Goal: Task Accomplishment & Management: Manage account settings

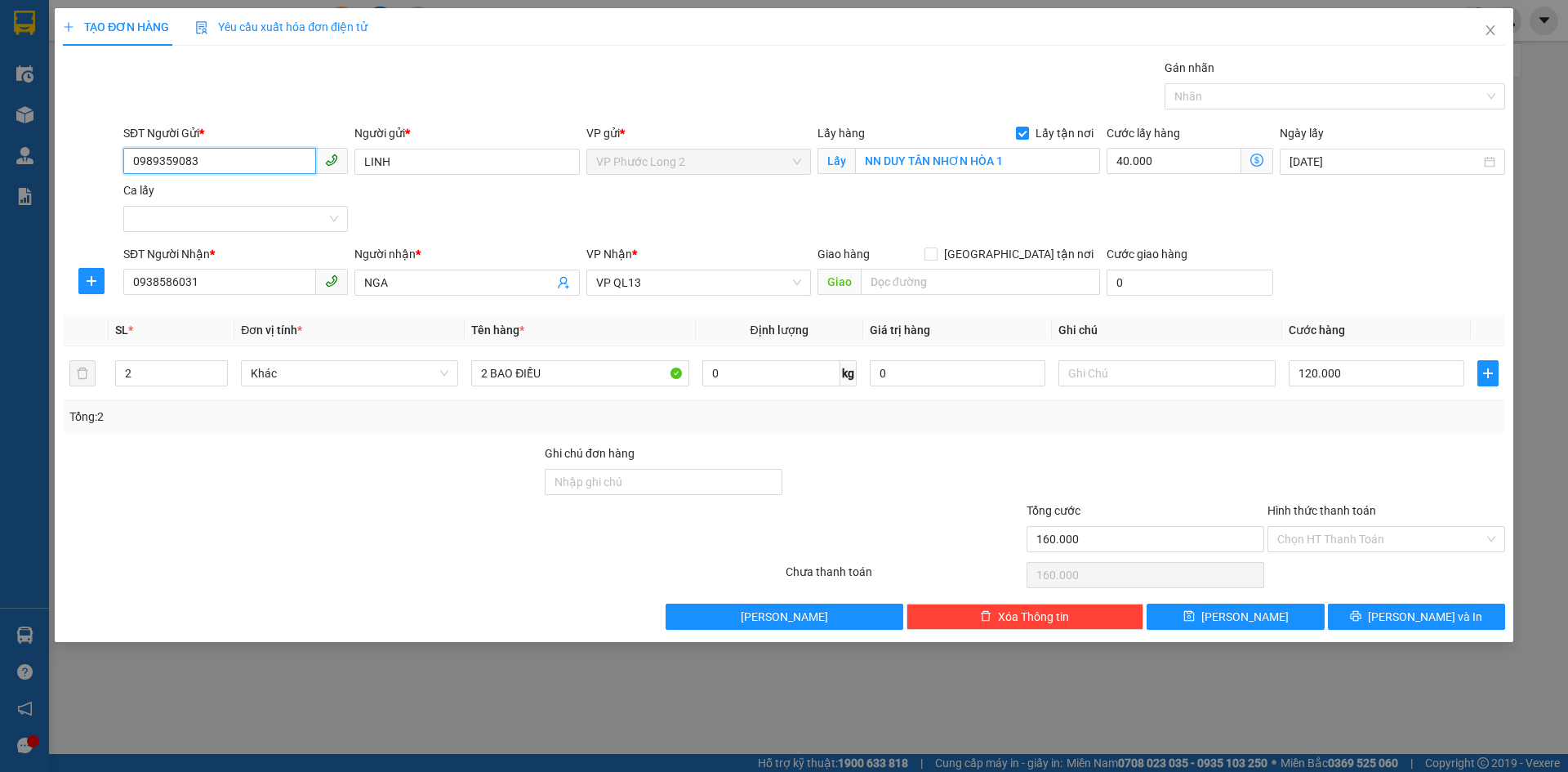
click at [251, 168] on input "0989359083" at bounding box center [219, 161] width 193 height 26
click at [1378, 607] on button "Lưu và In" at bounding box center [1416, 616] width 177 height 26
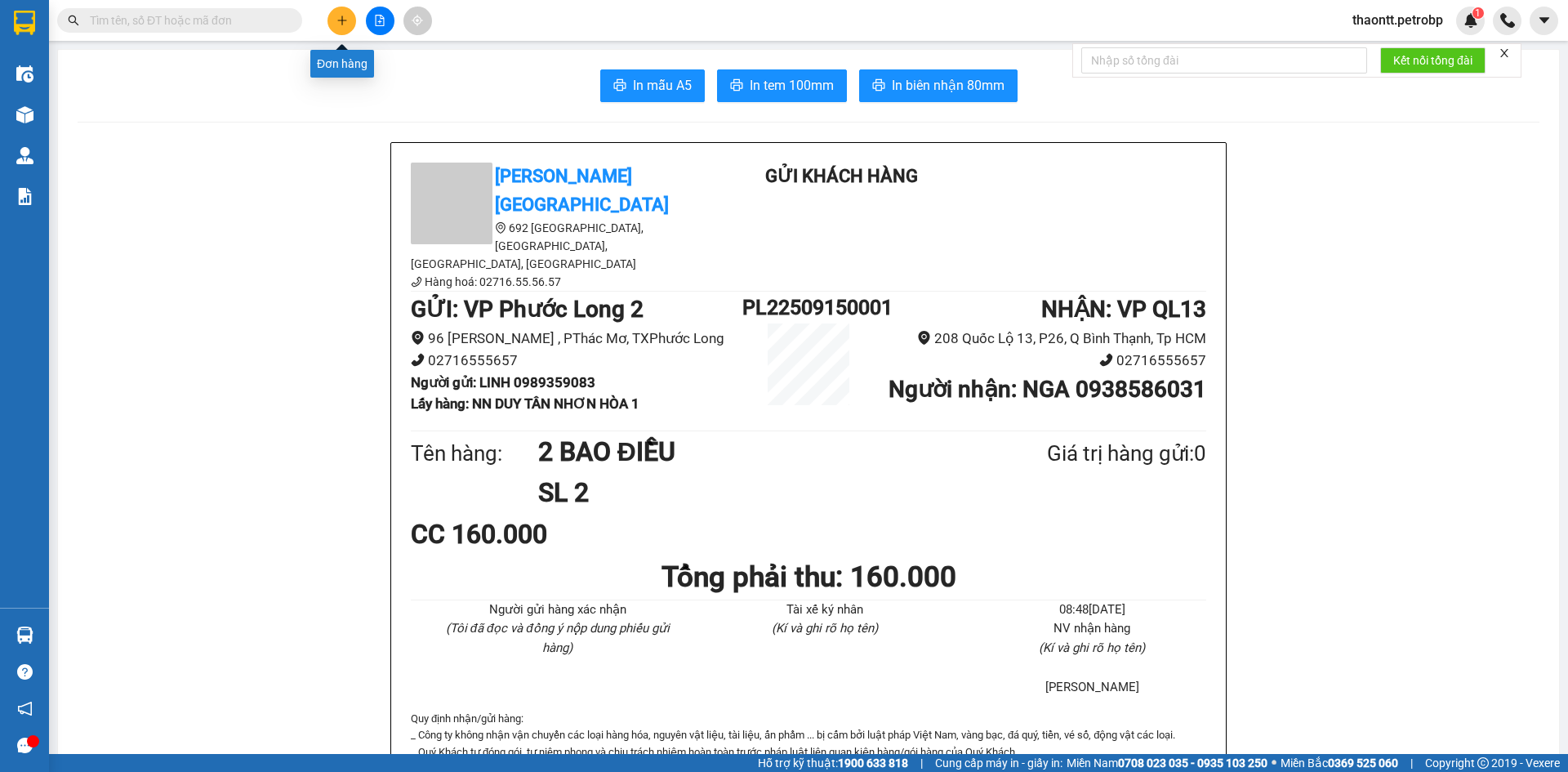
click at [349, 30] on button at bounding box center [342, 21] width 29 height 29
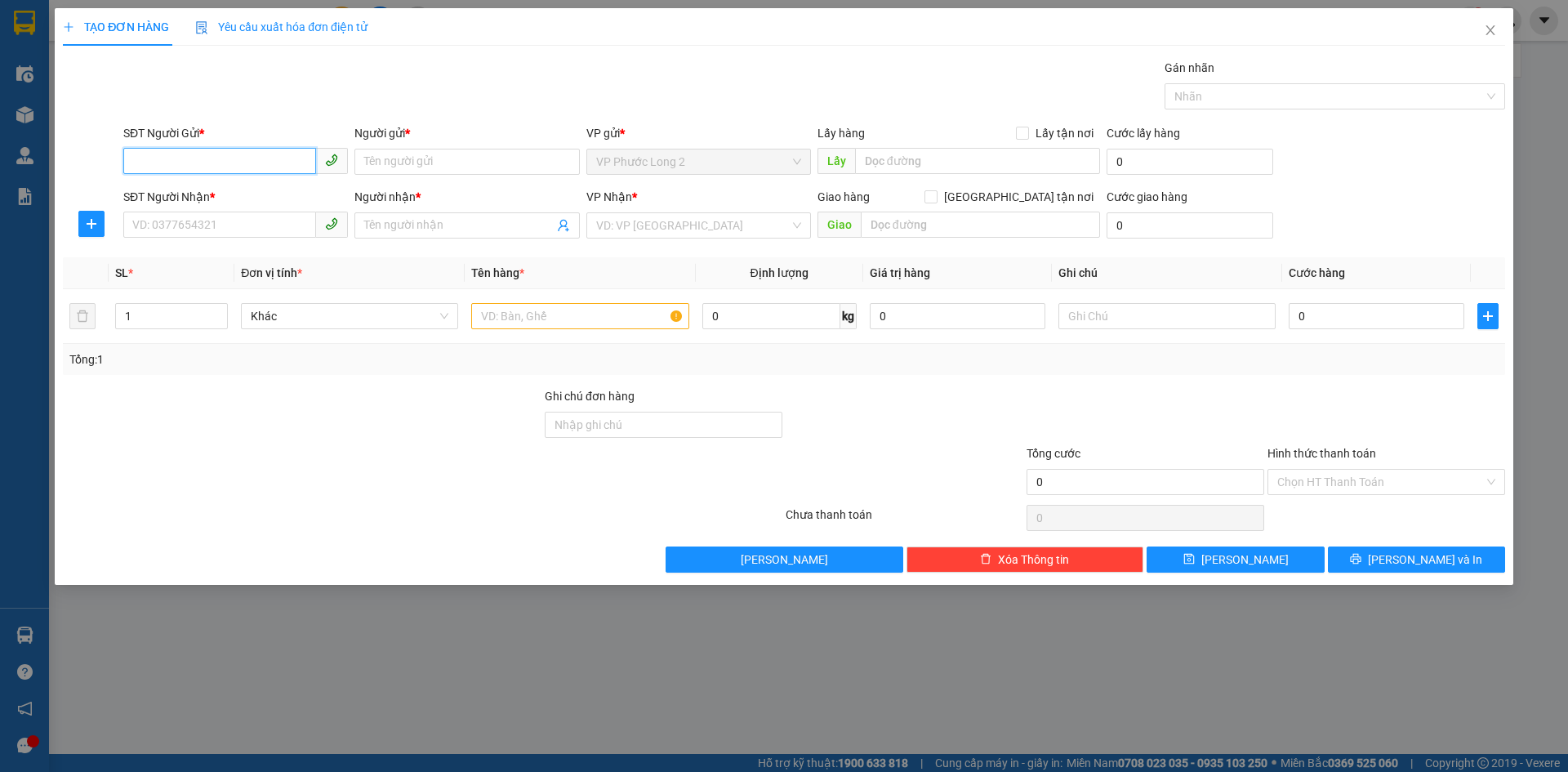
click at [278, 165] on input "SĐT Người Gửi *" at bounding box center [219, 161] width 193 height 26
click at [291, 153] on input "SĐT Người Gửi *" at bounding box center [219, 161] width 193 height 26
click at [280, 164] on input "SĐT Người Gửi *" at bounding box center [219, 161] width 193 height 26
type input "0986465315"
click at [410, 168] on input "Người gửi *" at bounding box center [466, 162] width 225 height 26
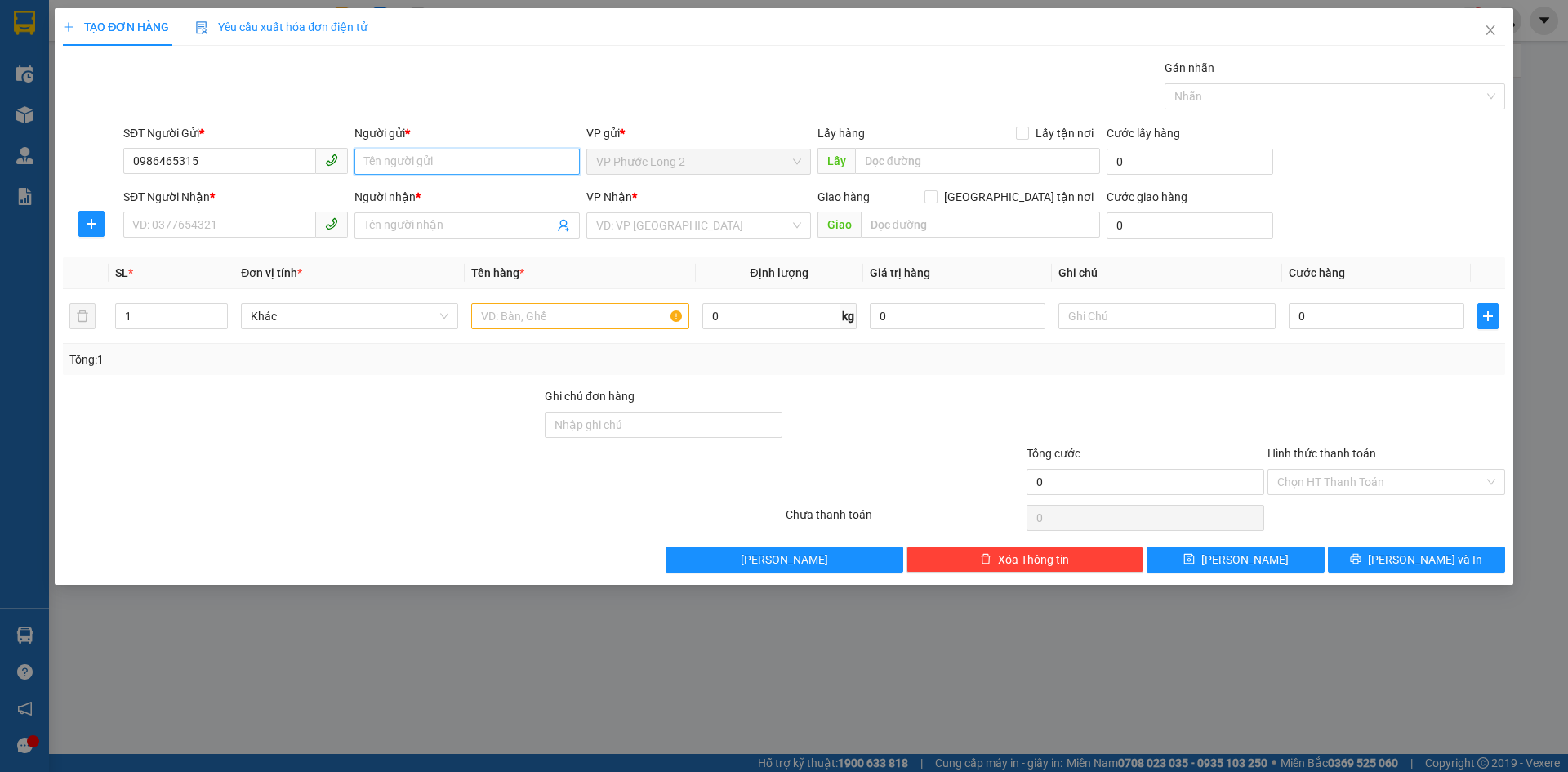
type input "G"
type input "HƯƠNG"
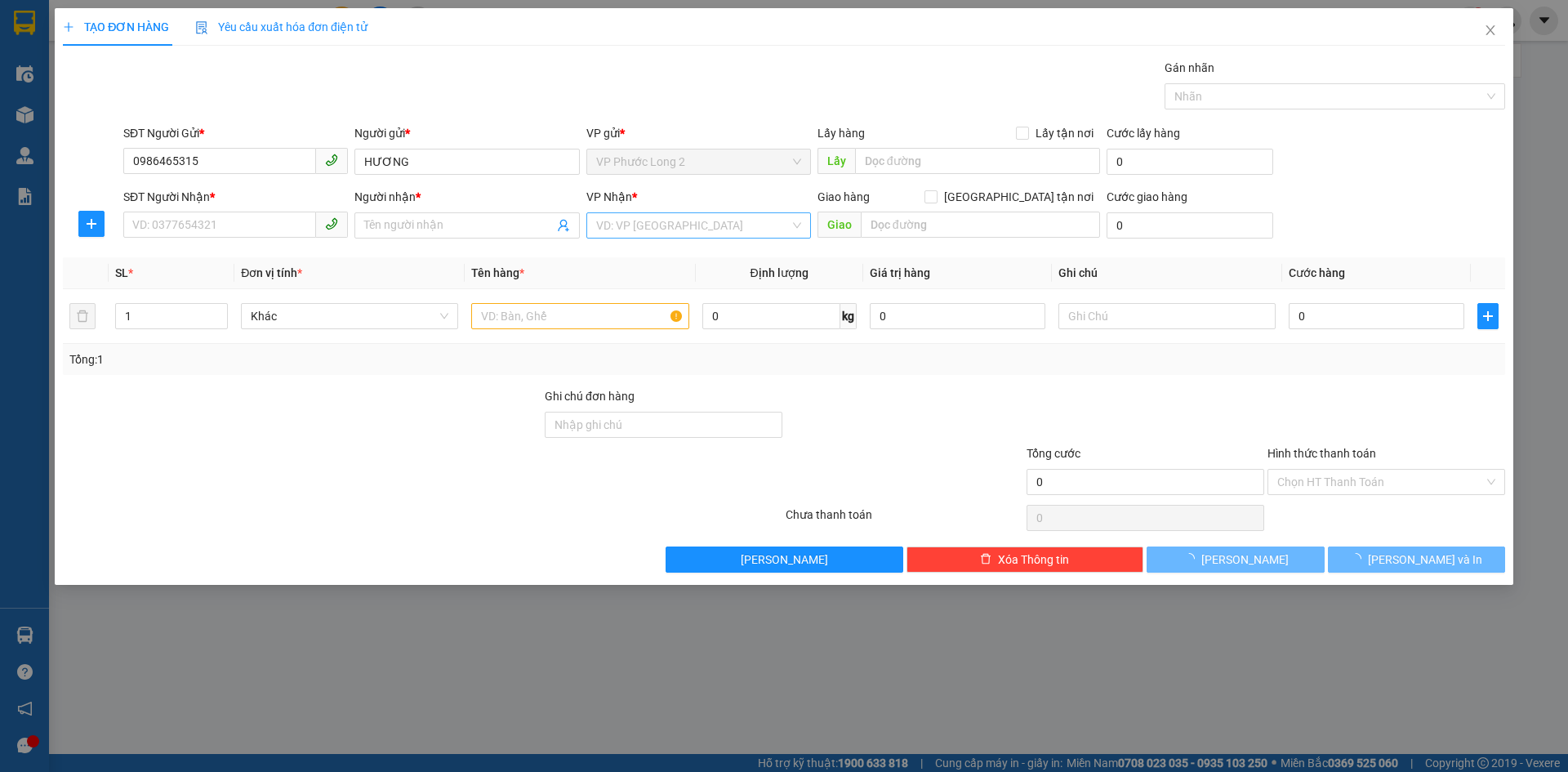
click at [708, 234] on input "search" at bounding box center [693, 225] width 194 height 25
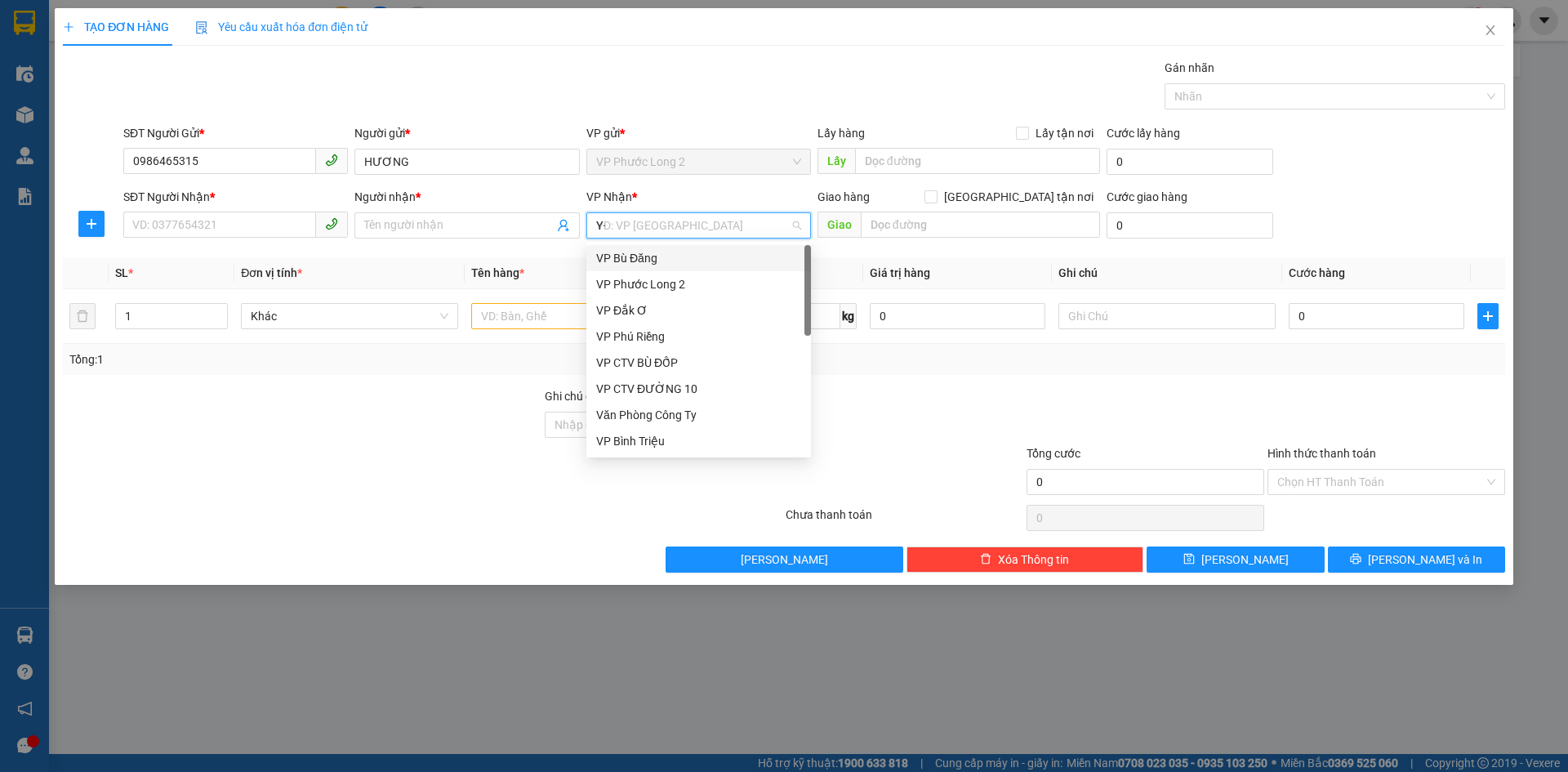
type input "Y"
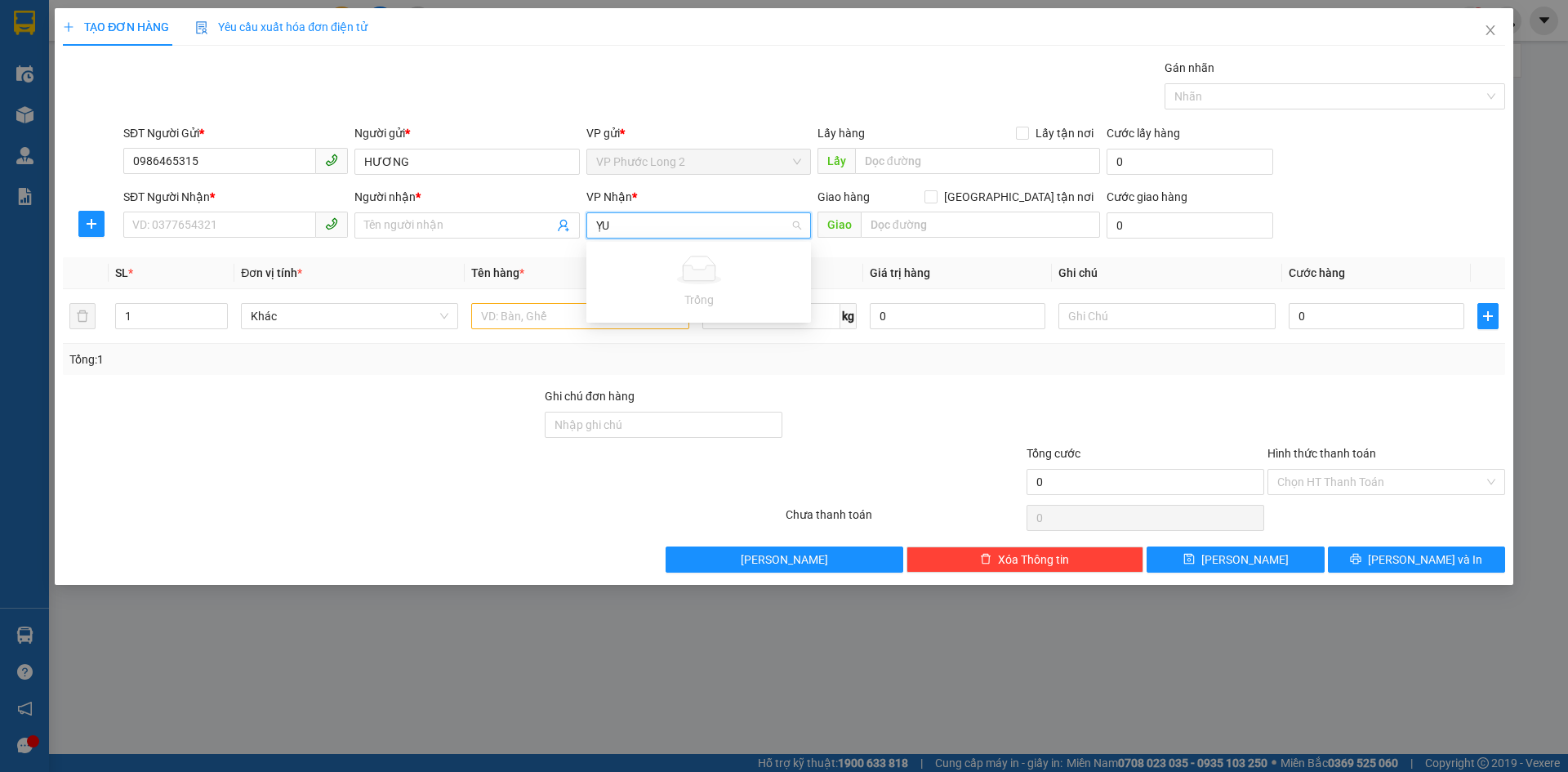
type input "Ỵ"
type input "THU"
click at [635, 259] on div "VP Thủ Dầu Một" at bounding box center [698, 258] width 205 height 18
click at [620, 315] on input "text" at bounding box center [580, 316] width 218 height 26
type input "T"
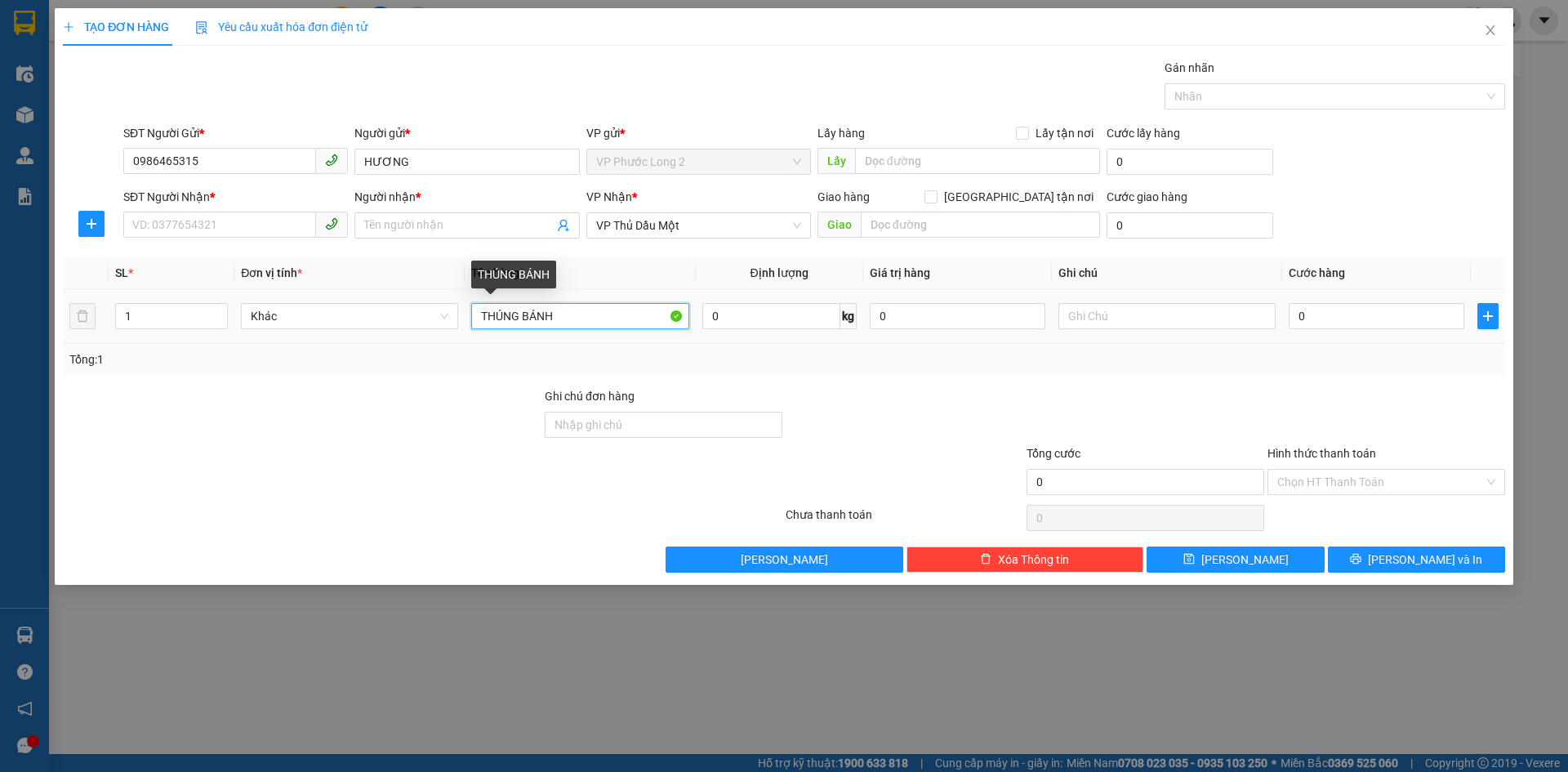
click at [504, 313] on input "THÚNG BÁNH" at bounding box center [580, 316] width 218 height 26
click at [597, 317] on input "THÙNG BÁNH" at bounding box center [580, 316] width 218 height 26
type input "THÙNG BÁNH"
click at [1232, 321] on input "text" at bounding box center [1168, 316] width 218 height 26
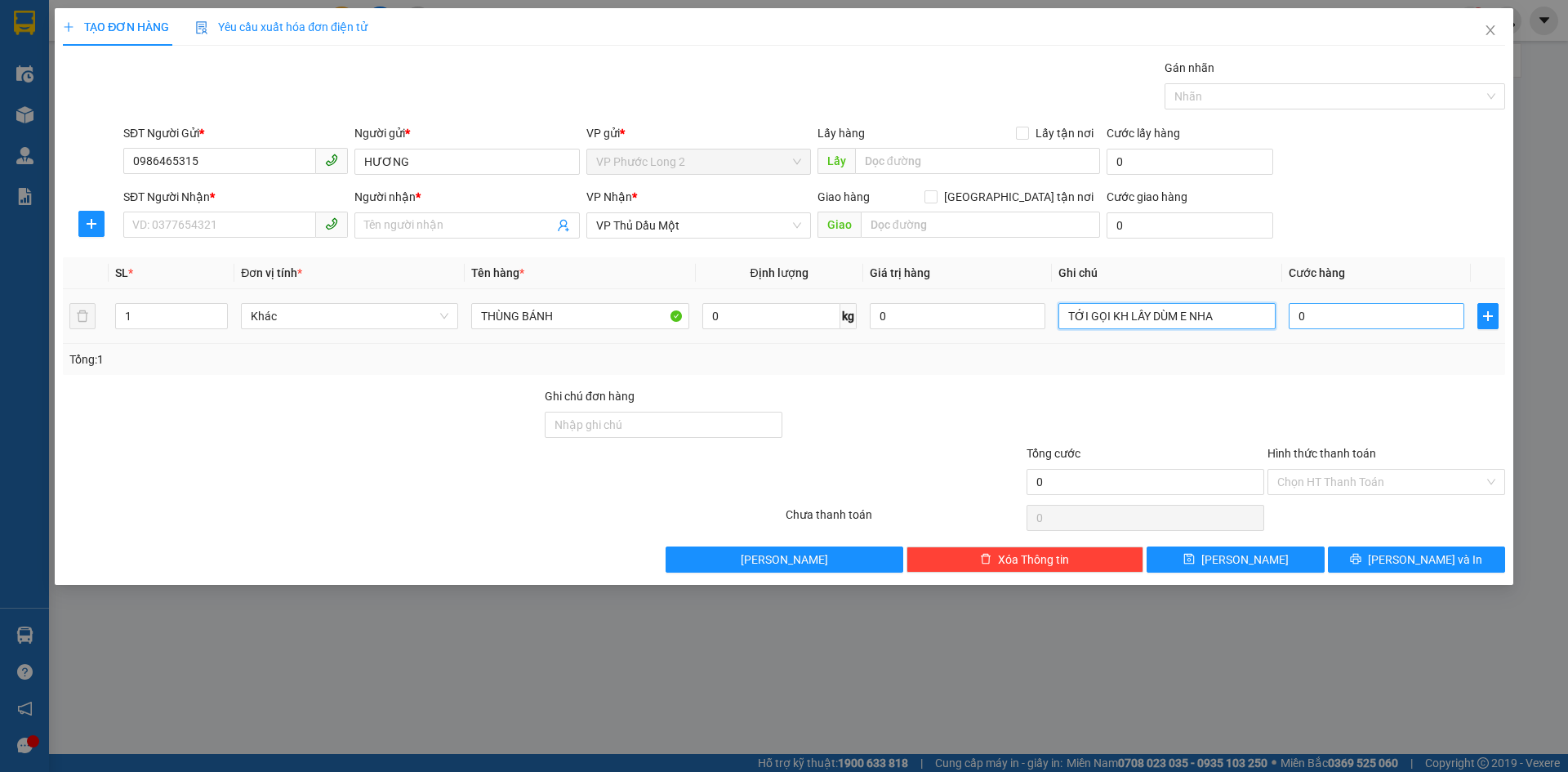
type input "TỚI GỌI KH LẤY DÙM E NHA"
click at [1325, 321] on input "0" at bounding box center [1377, 316] width 176 height 26
type input "4"
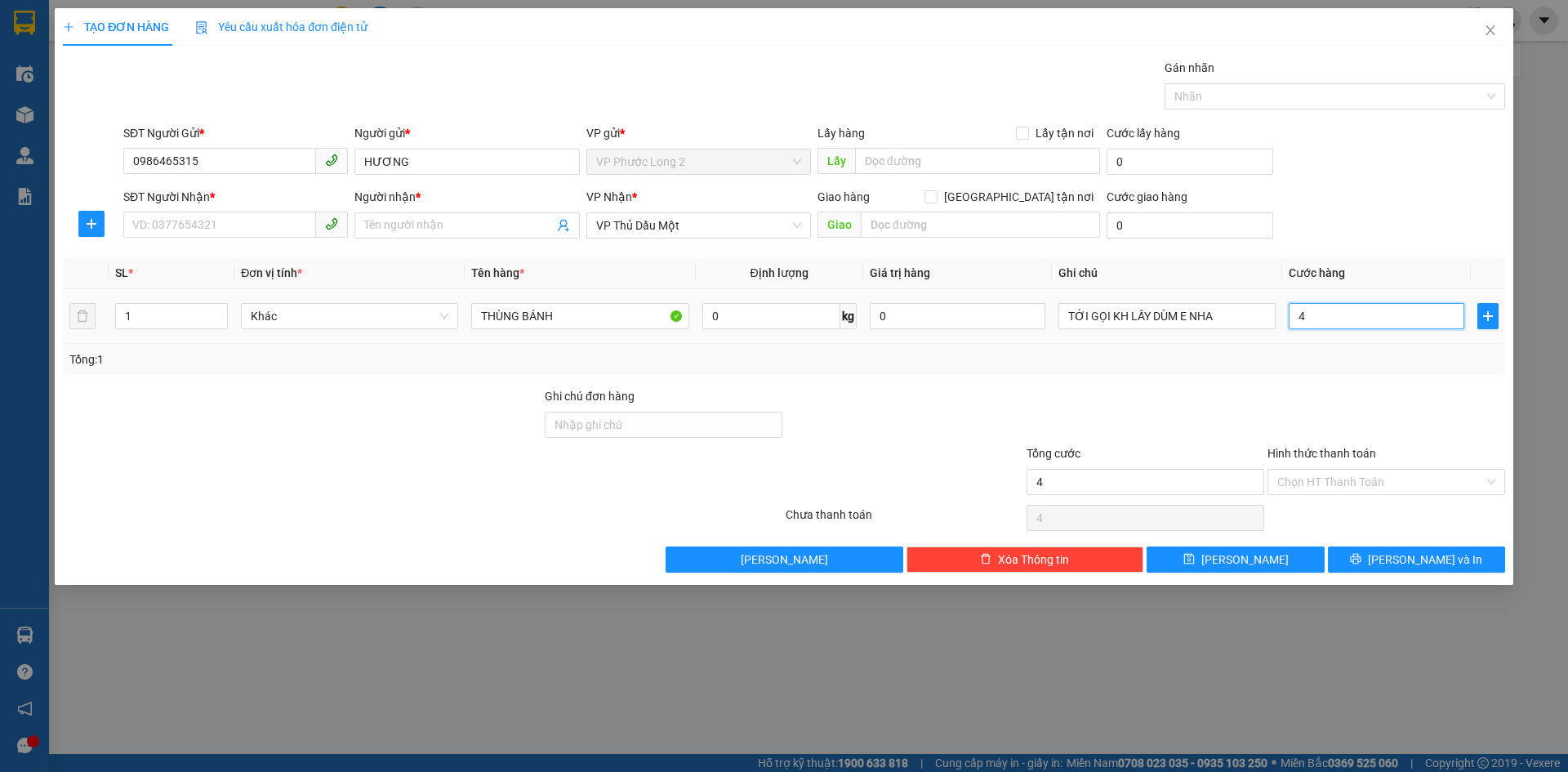
type input "40"
type input "400"
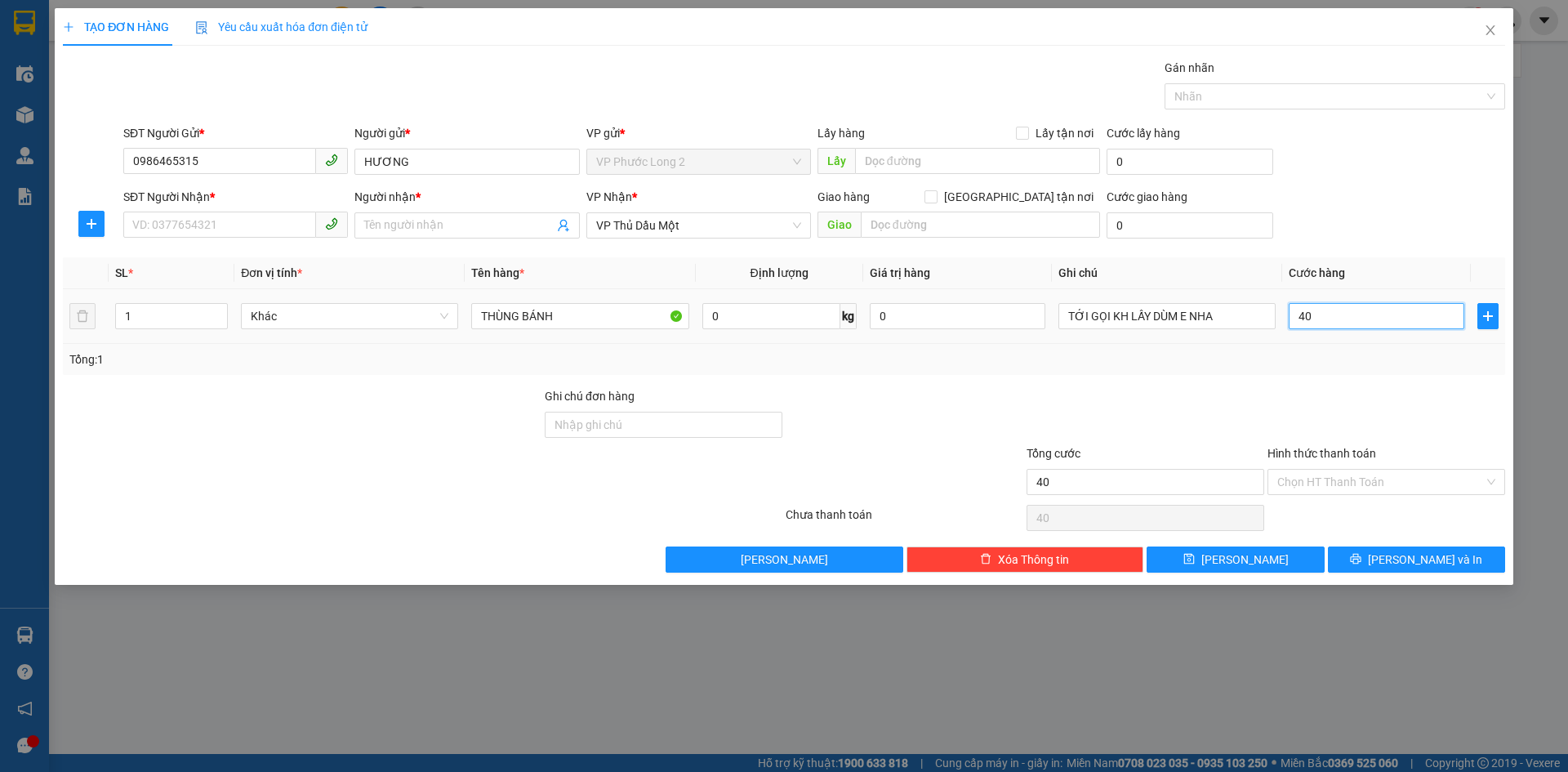
type input "400"
type input "400.000"
click at [1372, 257] on div "Transit Pickup Surcharge Ids Transit Deliver Surcharge Ids Transit Deliver Surc…" at bounding box center [784, 316] width 1442 height 513
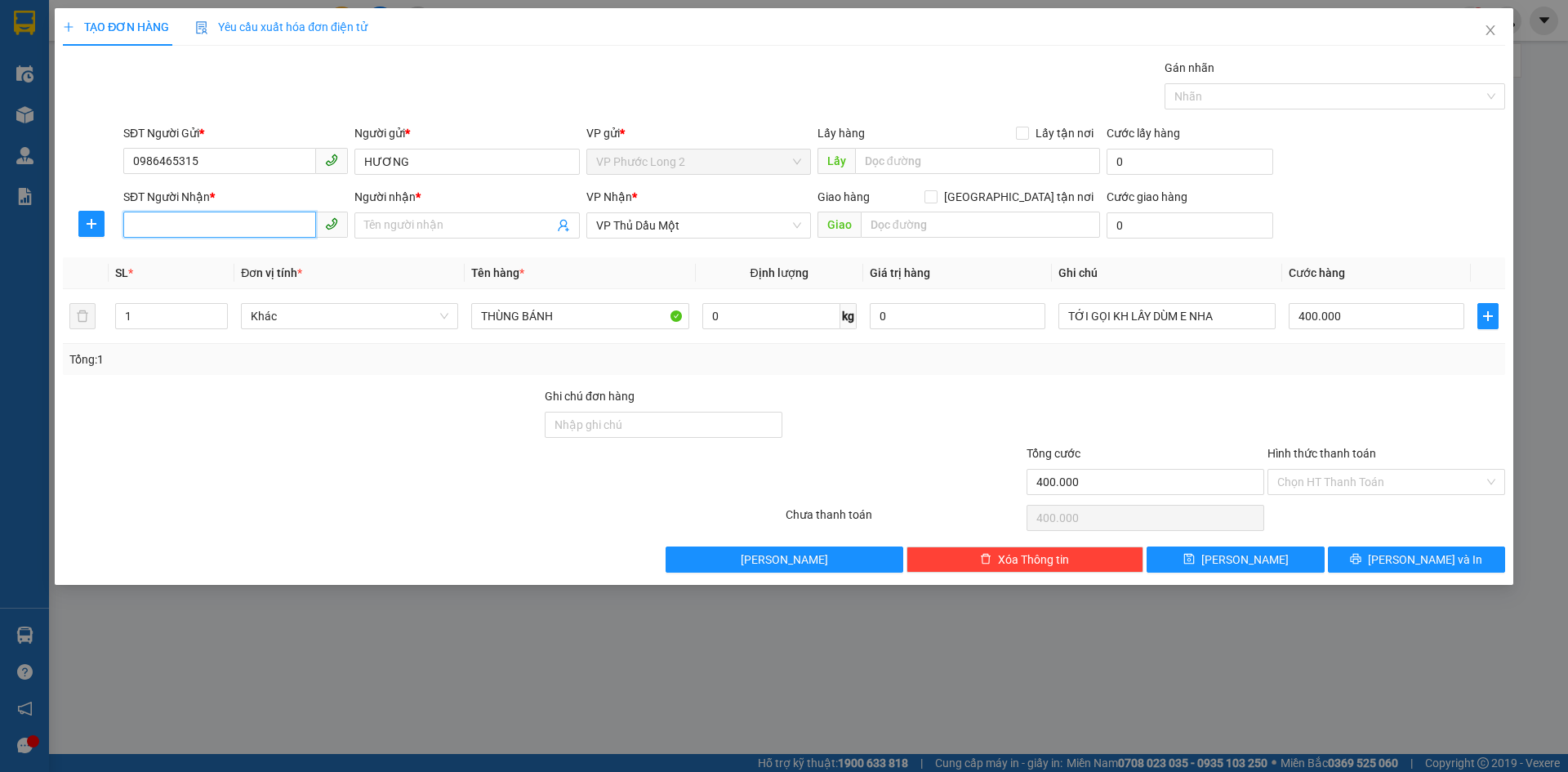
click at [170, 218] on input "SĐT Người Nhận *" at bounding box center [219, 225] width 193 height 26
type input "0966651821"
click at [426, 215] on span at bounding box center [466, 226] width 225 height 26
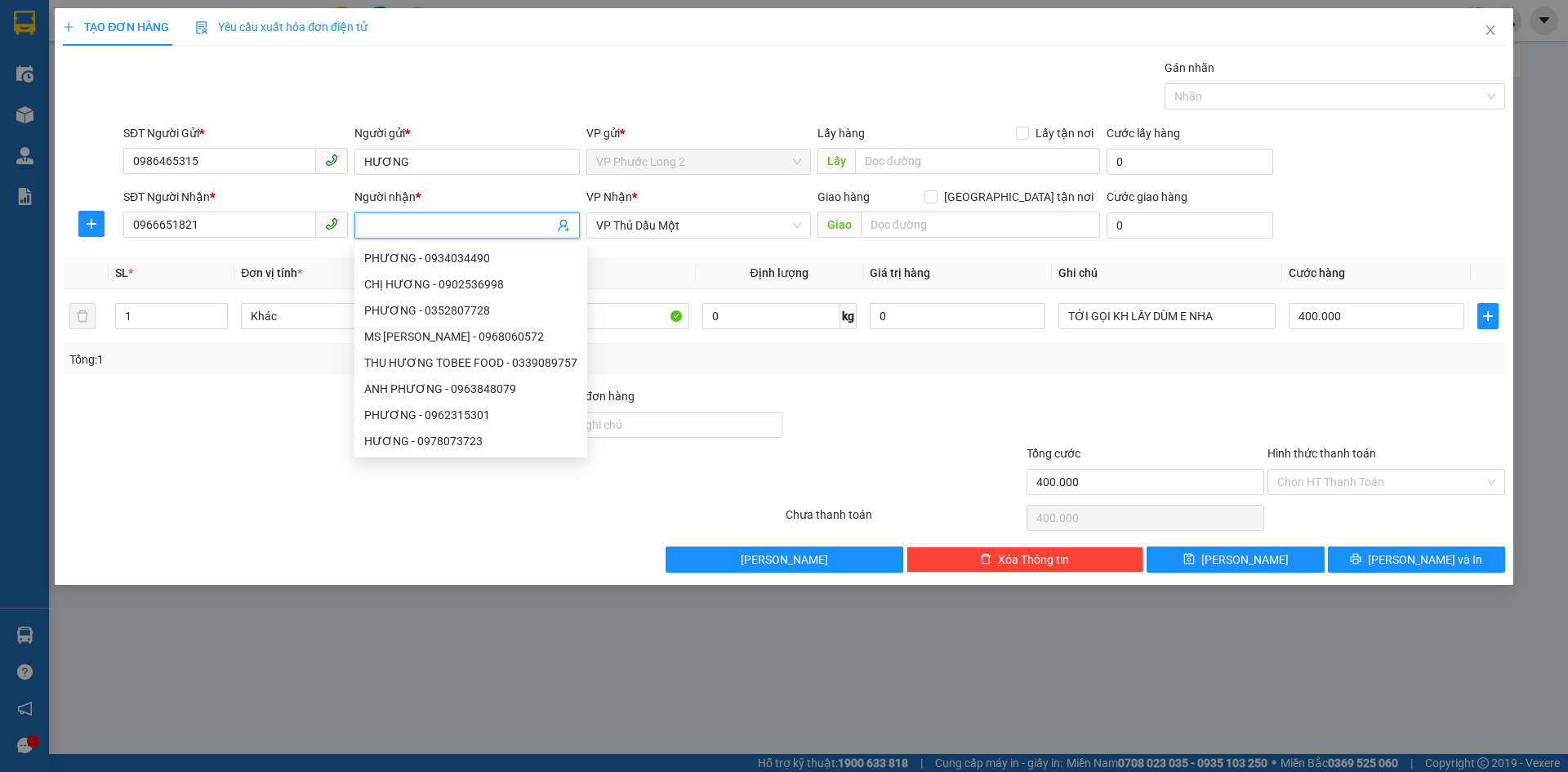
click at [400, 218] on input "Người nhận *" at bounding box center [458, 226] width 189 height 18
type input "N"
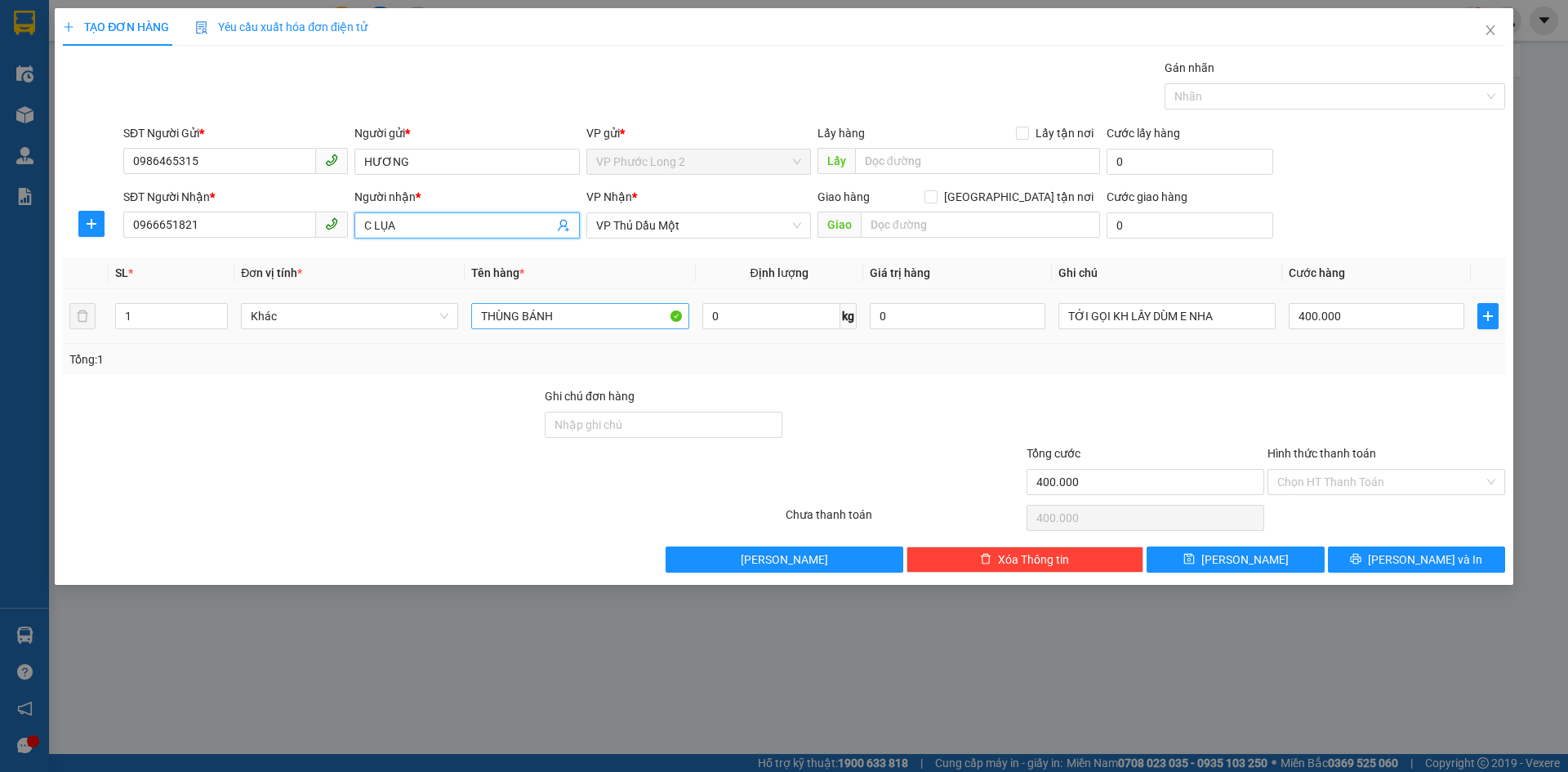
type input "C LỤA"
click at [618, 317] on input "THÙNG BÁNH" at bounding box center [580, 316] width 218 height 26
drag, startPoint x: 140, startPoint y: 318, endPoint x: 118, endPoint y: 321, distance: 22.2
click at [140, 317] on input "1" at bounding box center [171, 316] width 111 height 25
type input "10"
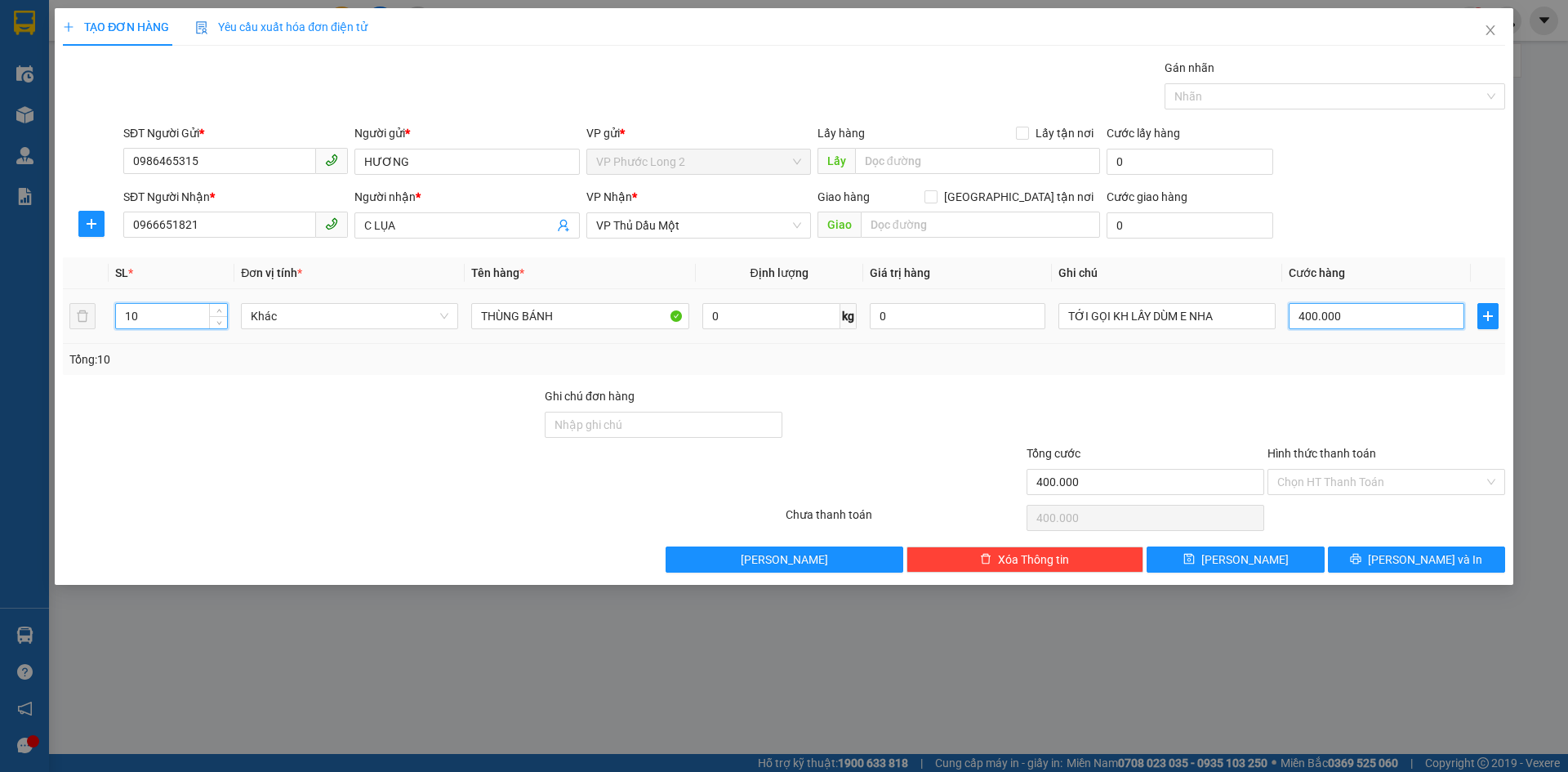
click at [1450, 310] on input "400.000" at bounding box center [1377, 316] width 176 height 26
type input "0"
click at [1423, 266] on th "Cước hàng" at bounding box center [1376, 274] width 189 height 32
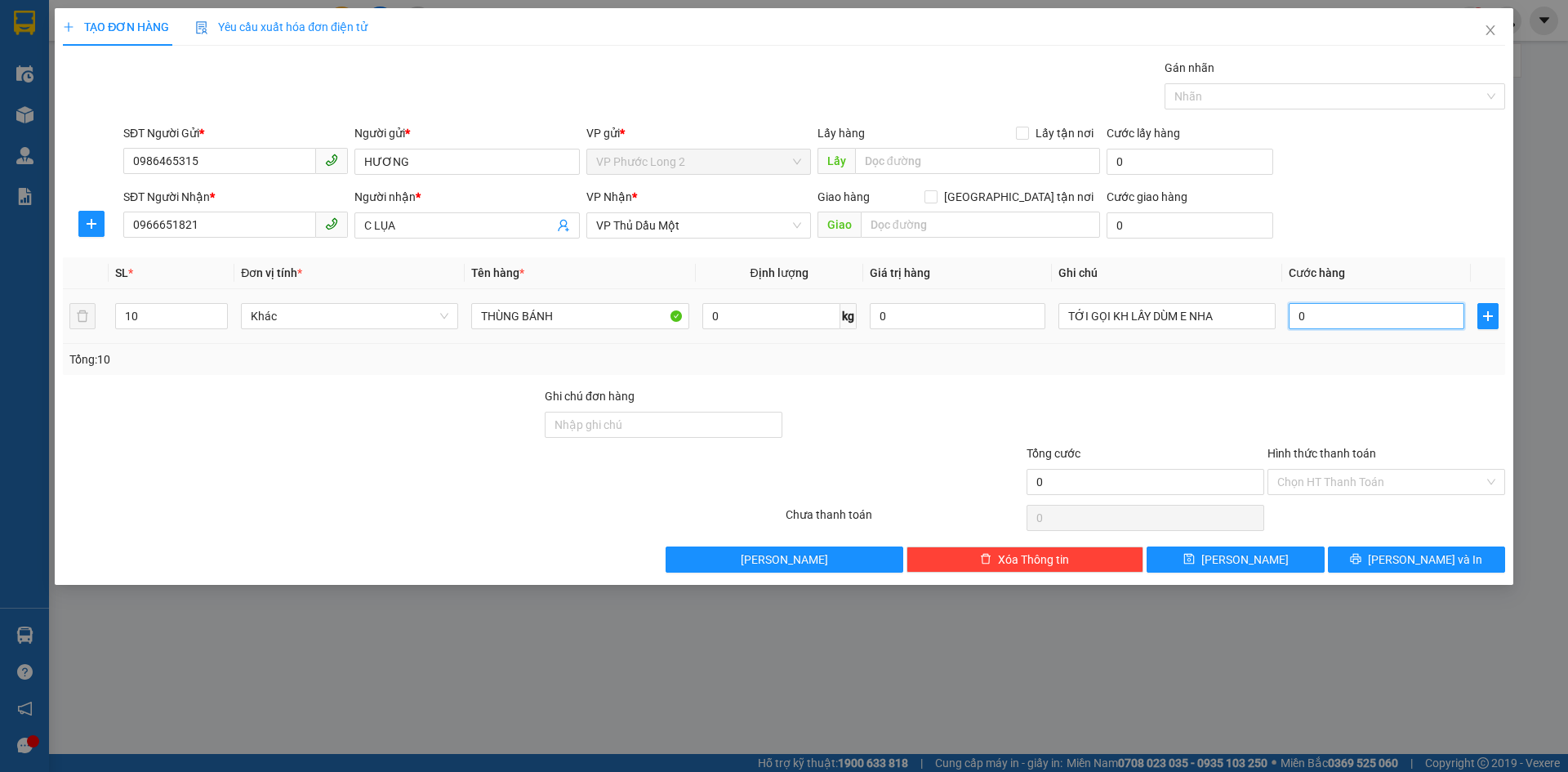
click at [1380, 321] on input "0" at bounding box center [1377, 316] width 176 height 26
type input "4"
type input "40"
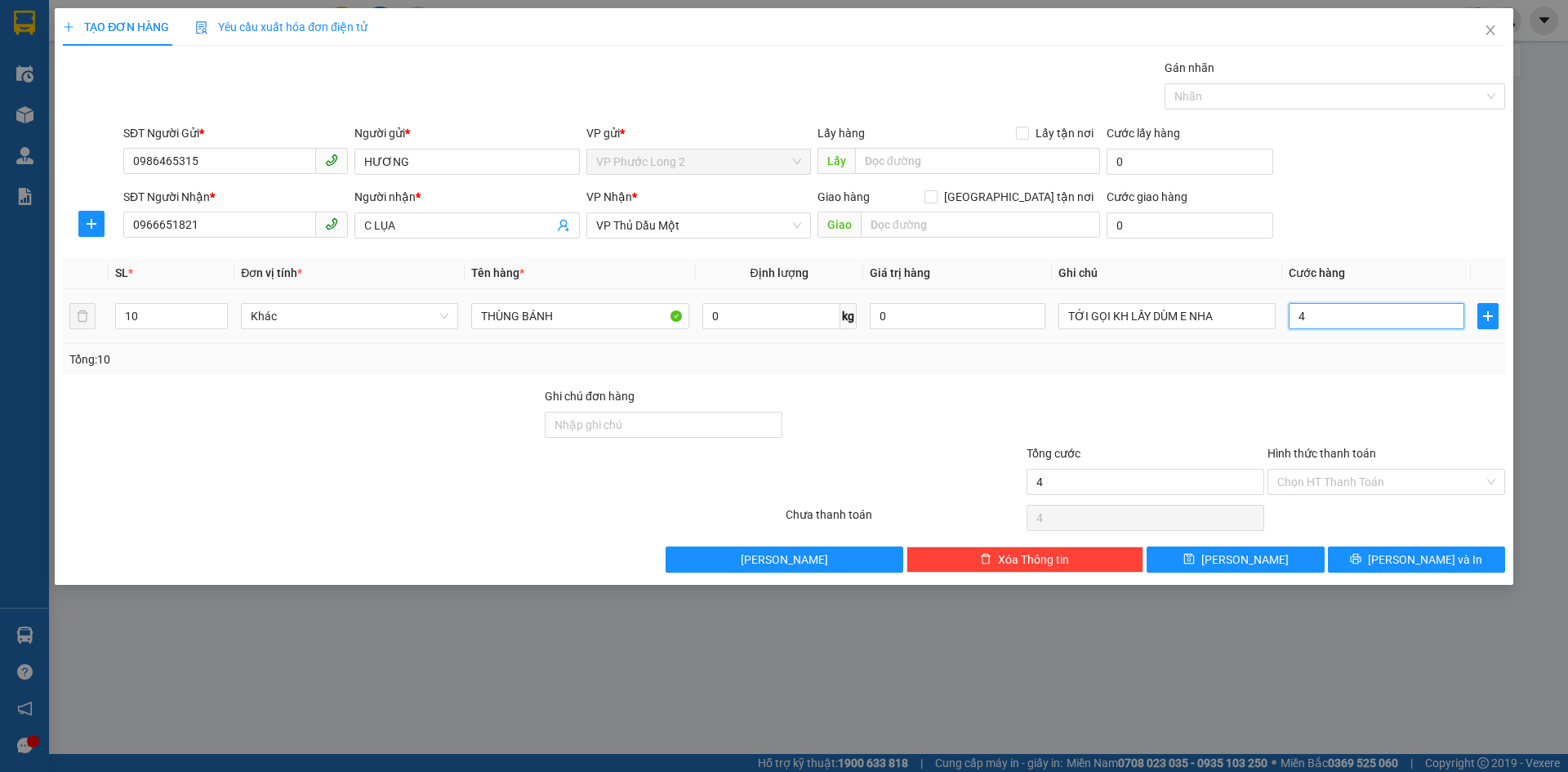
type input "40"
type input "400"
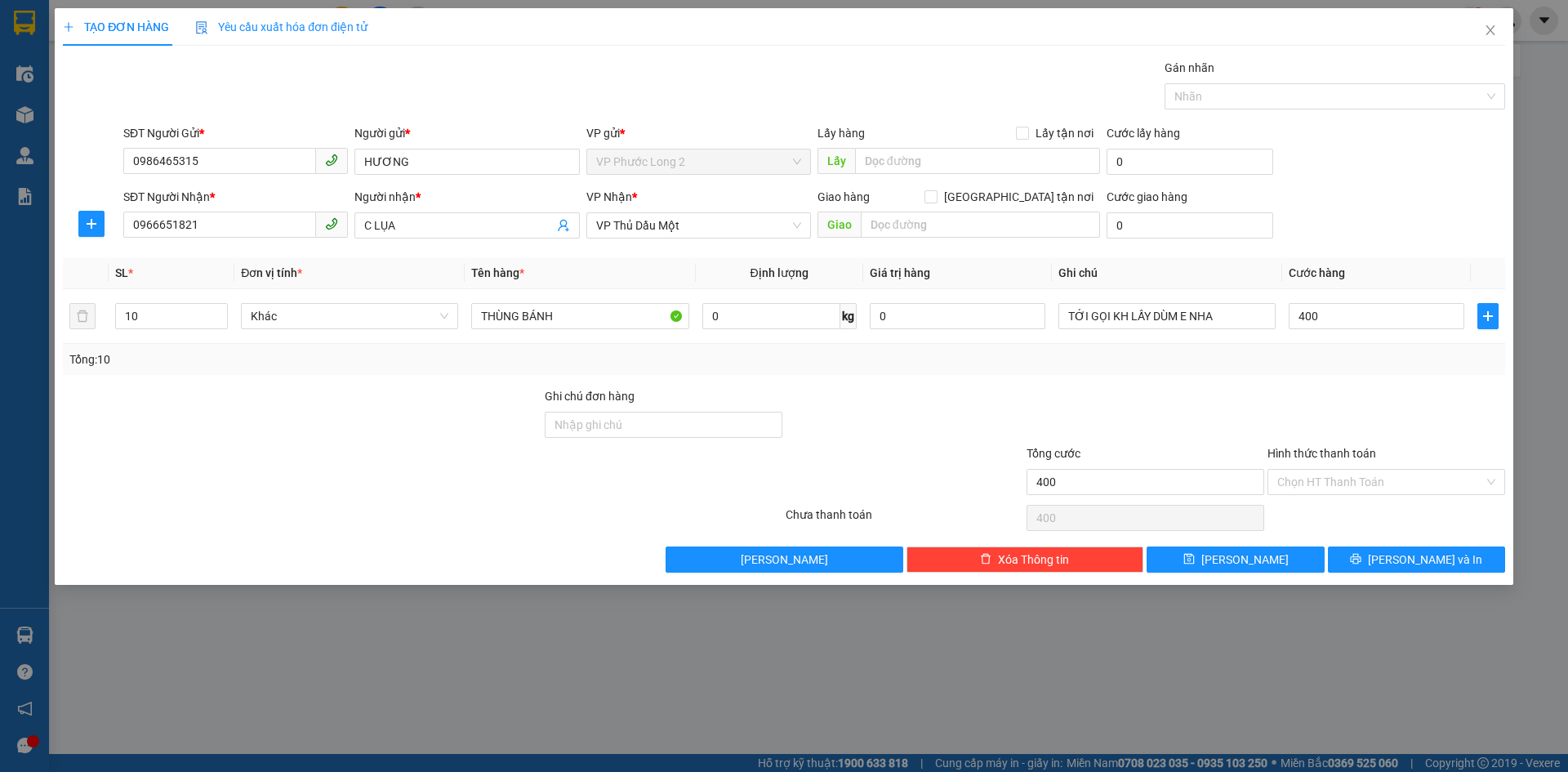
type input "400.000"
click at [1372, 261] on th "Cước hàng" at bounding box center [1376, 274] width 189 height 32
click at [479, 316] on input "THÙNG BÁNH" at bounding box center [580, 316] width 218 height 26
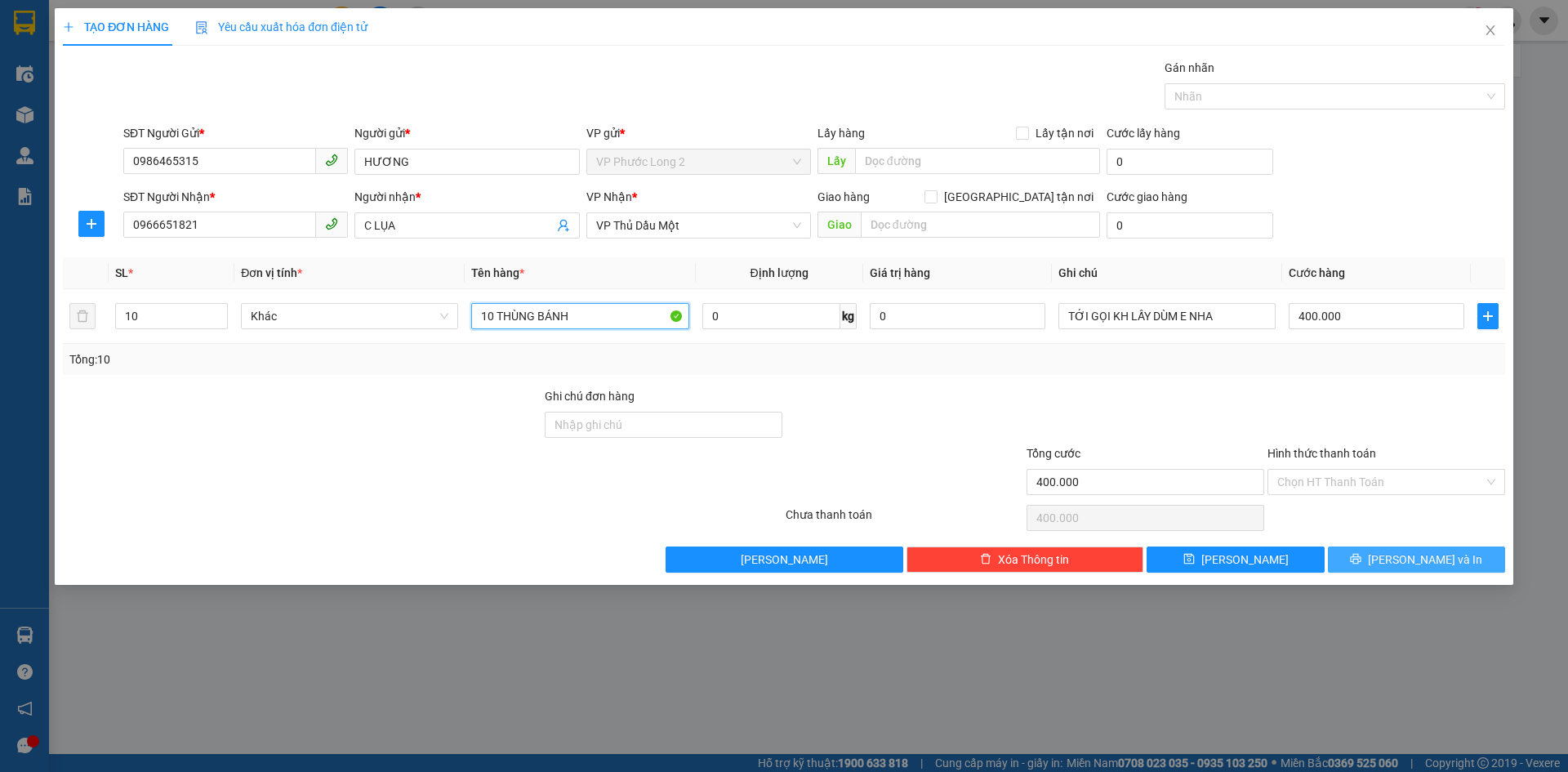
type input "10 THÙNG BÁNH"
click at [1375, 559] on button "Lưu và In" at bounding box center [1416, 559] width 177 height 26
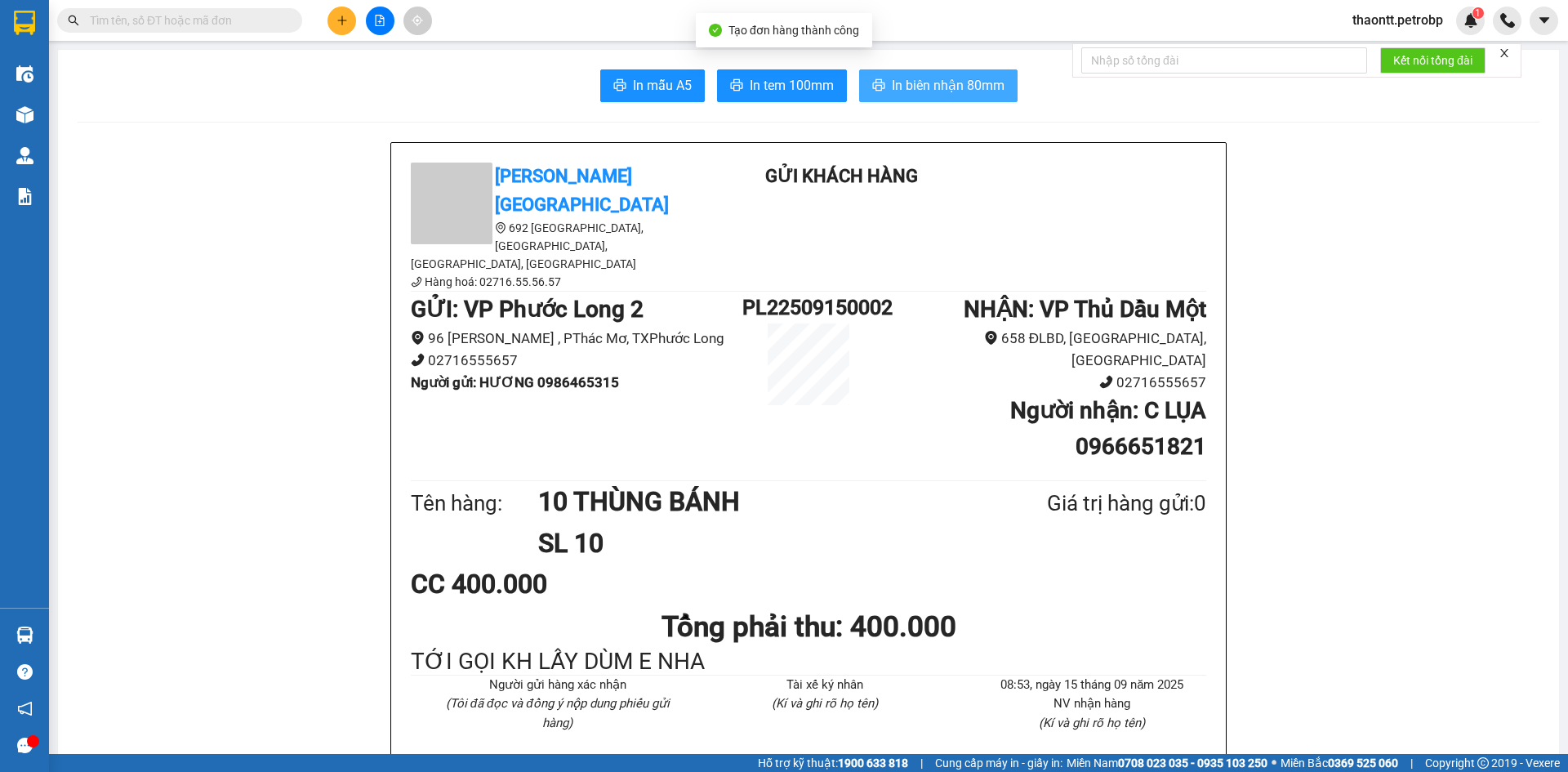
click at [989, 98] on button "In biên nhận 80mm" at bounding box center [938, 86] width 159 height 33
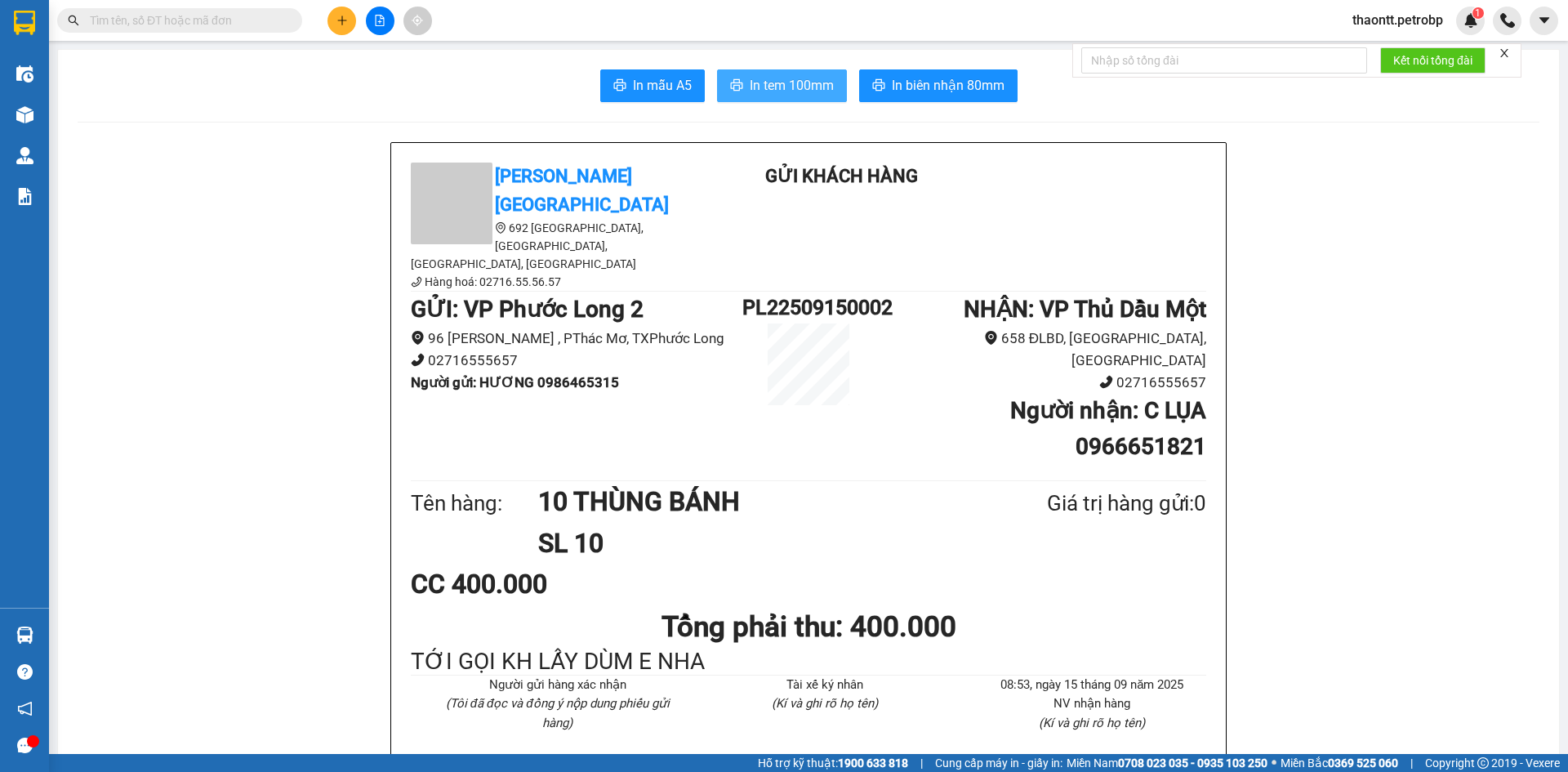
click at [807, 74] on button "In tem 100mm" at bounding box center [782, 86] width 130 height 33
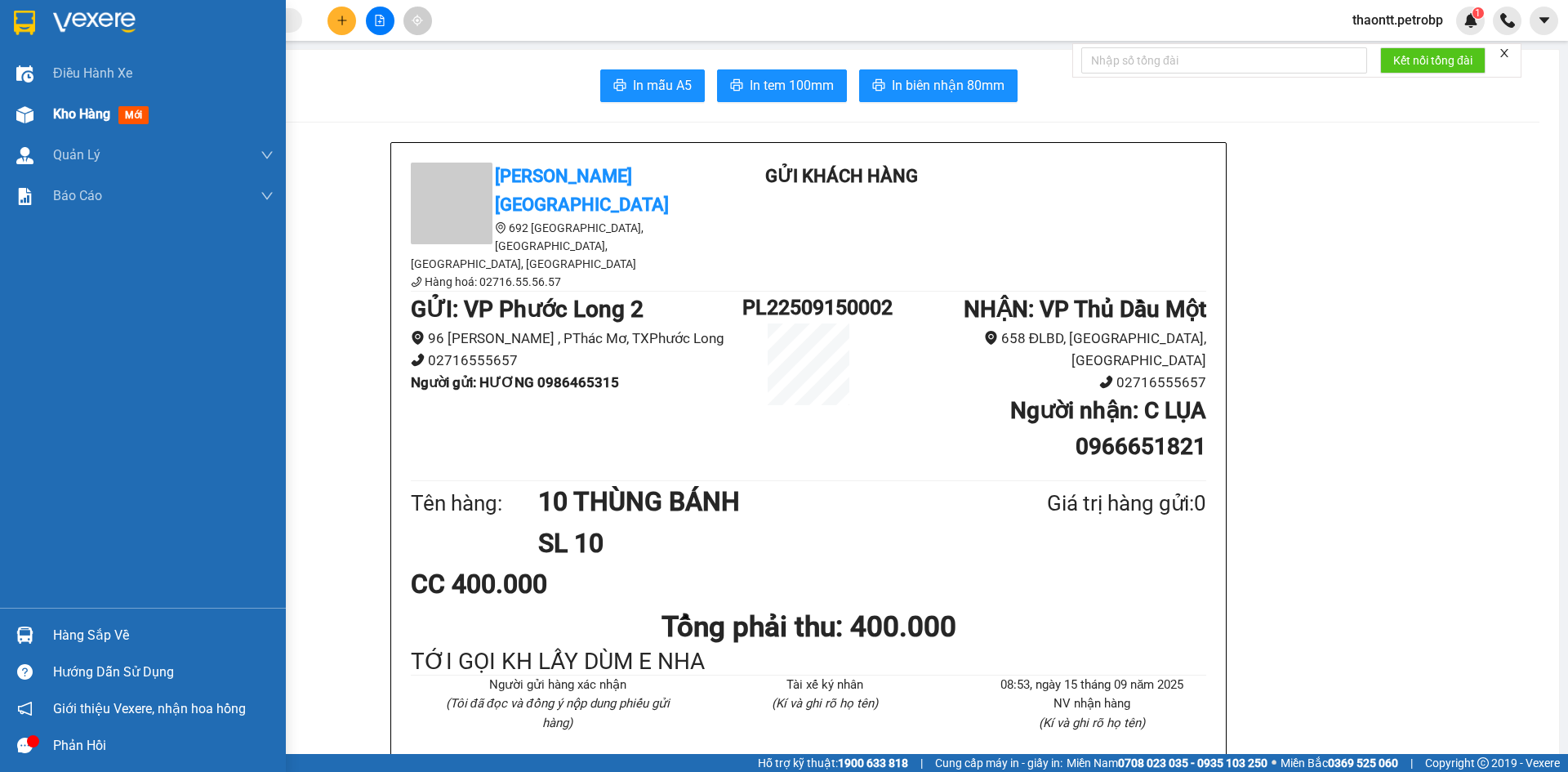
click at [42, 120] on div "Kho hàng mới" at bounding box center [143, 114] width 286 height 41
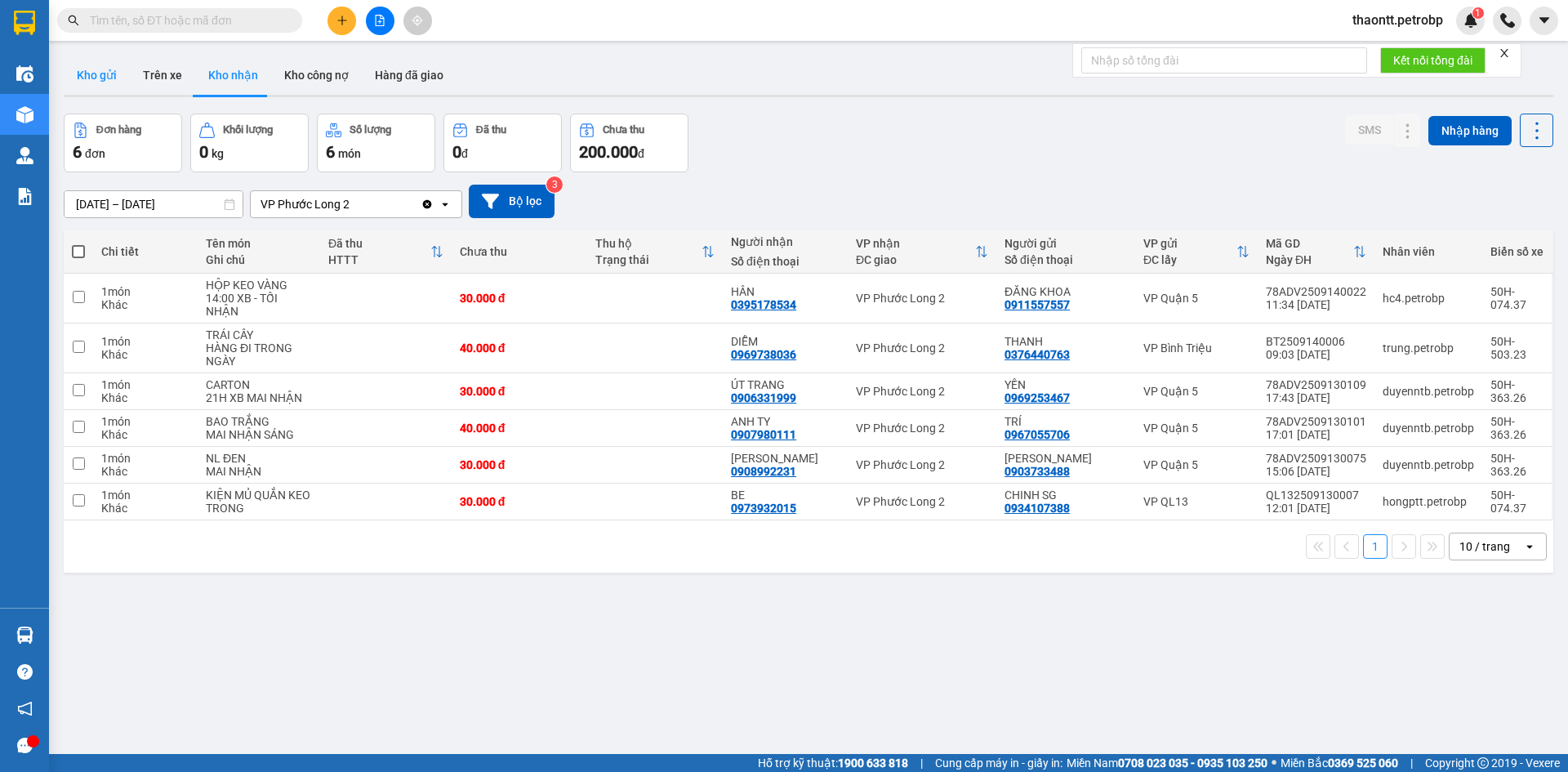
click at [104, 74] on button "Kho gửi" at bounding box center [97, 75] width 66 height 39
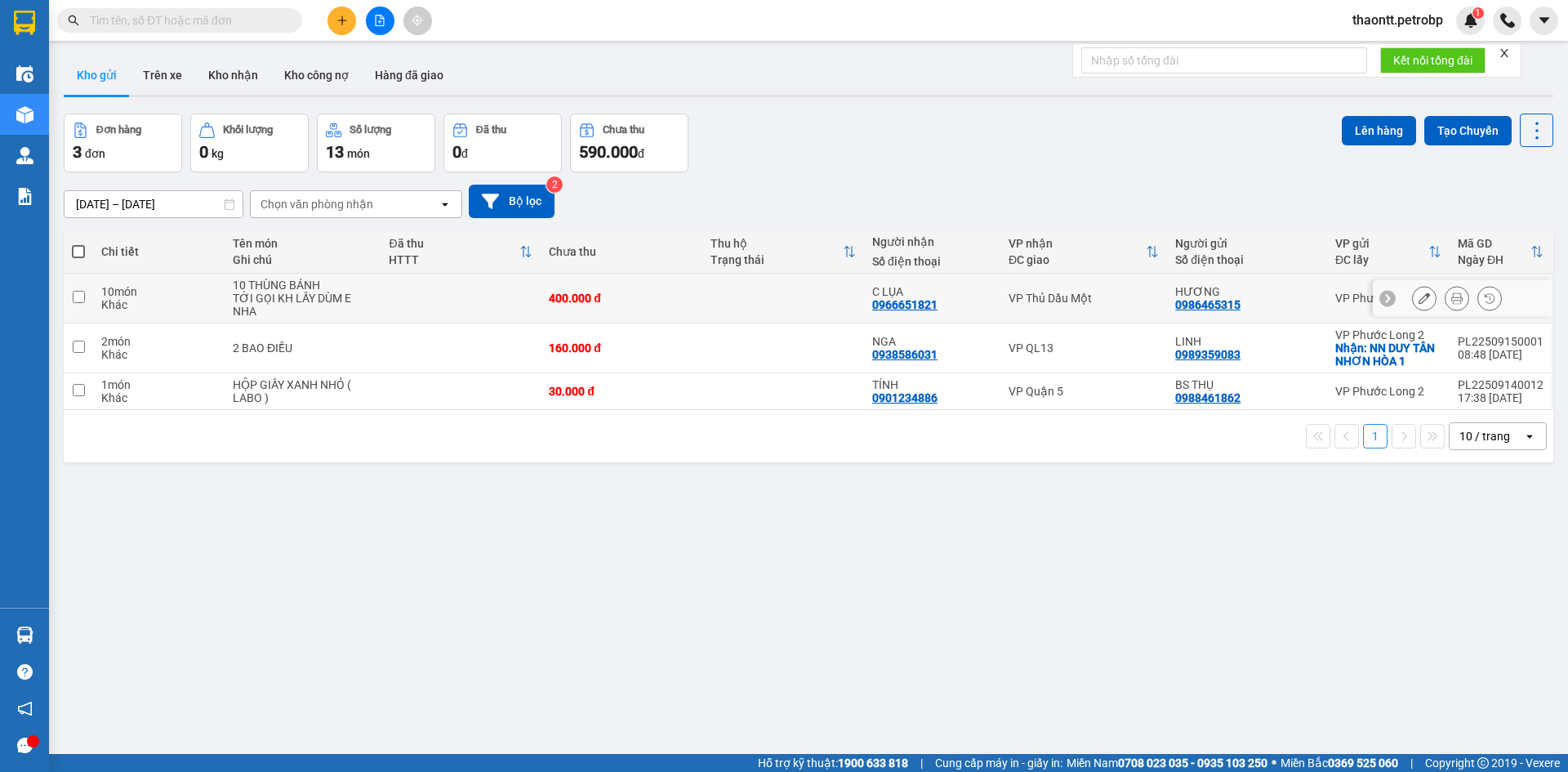
click at [249, 306] on div "TỚI GỌI KH LẤY DÙM E NHA" at bounding box center [303, 305] width 140 height 26
checkbox input "true"
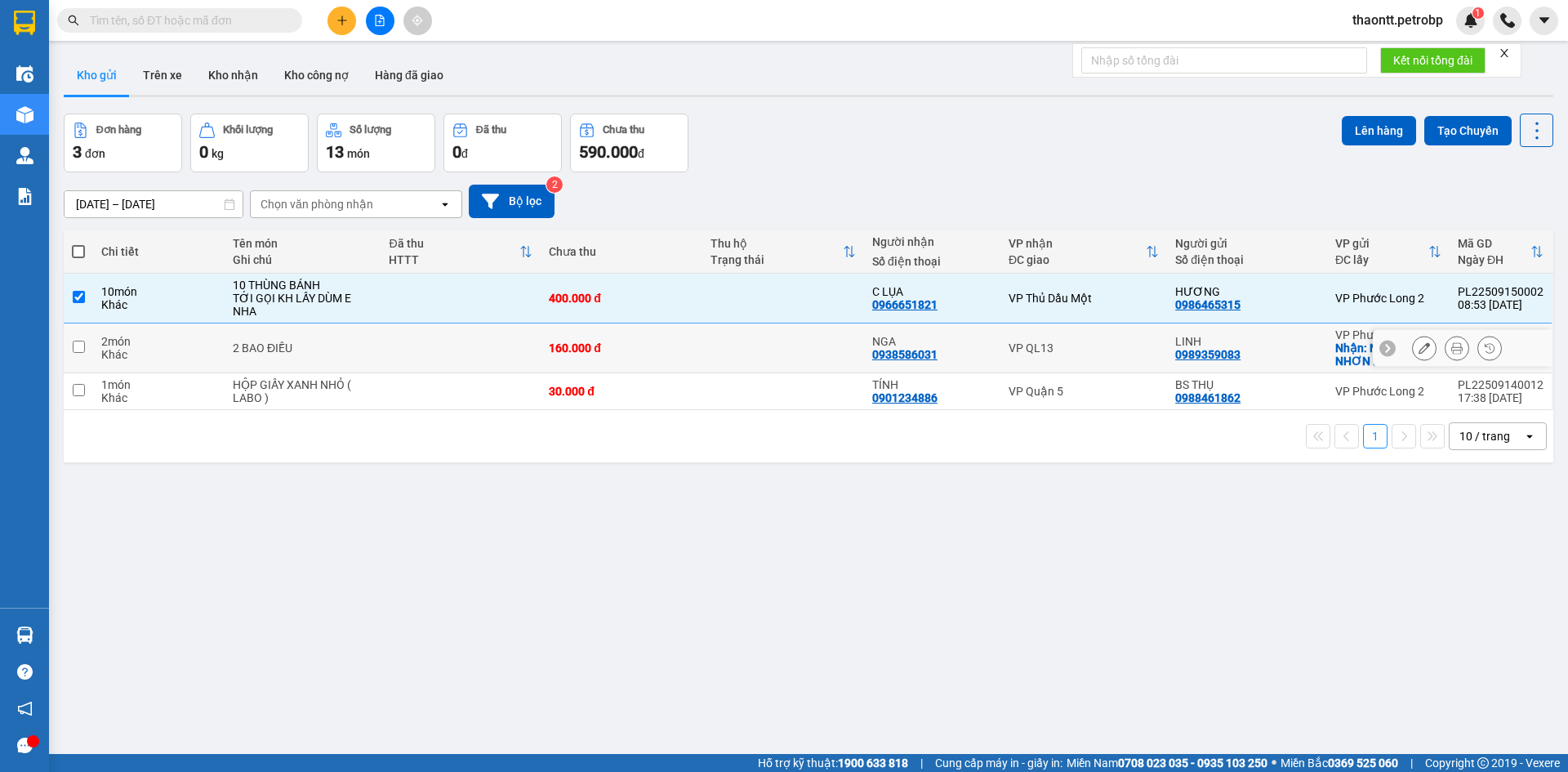
click at [263, 342] on div "2 BAO ĐIỀU" at bounding box center [303, 348] width 140 height 13
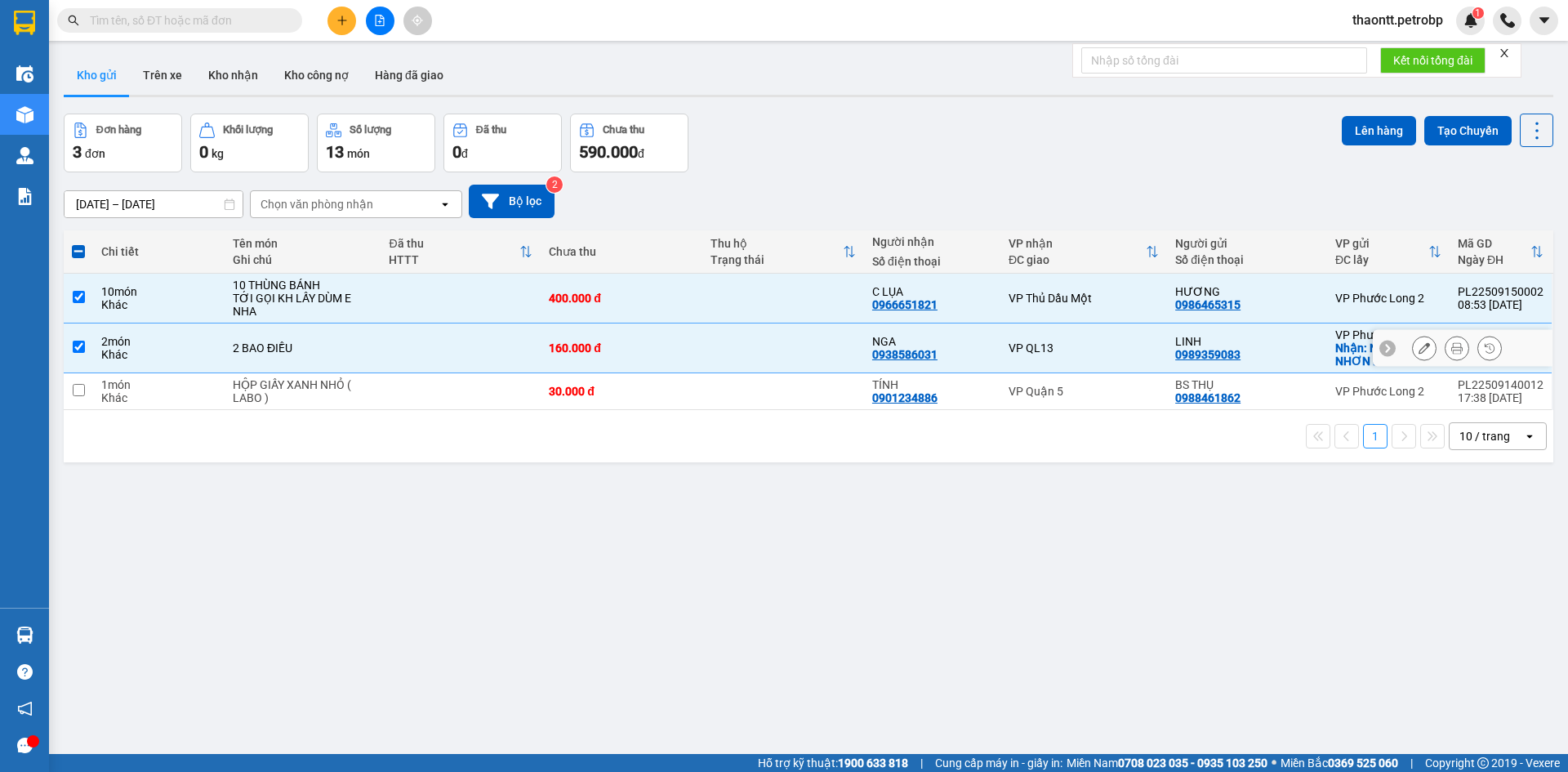
checkbox input "true"
click at [323, 395] on div "HỘP GIẤY XANH NHỎ ( LABO )" at bounding box center [303, 391] width 140 height 26
checkbox input "true"
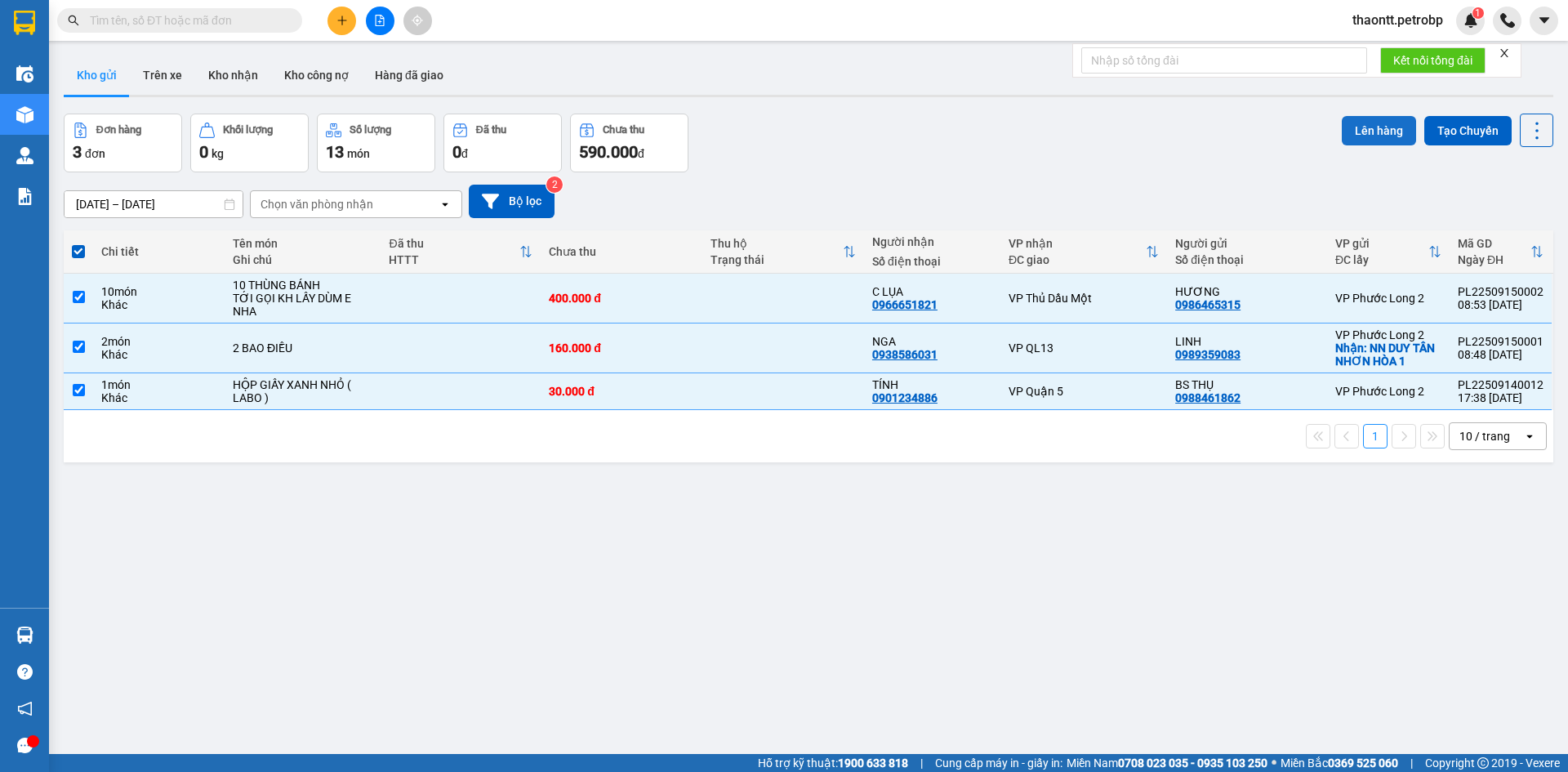
click at [1372, 137] on button "Lên hàng" at bounding box center [1379, 130] width 74 height 29
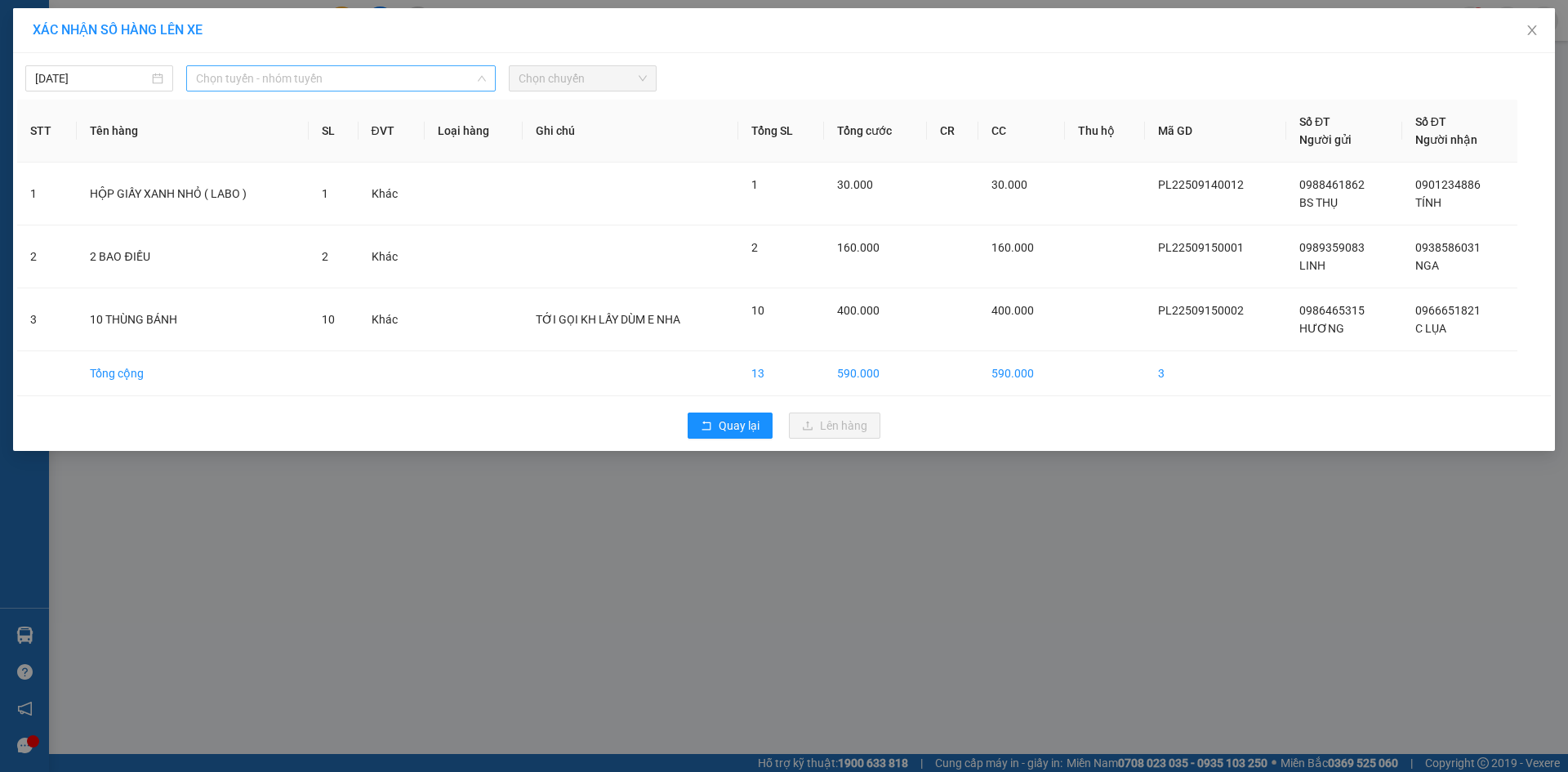
click at [330, 83] on span "Chọn tuyến - nhóm tuyến" at bounding box center [341, 78] width 290 height 25
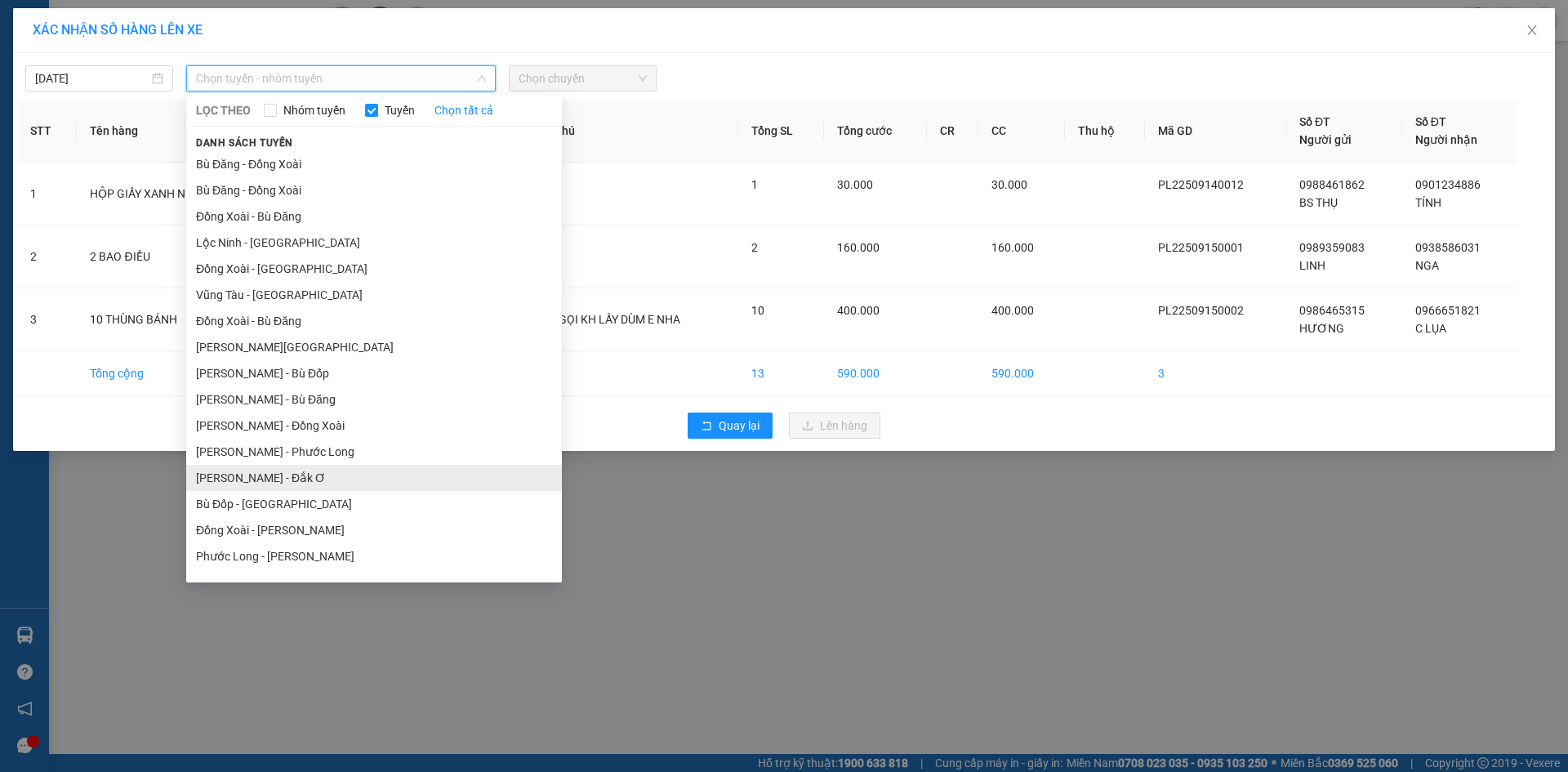
scroll to position [98, 0]
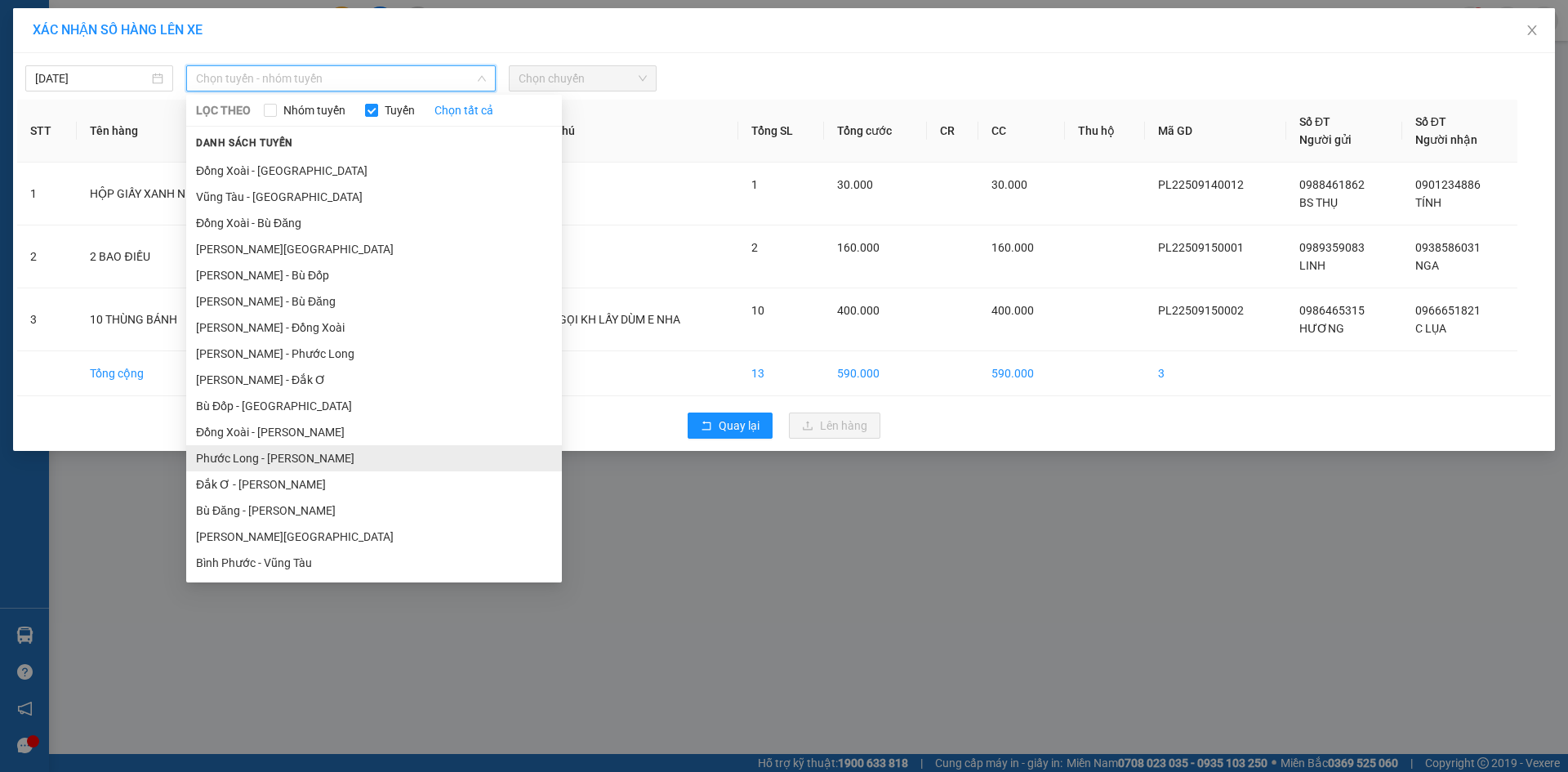
click at [330, 455] on li "Phước Long - [PERSON_NAME]" at bounding box center [374, 458] width 376 height 26
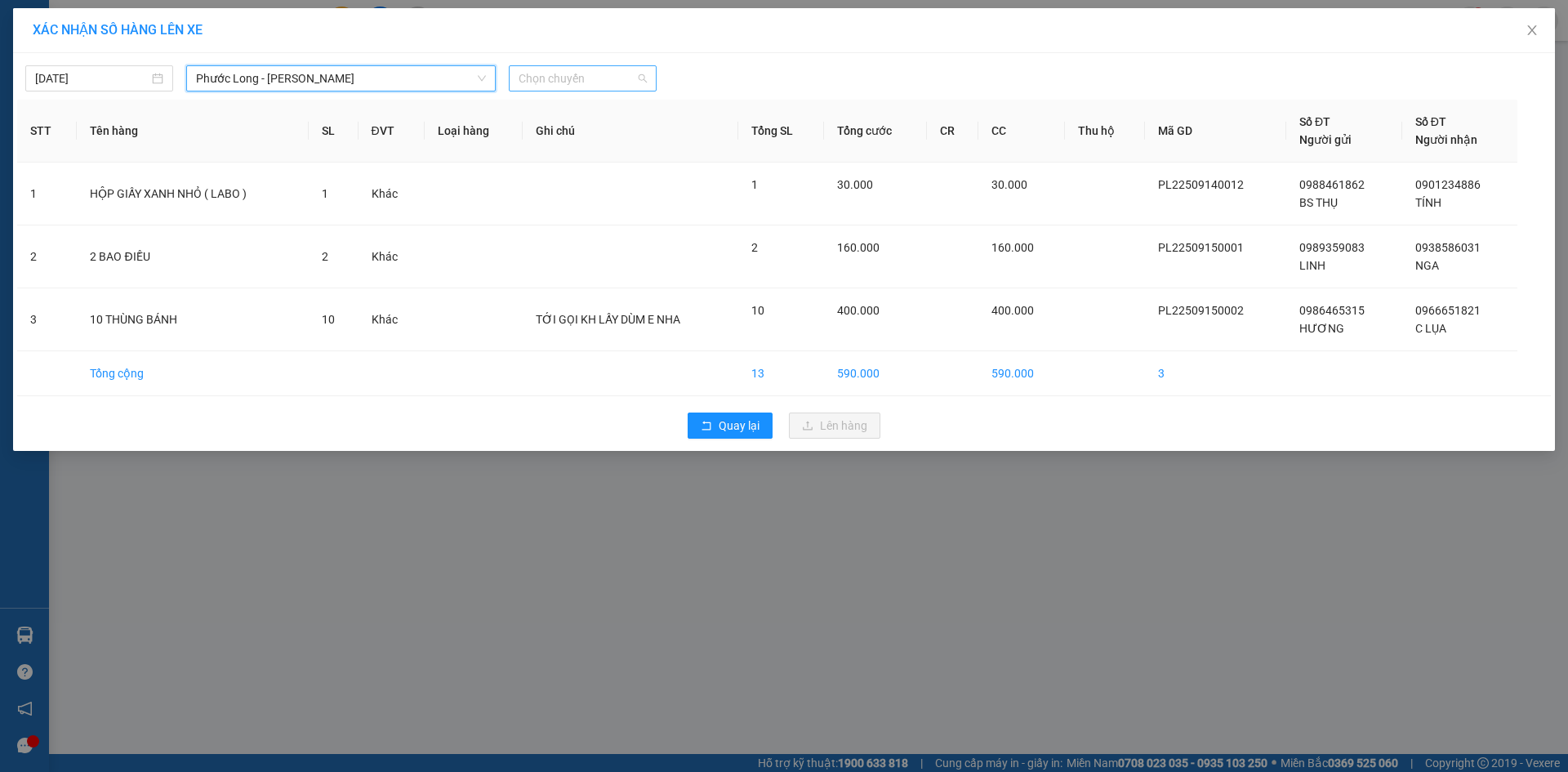
click at [616, 77] on span "Chọn chuyến" at bounding box center [582, 78] width 128 height 25
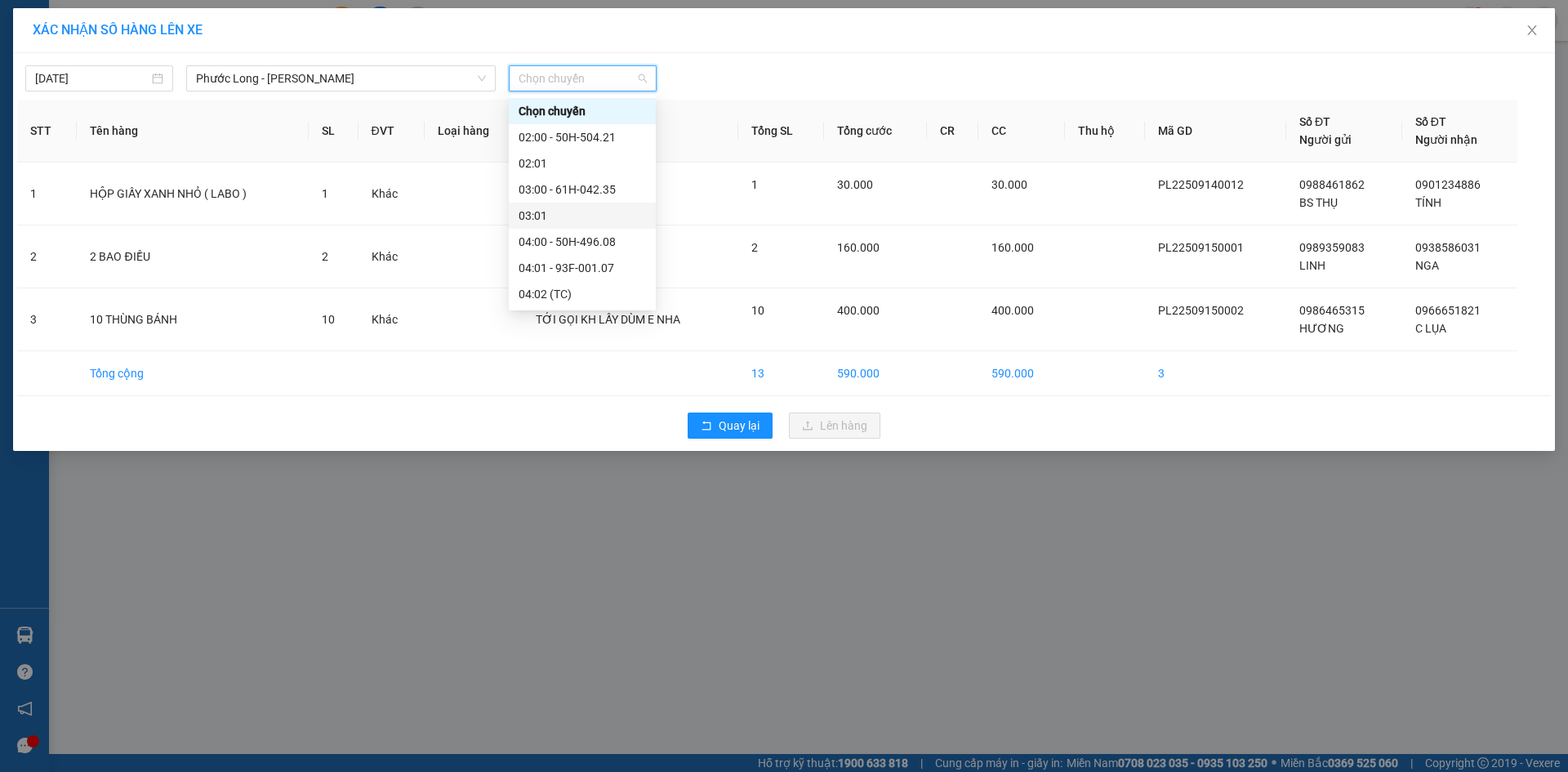
scroll to position [408, 0]
click at [584, 170] on div "09:05 - 93H-023.04" at bounding box center [582, 173] width 128 height 18
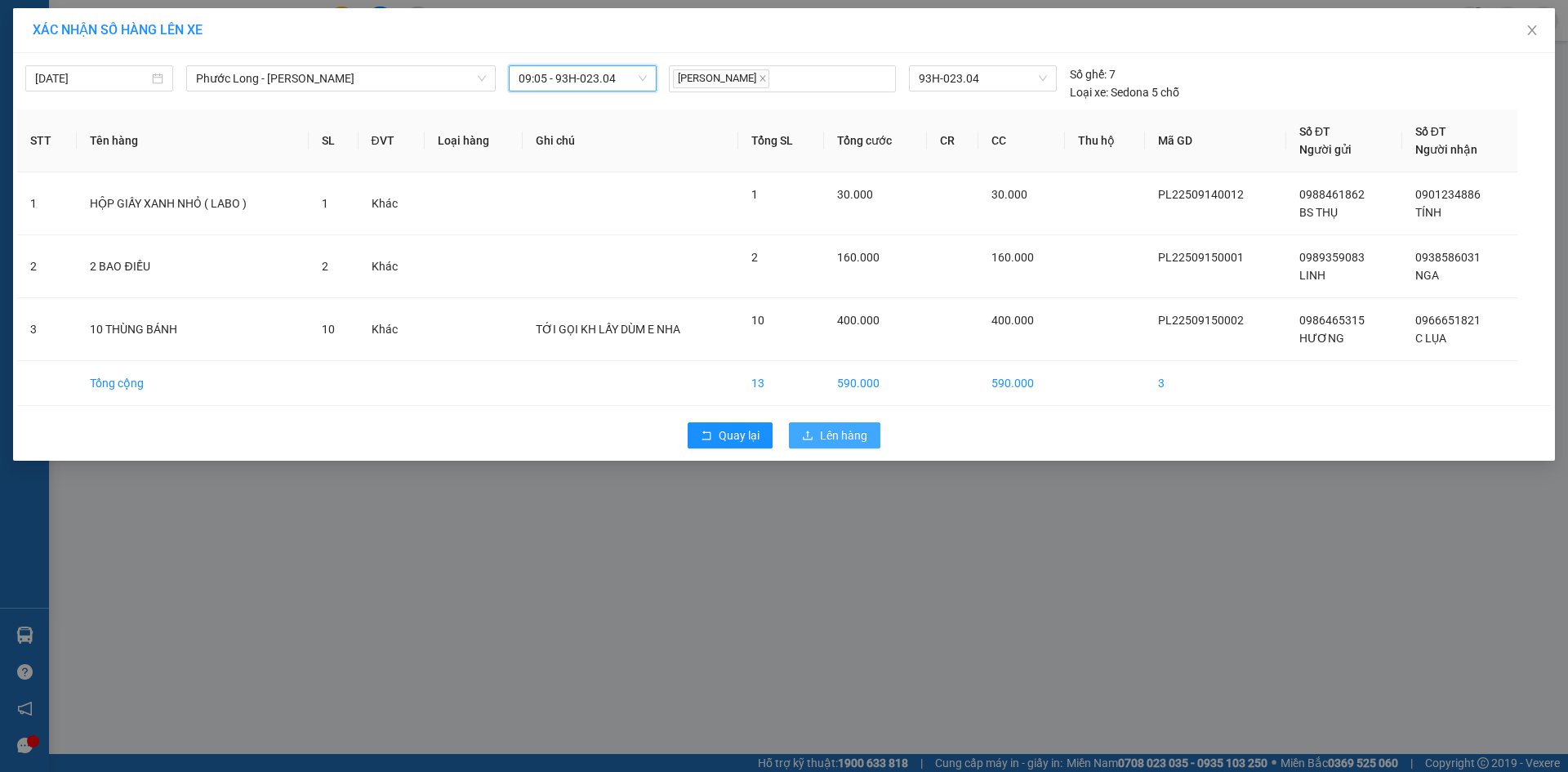
click at [832, 445] on button "Lên hàng" at bounding box center [835, 435] width 92 height 26
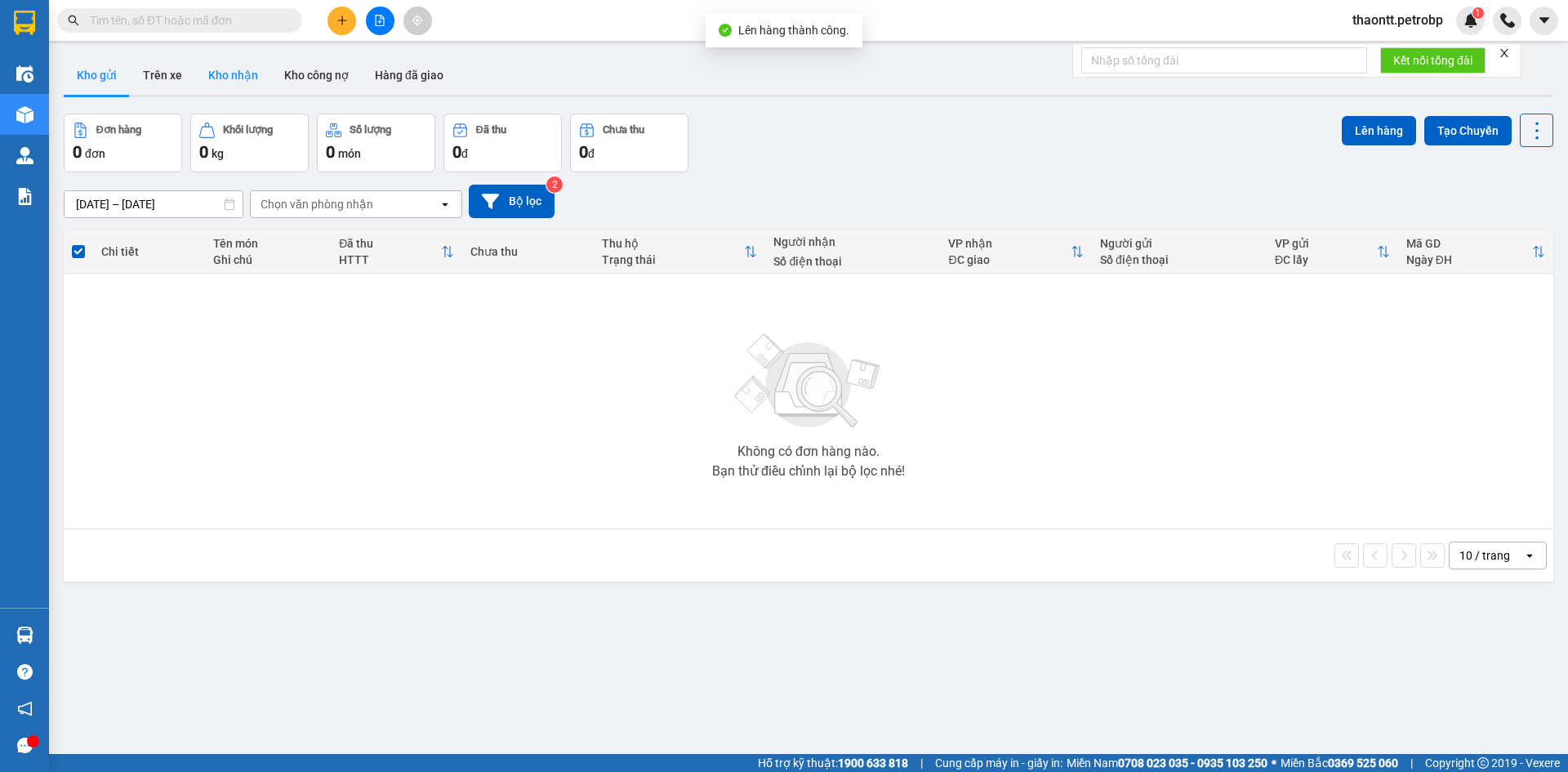
click at [255, 77] on button "Kho nhận" at bounding box center [233, 75] width 76 height 39
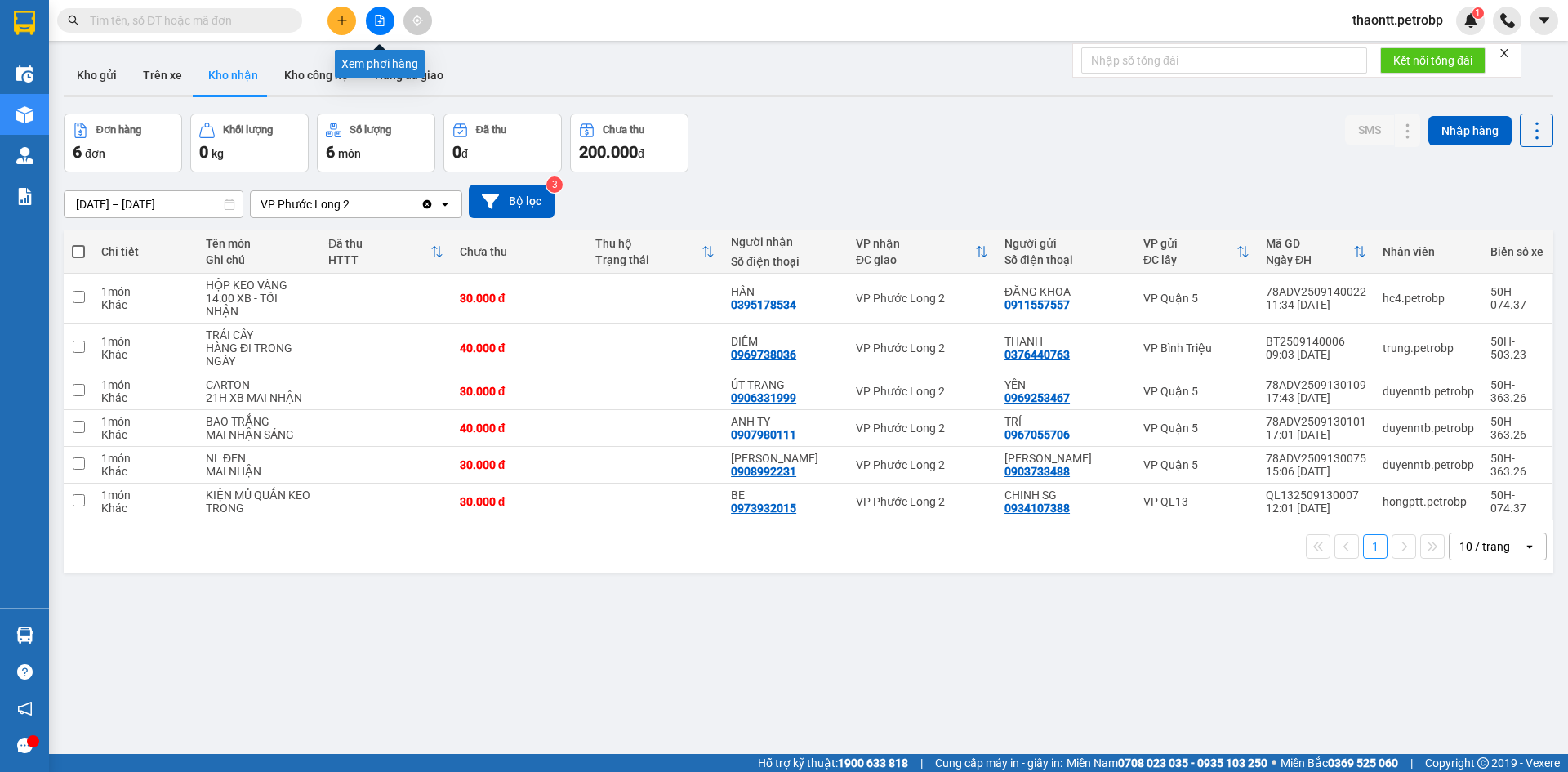
click at [372, 31] on button at bounding box center [380, 21] width 29 height 29
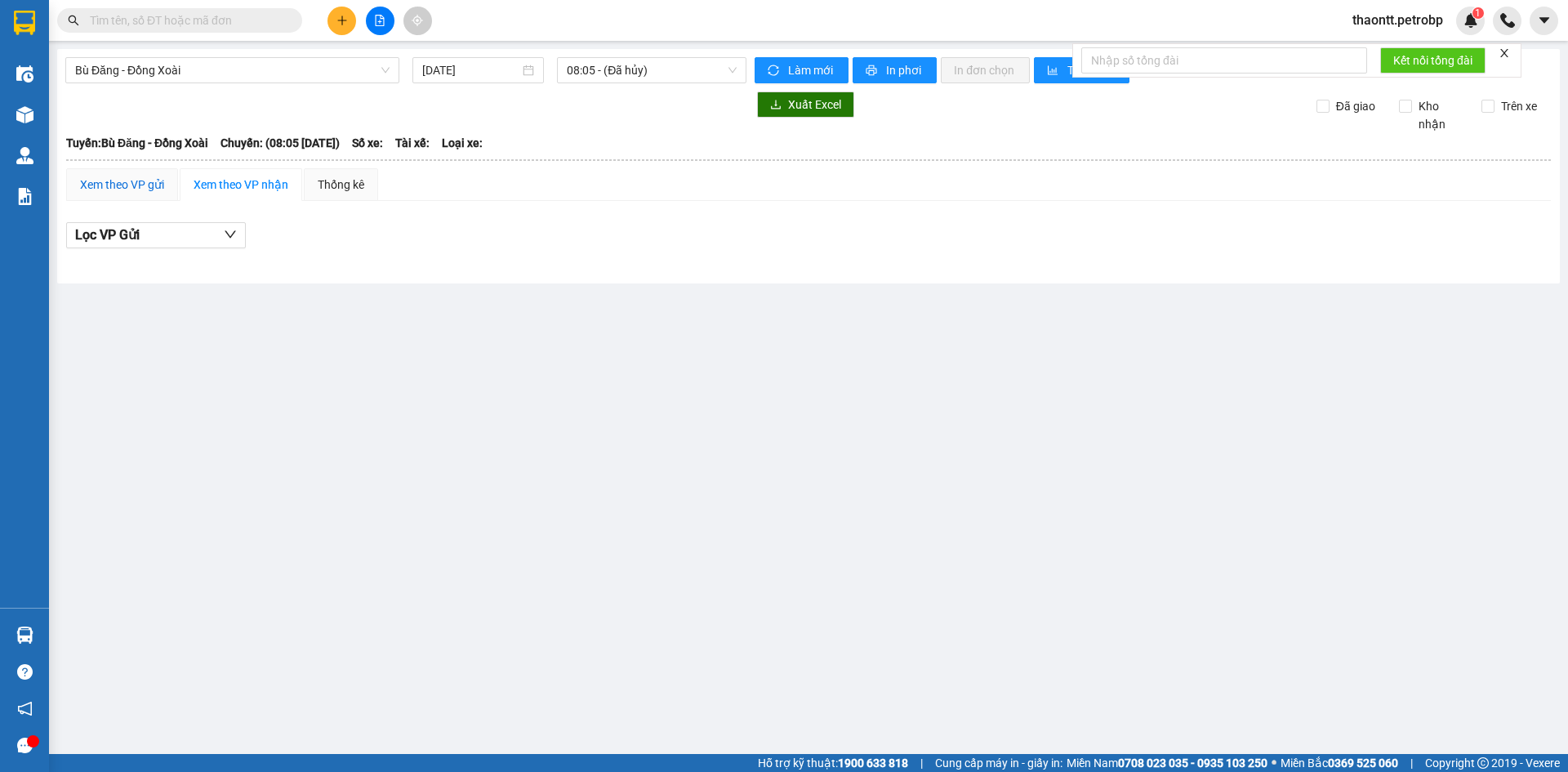
click at [137, 187] on div "Xem theo VP gửi" at bounding box center [122, 185] width 84 height 18
click at [222, 72] on span "Bù Đăng - Đồng Xoài" at bounding box center [232, 70] width 315 height 25
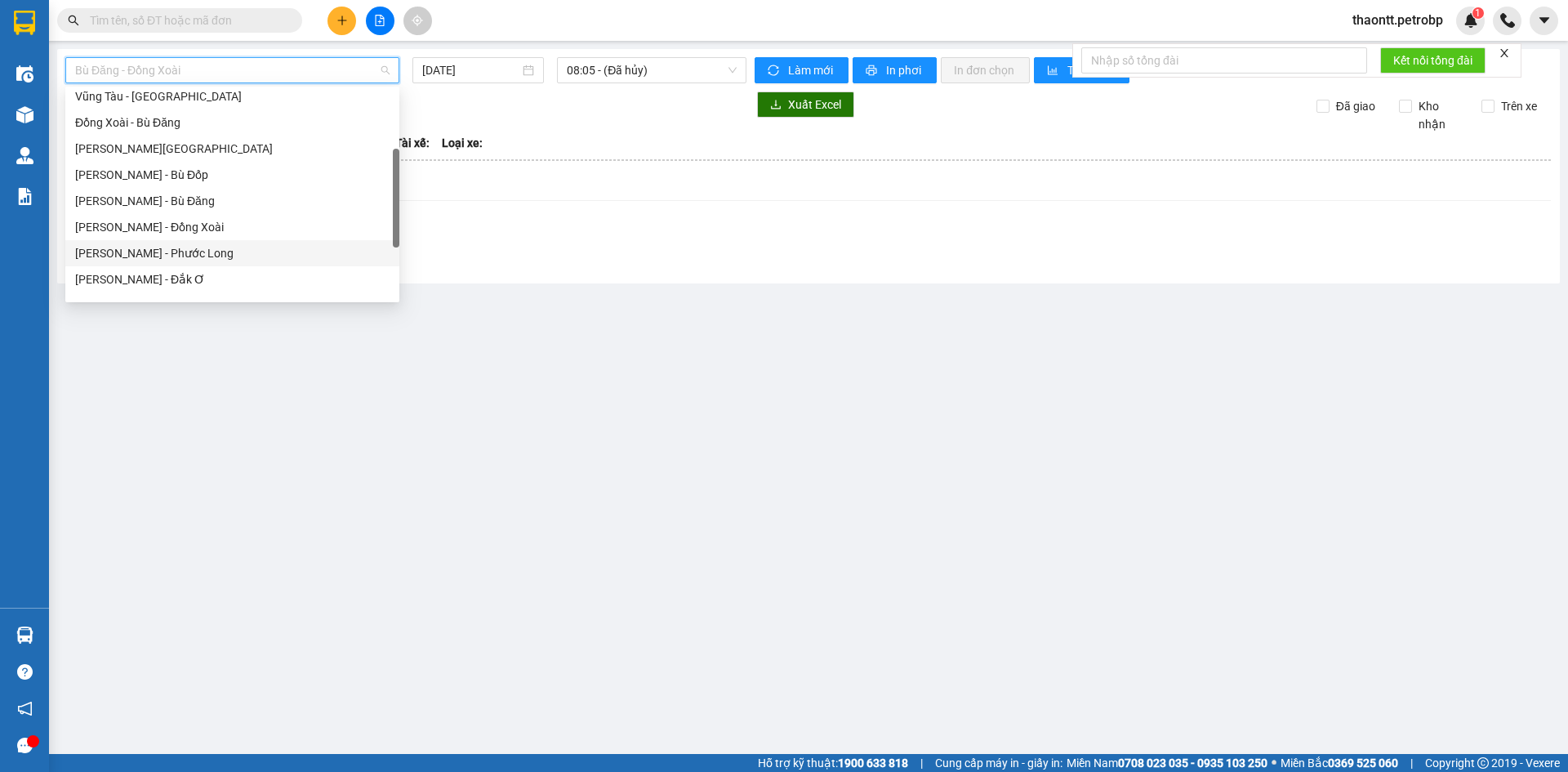
scroll to position [245, 0]
click at [188, 267] on div "Phước Long - [PERSON_NAME]" at bounding box center [232, 276] width 334 height 26
type input "[DATE]"
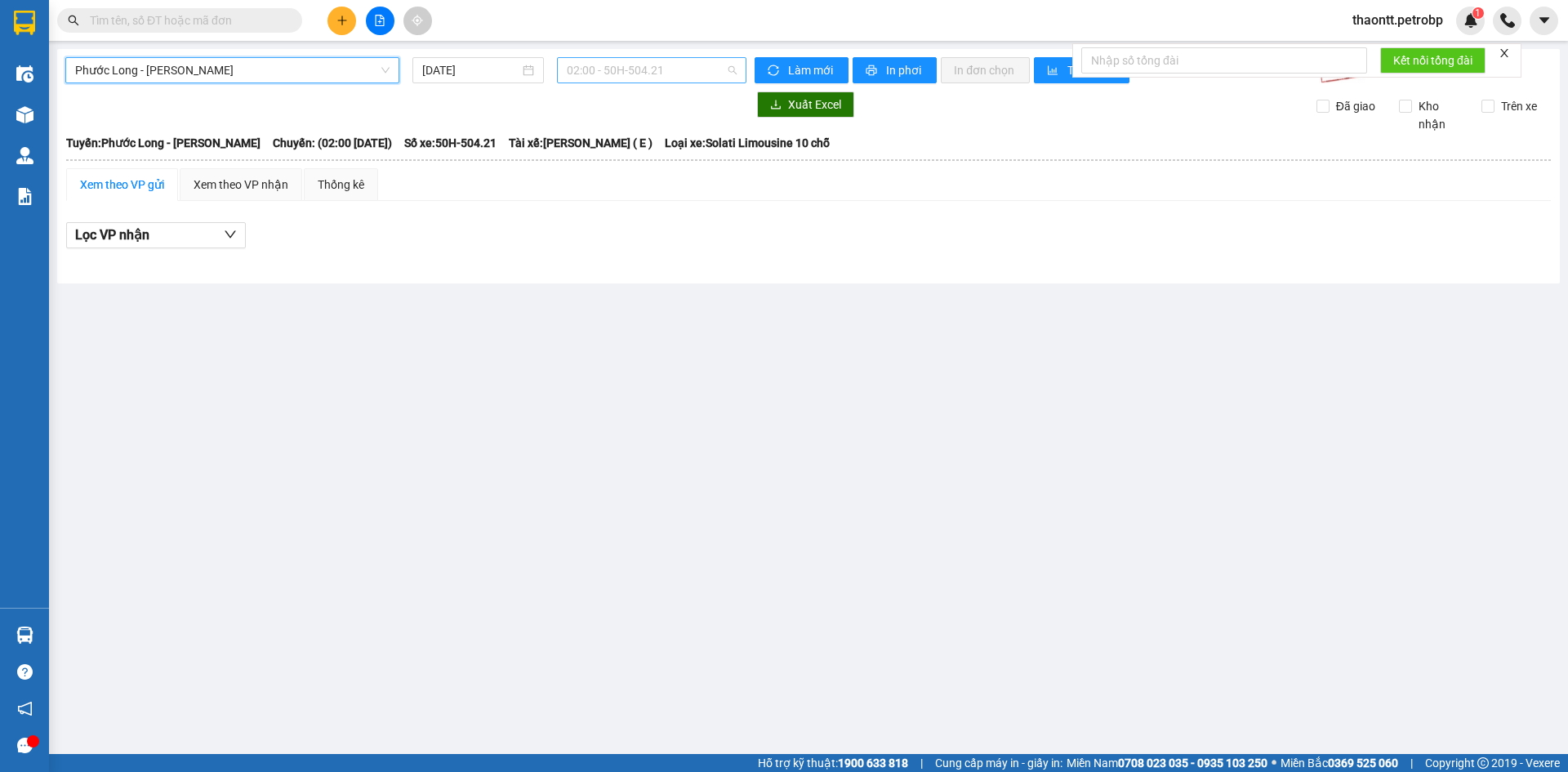
click at [615, 74] on span "02:00 - 50H-504.21" at bounding box center [652, 70] width 170 height 25
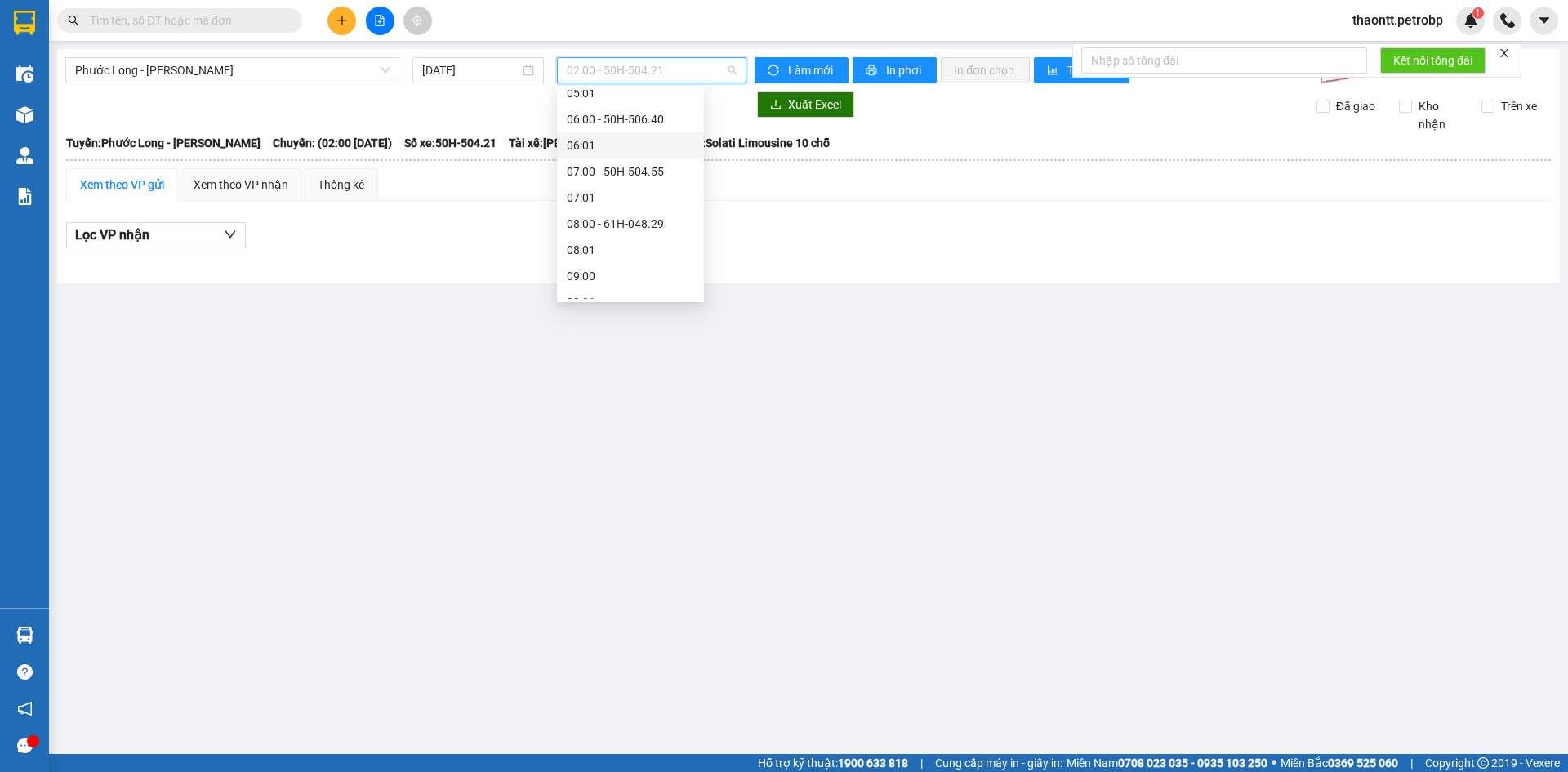
scroll to position [408, 0]
click at [639, 163] on div "09:05 - 93H-023.04" at bounding box center [631, 165] width 128 height 18
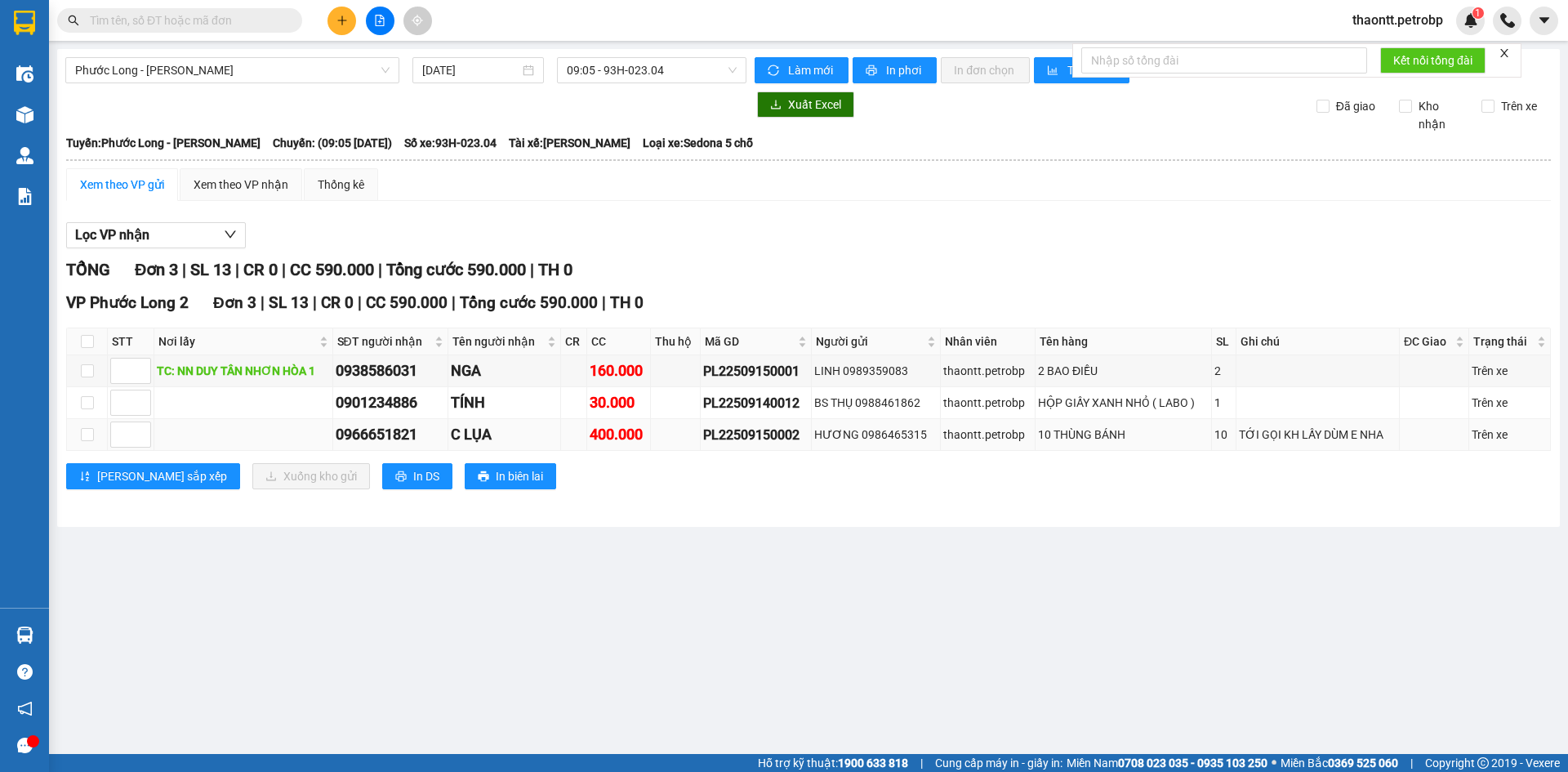
click at [886, 437] on div "HƯƠNG 0986465315" at bounding box center [875, 434] width 123 height 18
copy div "0986465315"
click at [751, 278] on div "TỔNG Đơn 3 | SL 13 | CR 0 | CC 590.000 | Tổng cước 590.000 | TH 0" at bounding box center [808, 270] width 1485 height 25
click at [152, 70] on span "Phước Long - [PERSON_NAME]" at bounding box center [232, 70] width 315 height 25
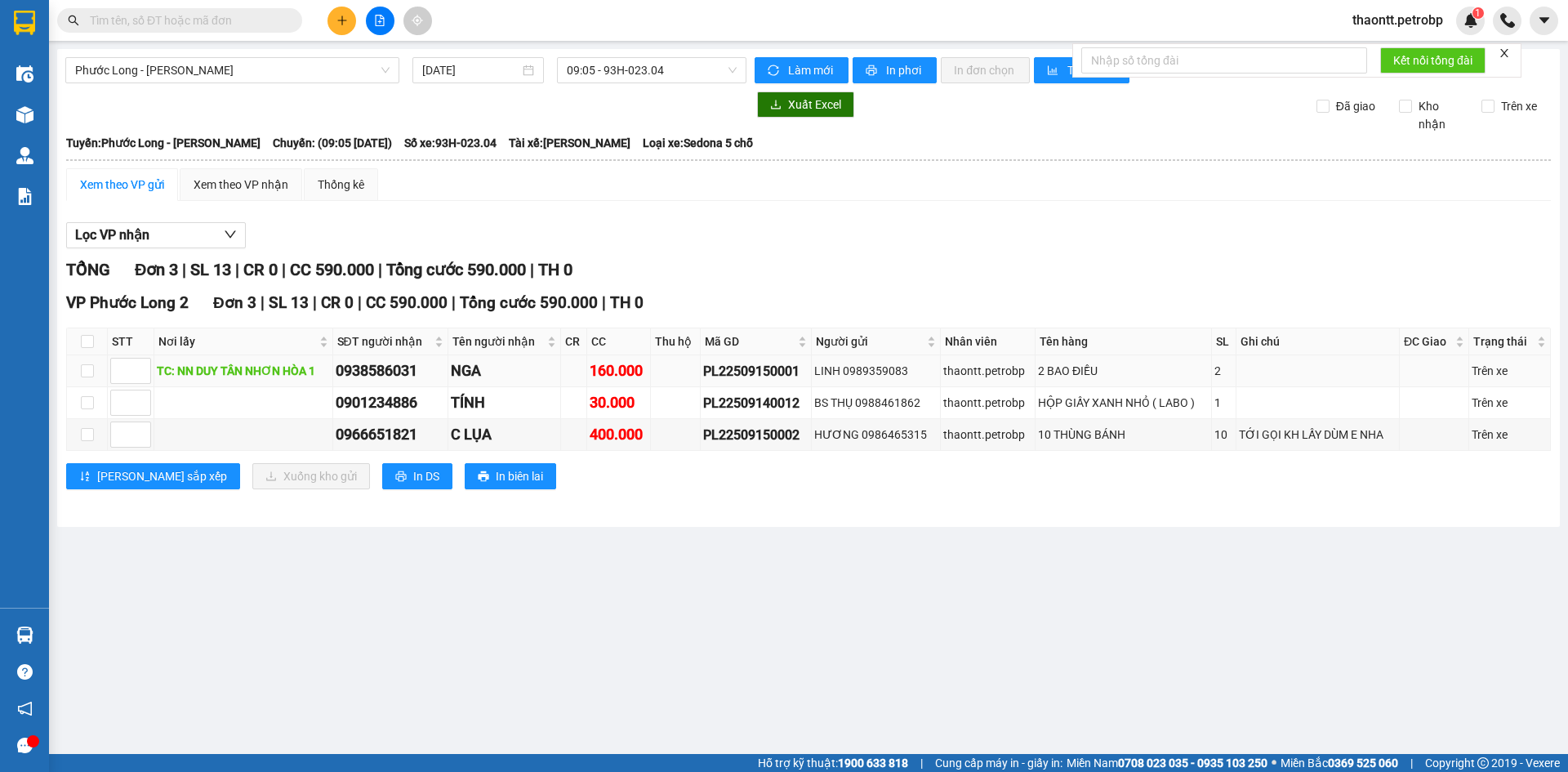
click at [733, 368] on div "PL22509150001" at bounding box center [756, 371] width 106 height 20
copy div "PL22509150001"
click at [265, 25] on input "text" at bounding box center [186, 20] width 193 height 18
paste input "PL22509150001"
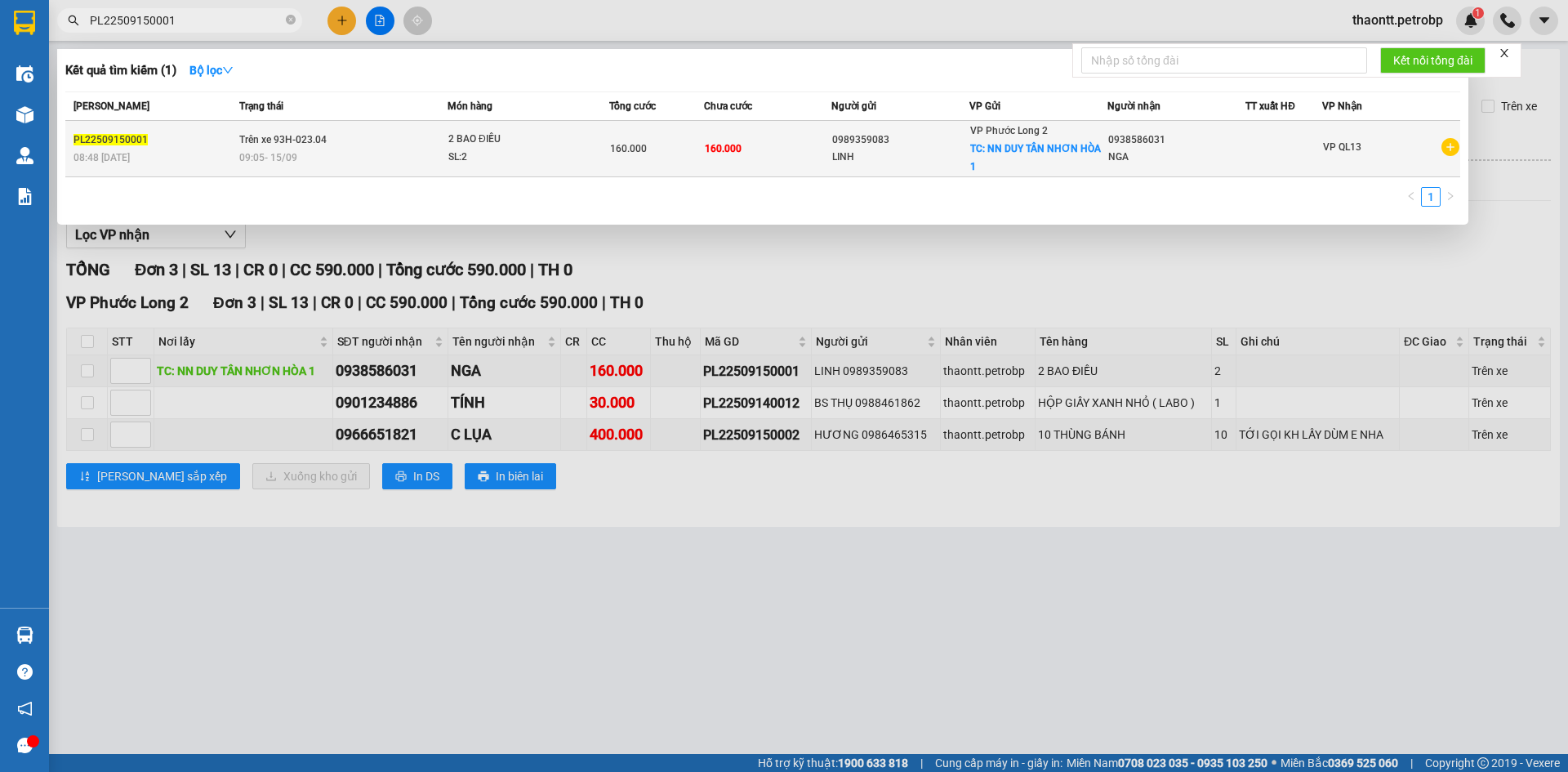
type input "PL22509150001"
click at [1297, 154] on div at bounding box center [1283, 149] width 75 height 17
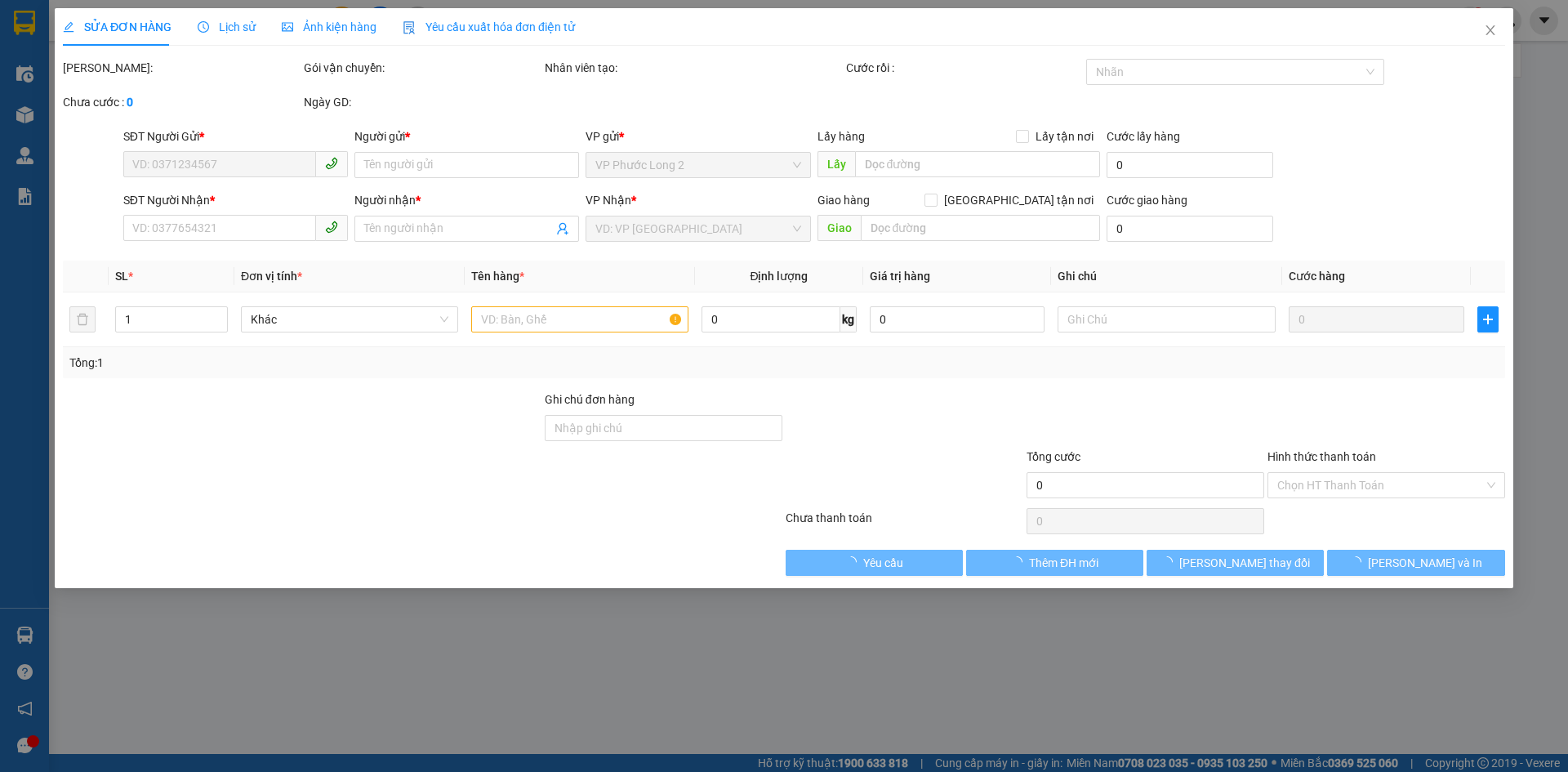
type input "0989359083"
type input "LINH"
checkbox input "true"
type input "NN DUY TÂN NHƠN HÒA 1"
type input "0938586031"
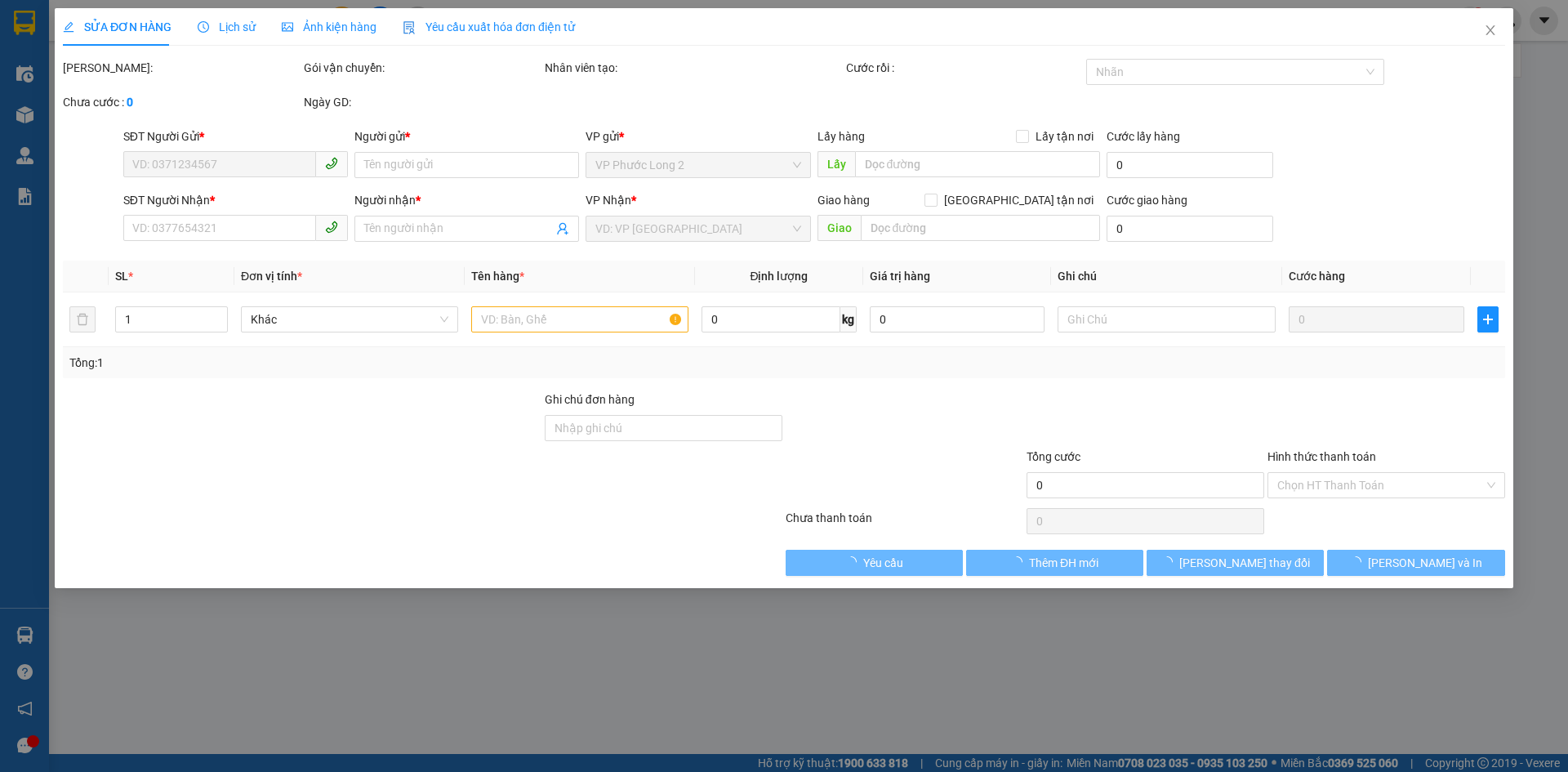
type input "NGA"
type input "160.000"
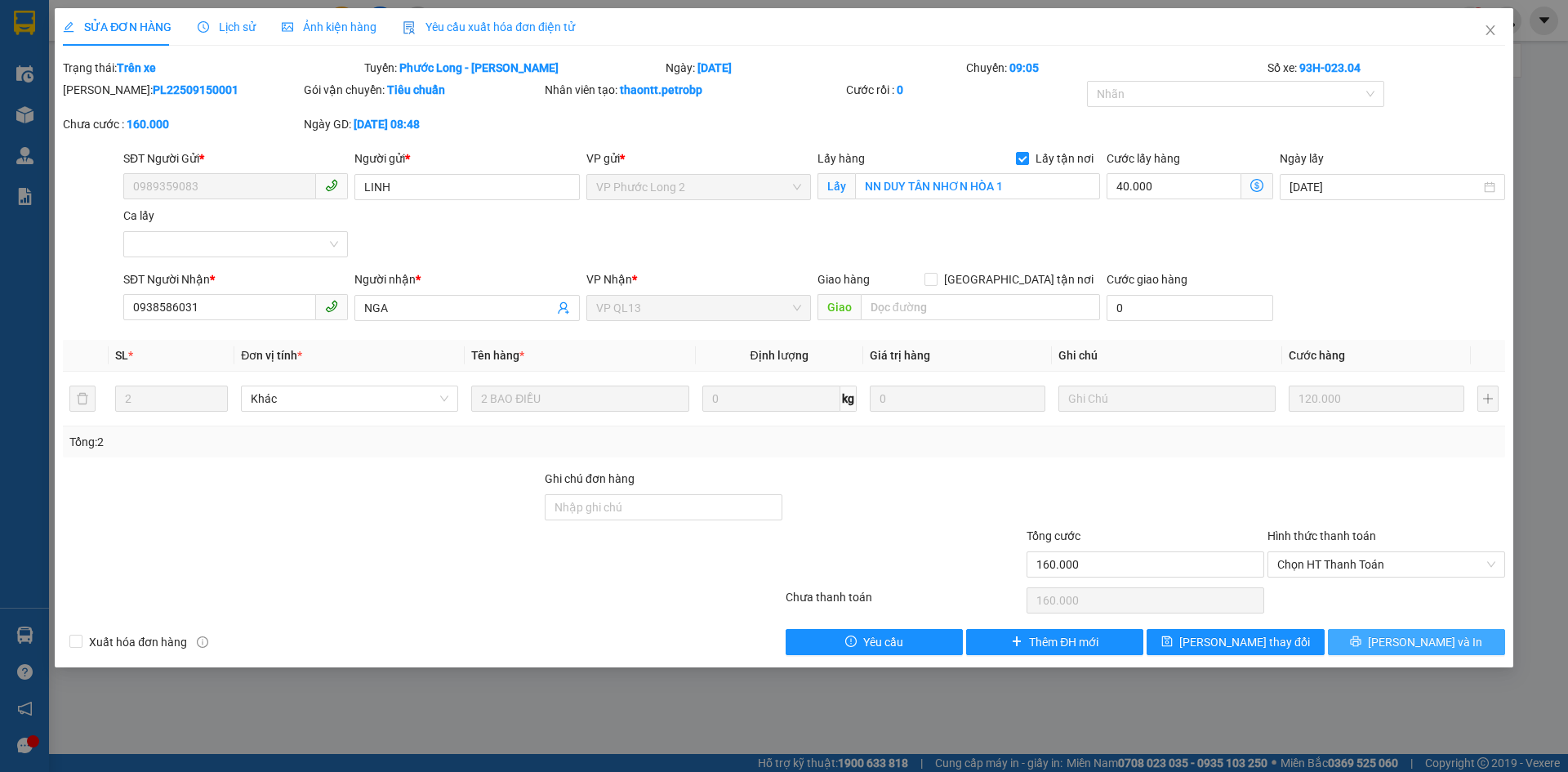
click at [1374, 640] on button "Lưu và In" at bounding box center [1416, 642] width 177 height 26
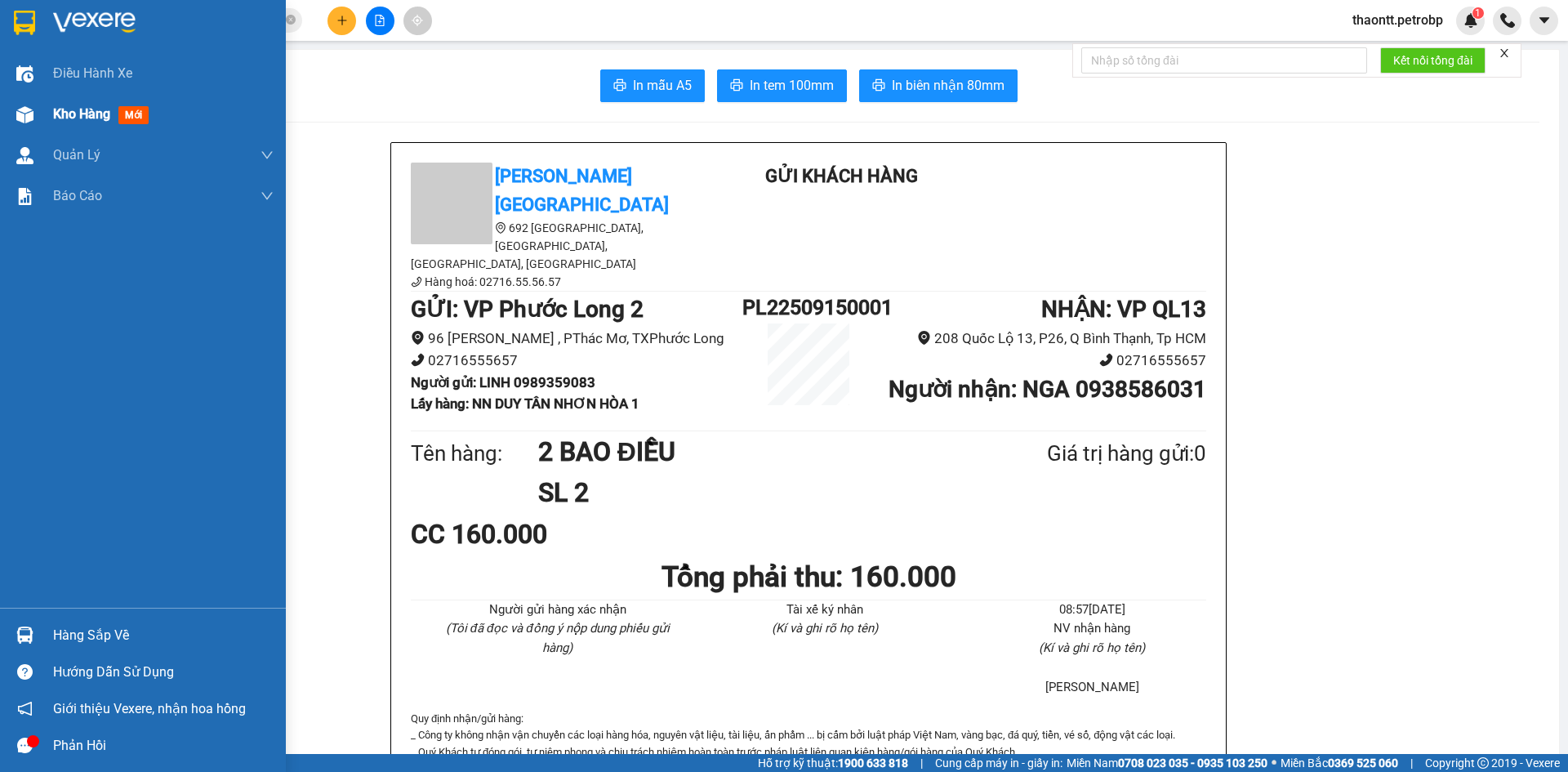
click at [38, 128] on div at bounding box center [25, 115] width 29 height 29
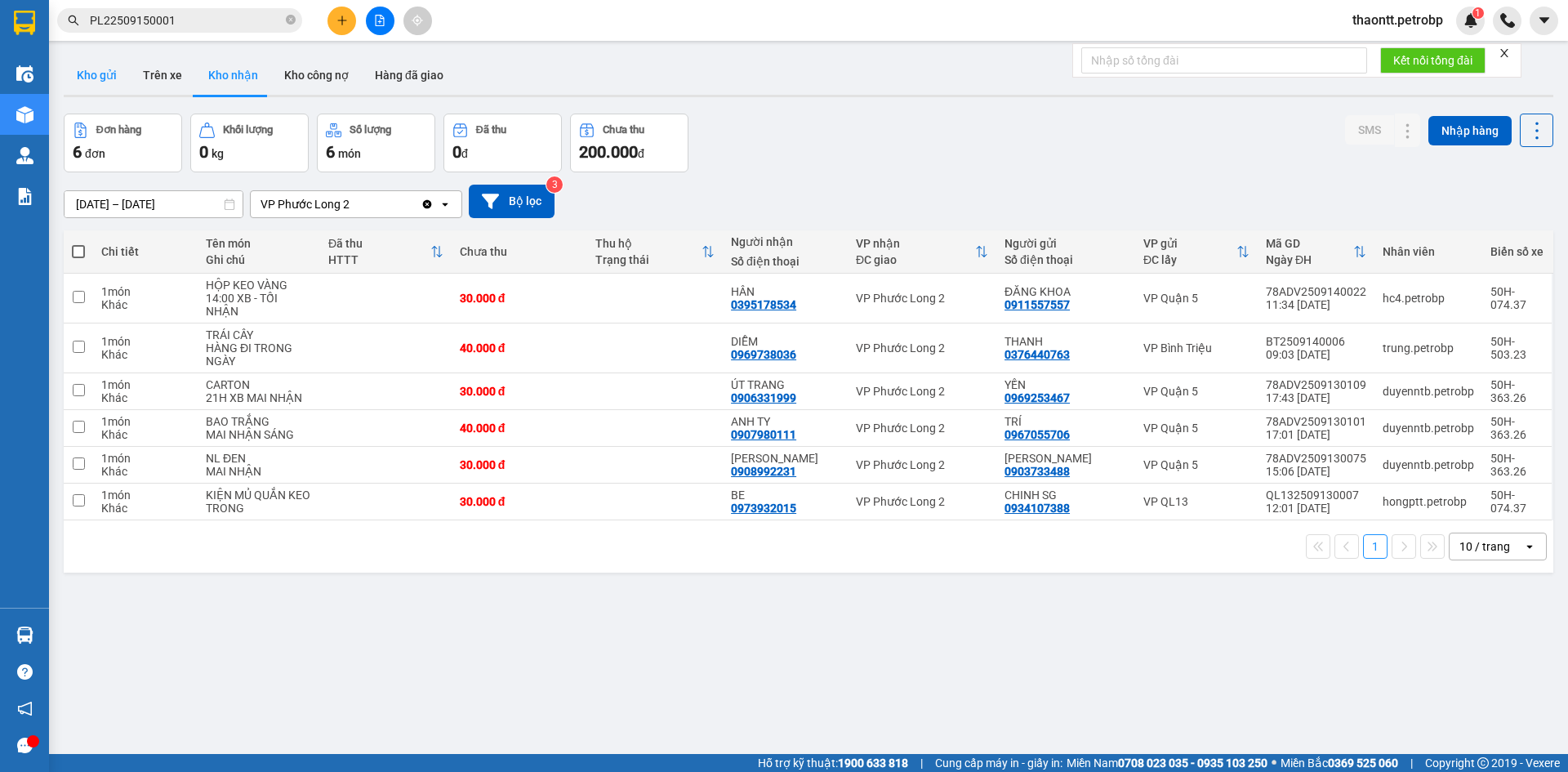
click at [101, 65] on button "Kho gửi" at bounding box center [97, 75] width 66 height 39
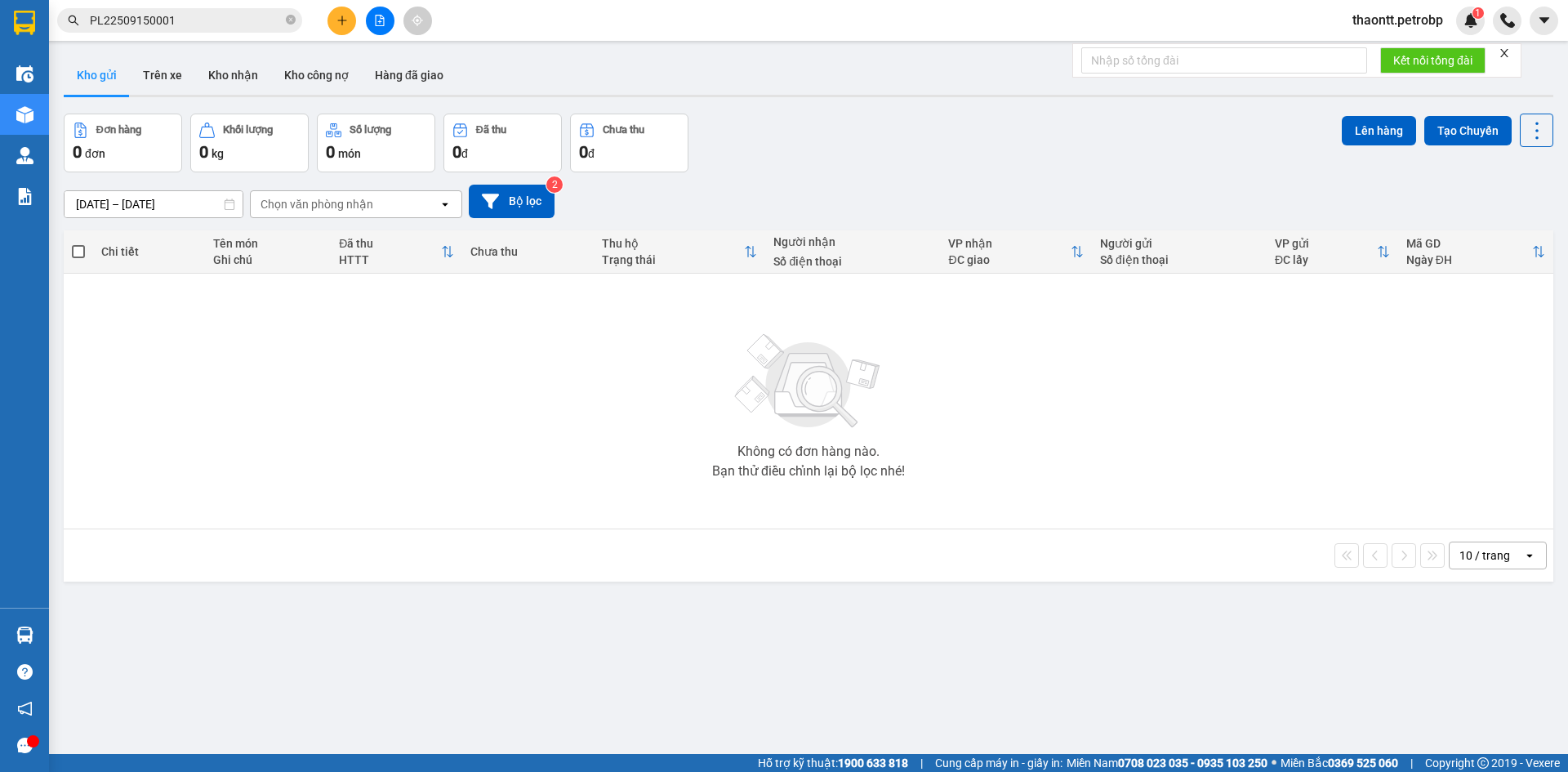
click at [386, 20] on button at bounding box center [380, 21] width 29 height 29
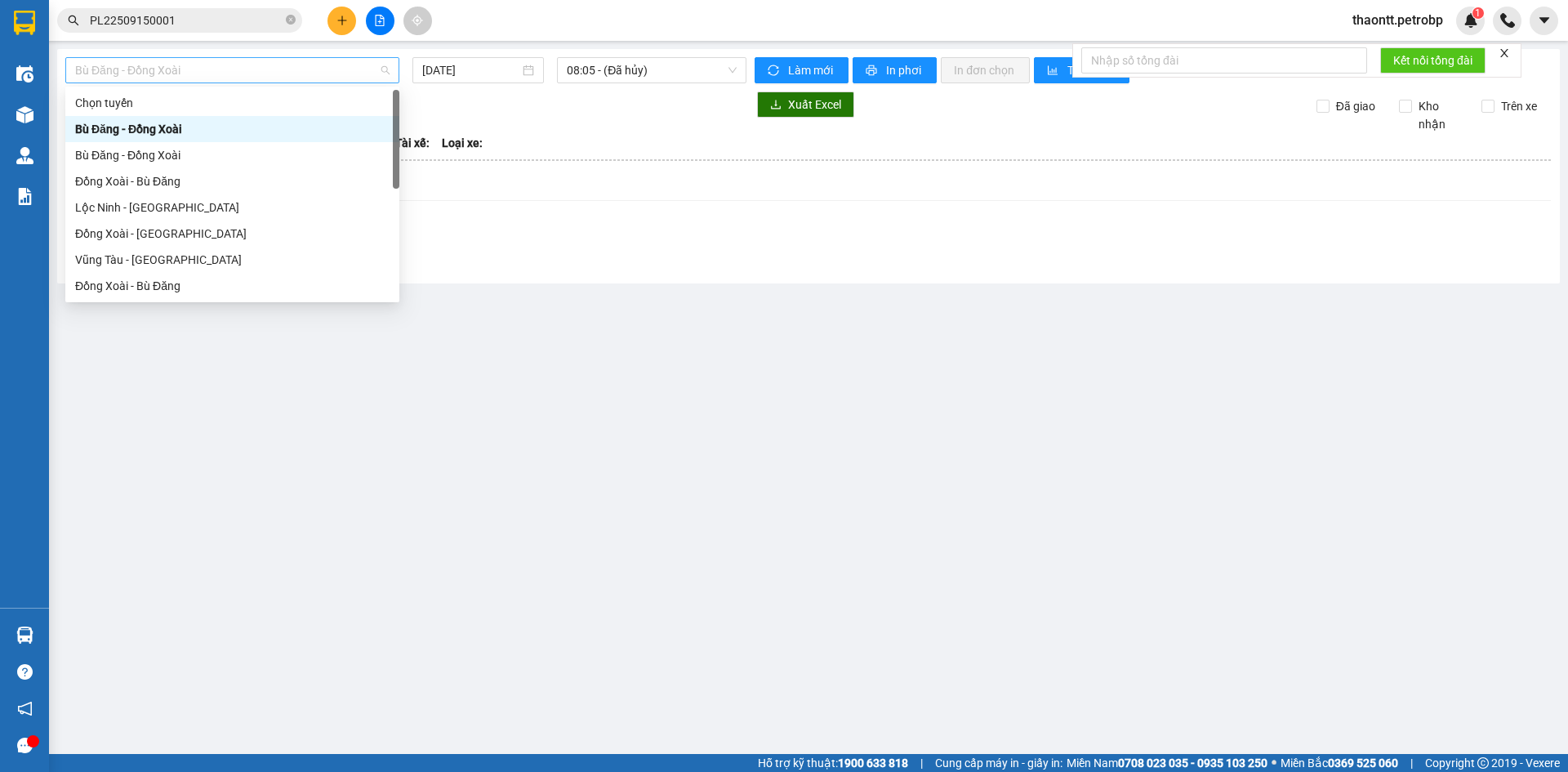
click at [257, 74] on span "Bù Đăng - Đồng Xoài" at bounding box center [232, 70] width 315 height 25
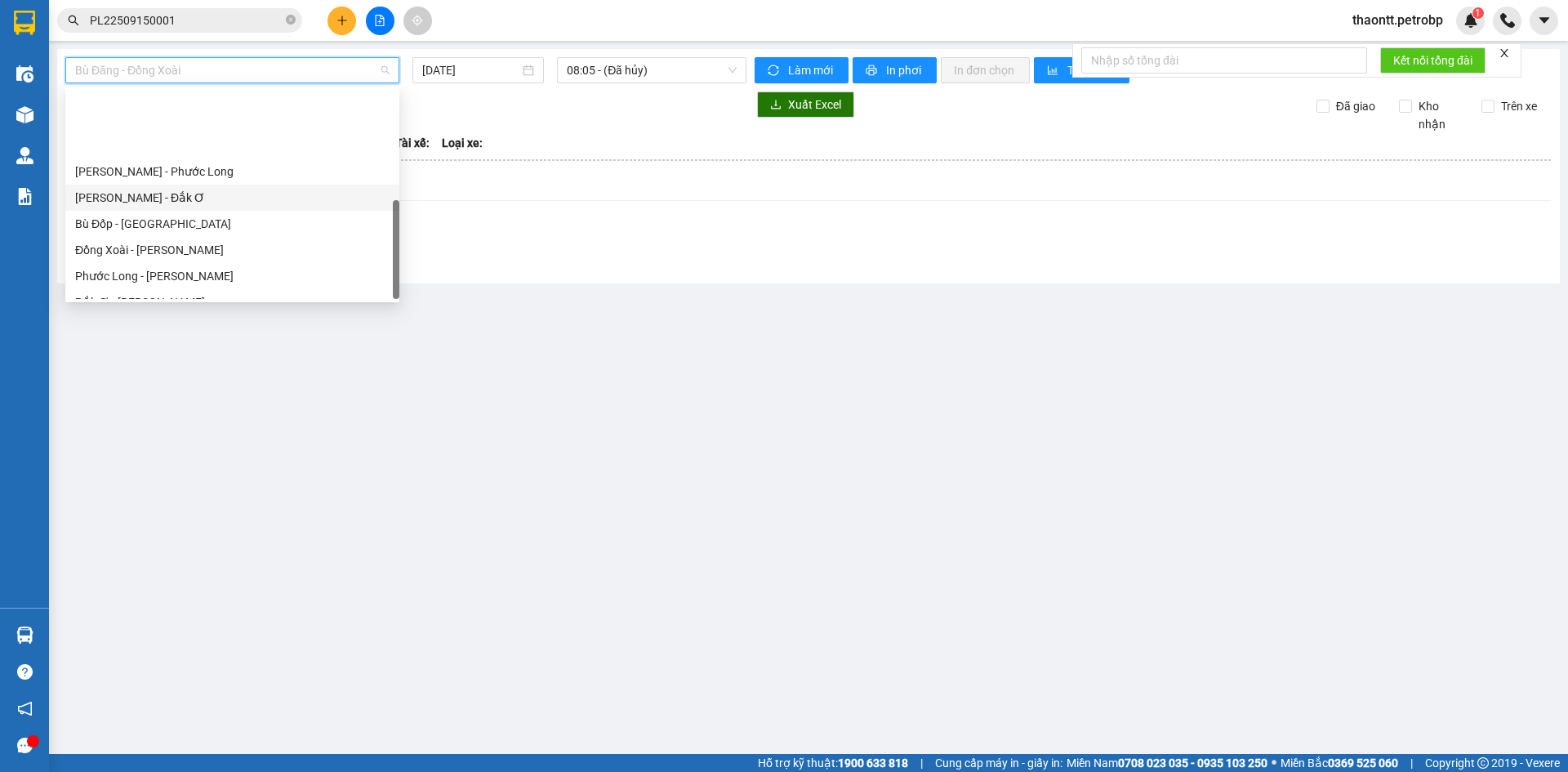
scroll to position [340, 0]
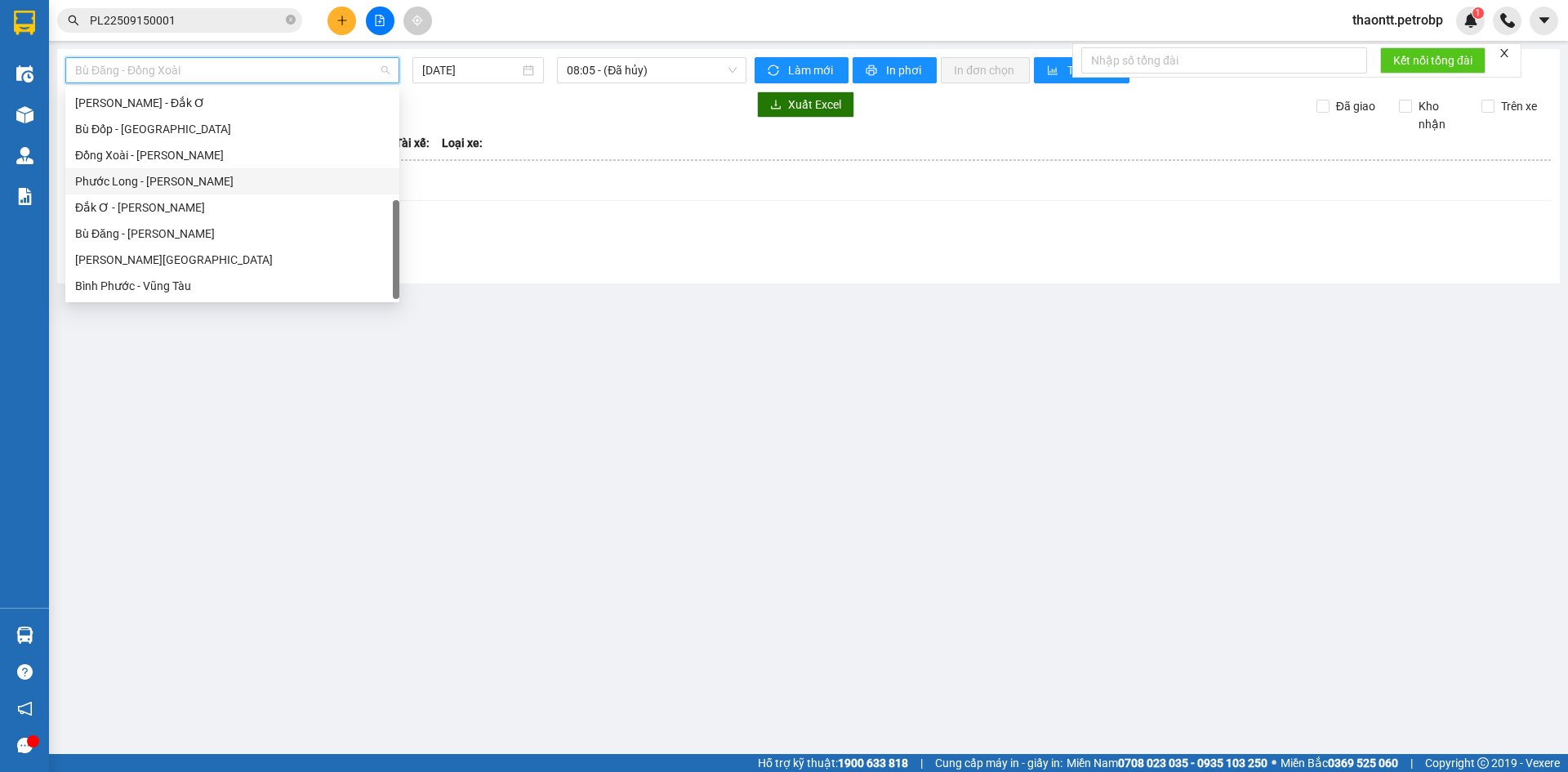
click at [214, 182] on div "Phước Long - [PERSON_NAME]" at bounding box center [232, 182] width 315 height 18
type input "[DATE]"
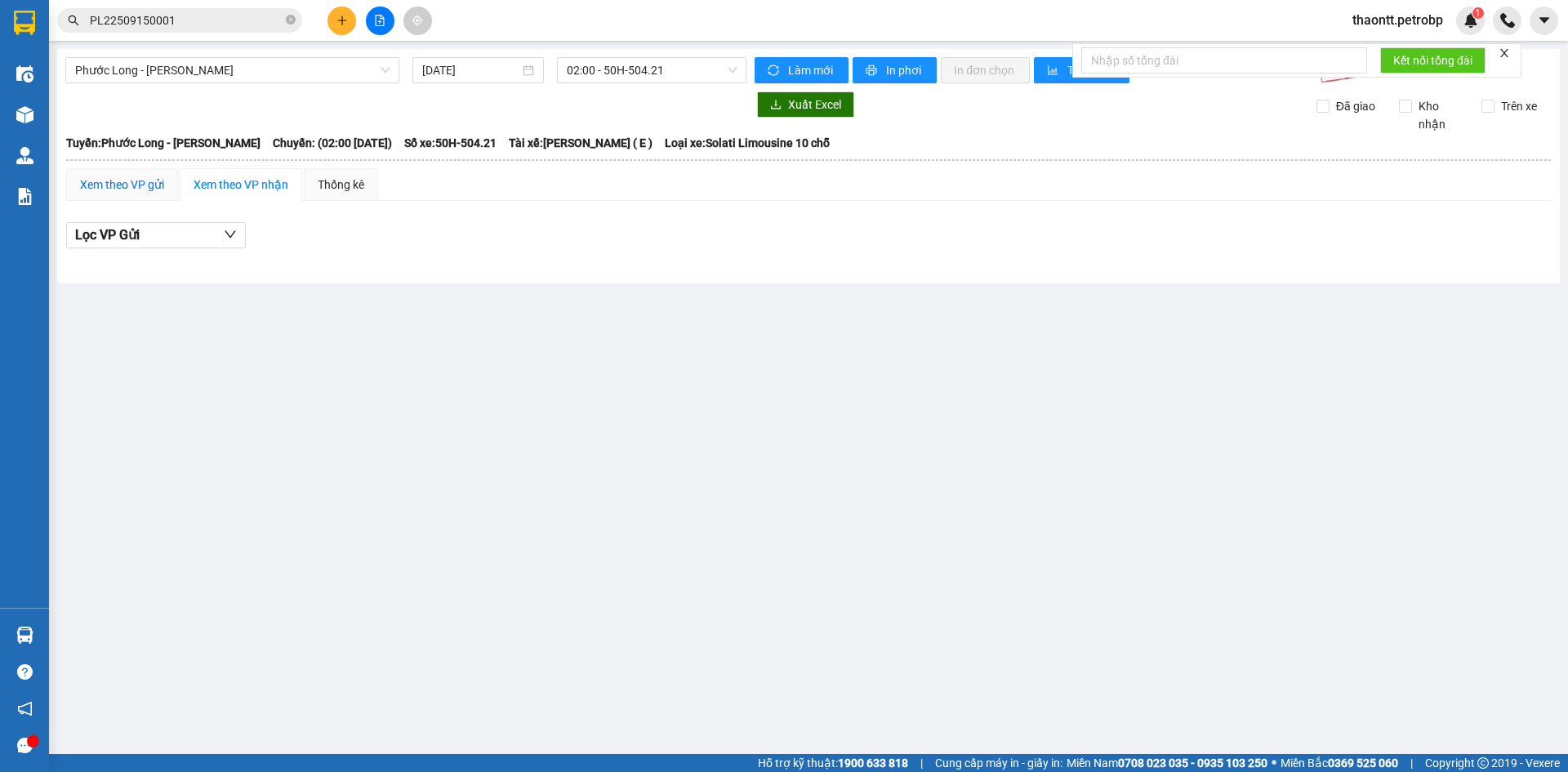
click at [126, 187] on div "Xem theo VP gửi" at bounding box center [122, 185] width 84 height 18
click at [599, 70] on span "02:00 - 50H-504.21" at bounding box center [652, 70] width 170 height 25
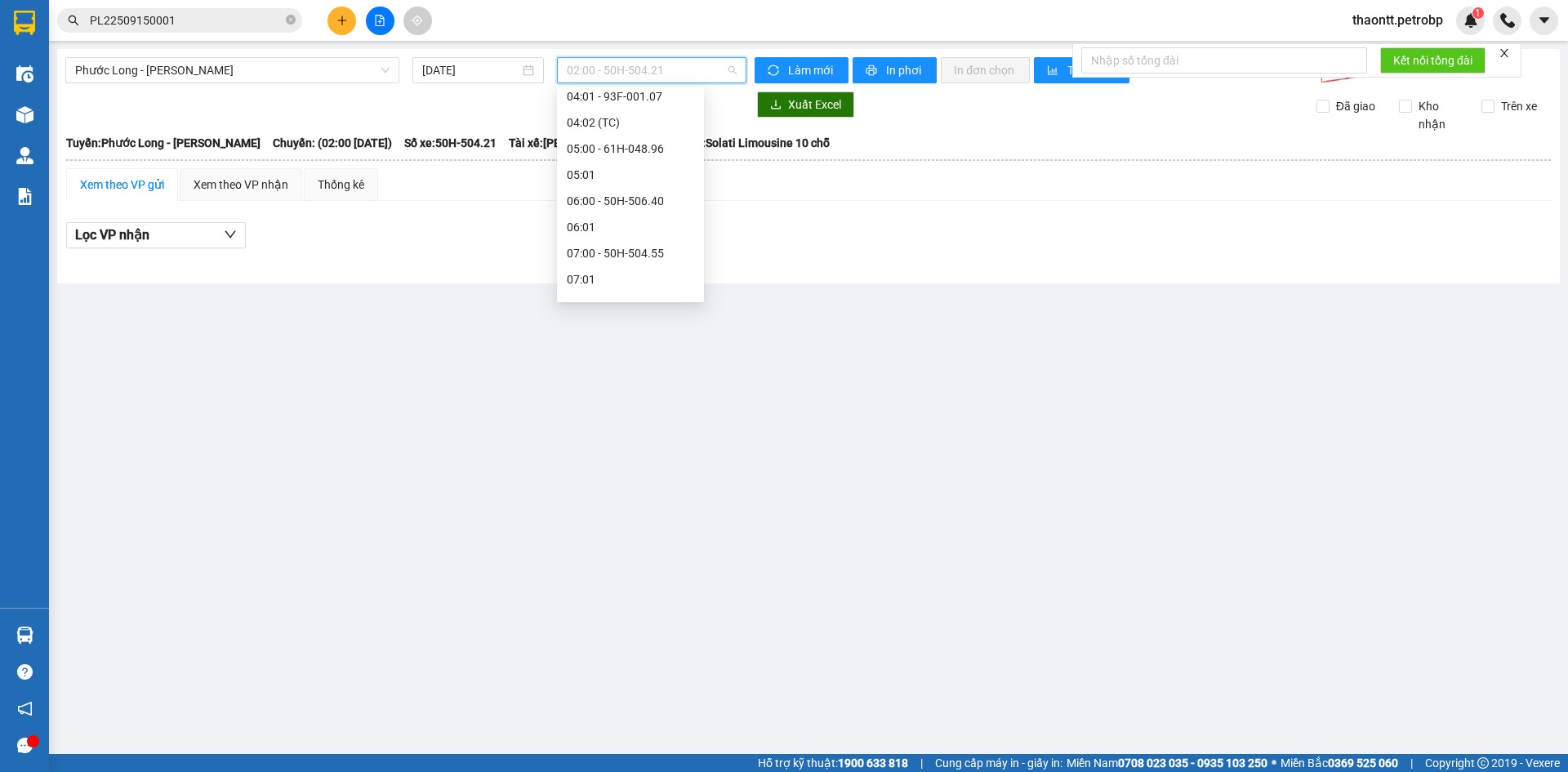
scroll to position [327, 0]
click at [643, 246] on div "09:05 - 93H-023.04" at bounding box center [631, 247] width 128 height 18
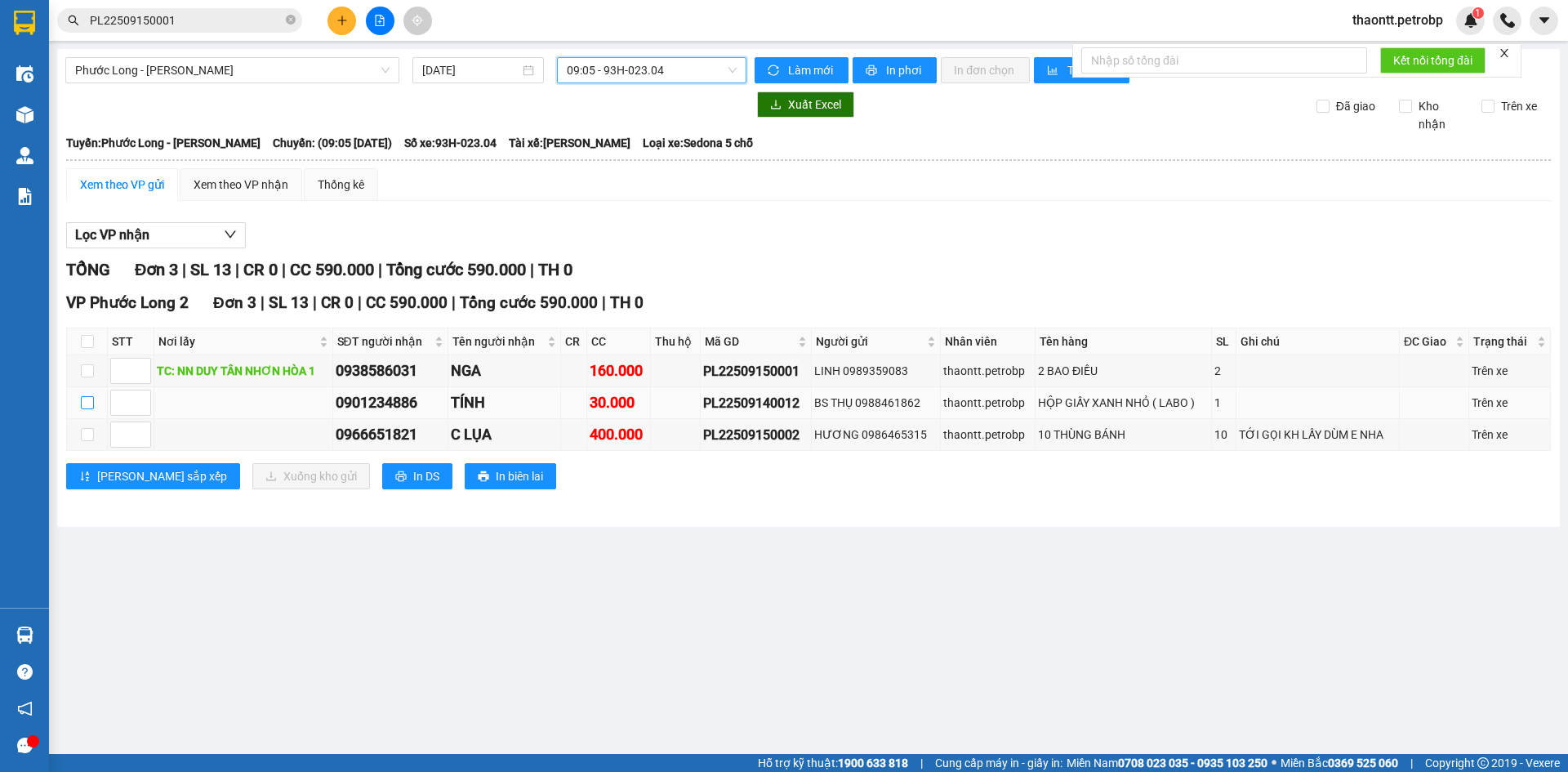
click at [83, 401] on input "checkbox" at bounding box center [87, 402] width 13 height 13
checkbox input "true"
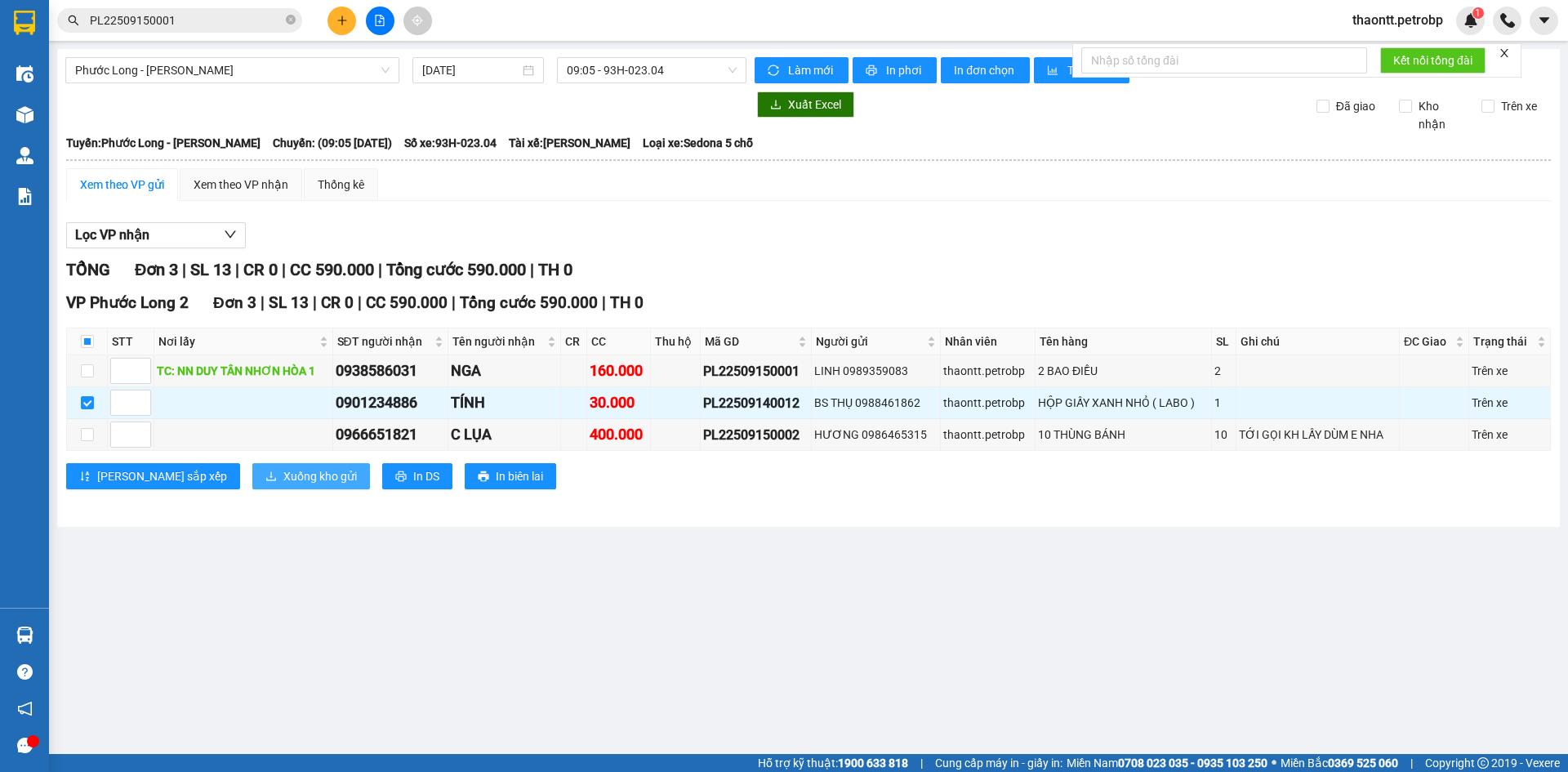
click at [263, 466] on button "Xuống kho gửi" at bounding box center [312, 476] width 118 height 26
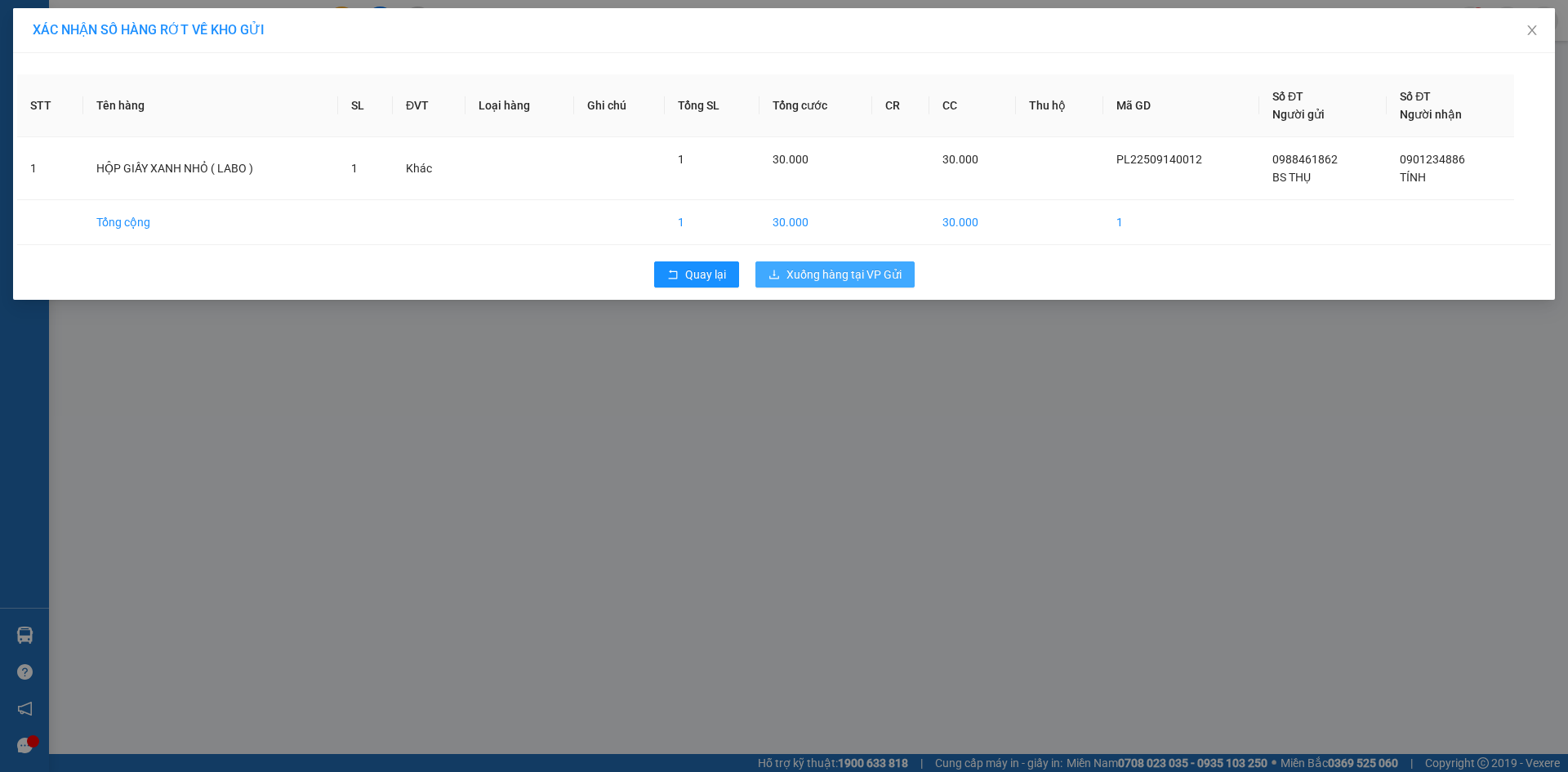
click at [793, 276] on span "Xuống hàng tại VP Gửi" at bounding box center [844, 275] width 115 height 18
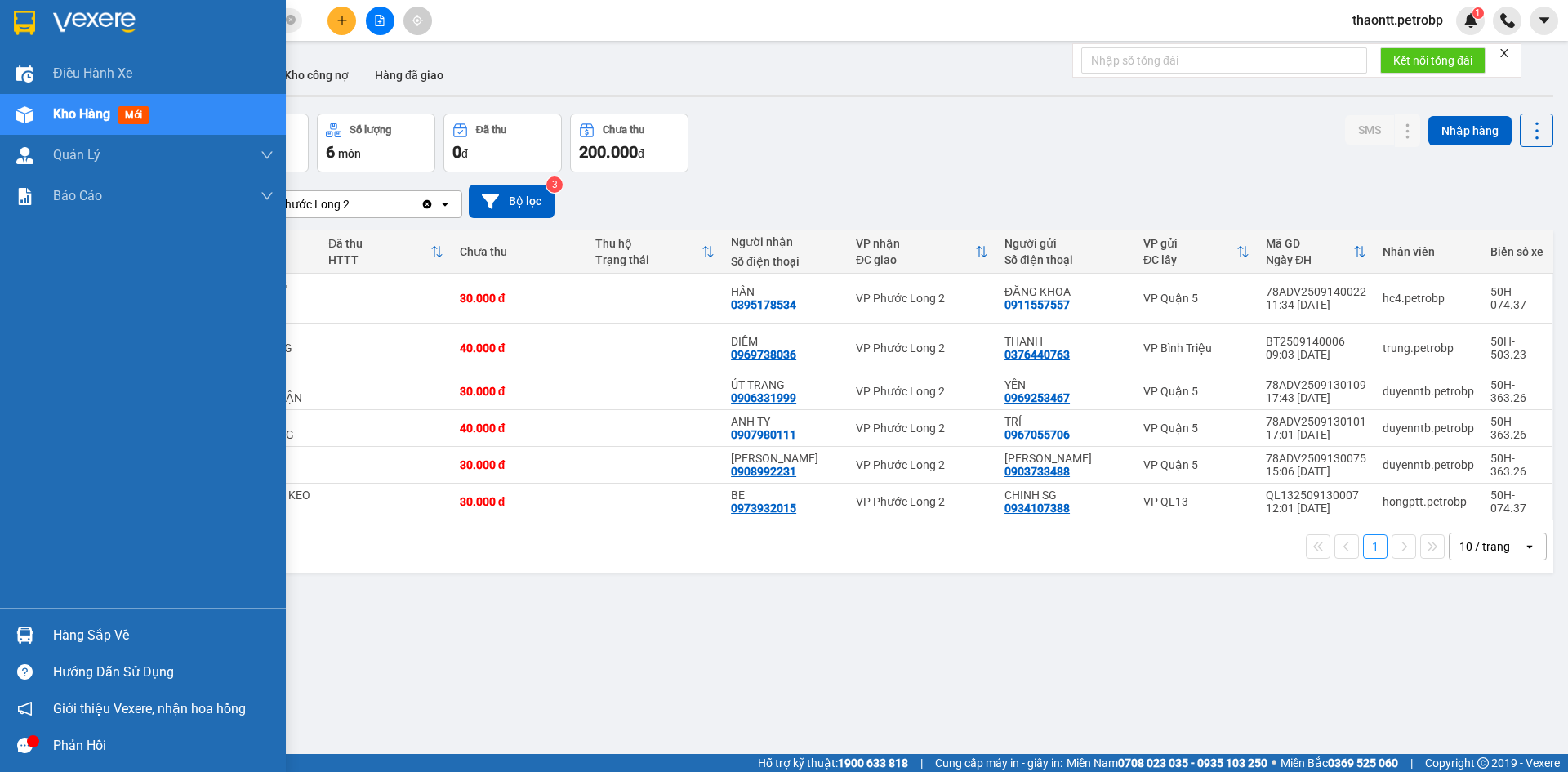
click at [39, 638] on div "Hàng sắp về" at bounding box center [143, 634] width 286 height 37
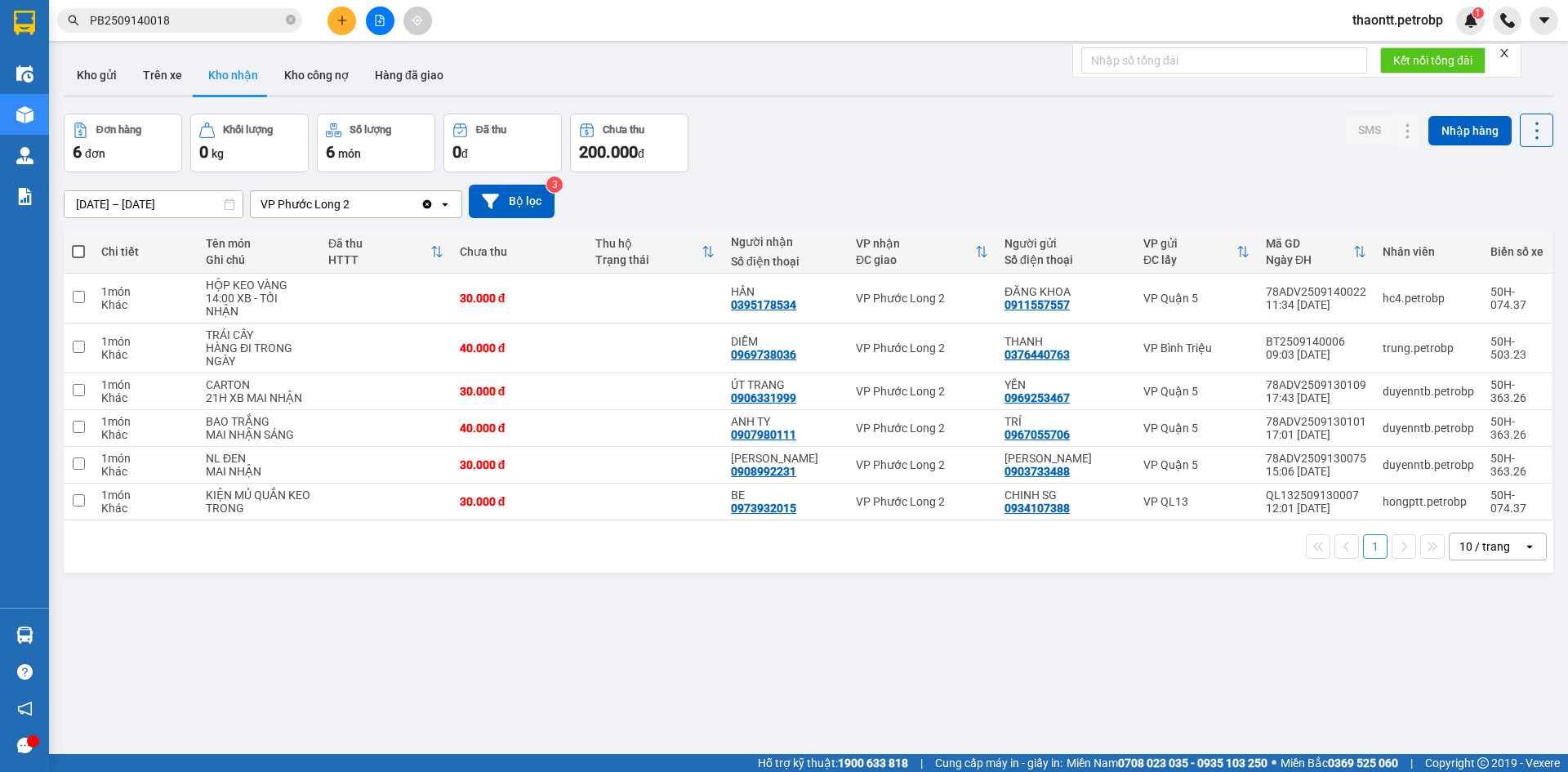
click at [128, 83] on section "Kết quả tìm kiếm ( 1 ) Bộ lọc Mã ĐH Trạng thái Món hàng Tổng cước Chưa cước Ngư…" at bounding box center [784, 386] width 1568 height 772
click at [106, 76] on button "Kho gửi" at bounding box center [97, 75] width 66 height 39
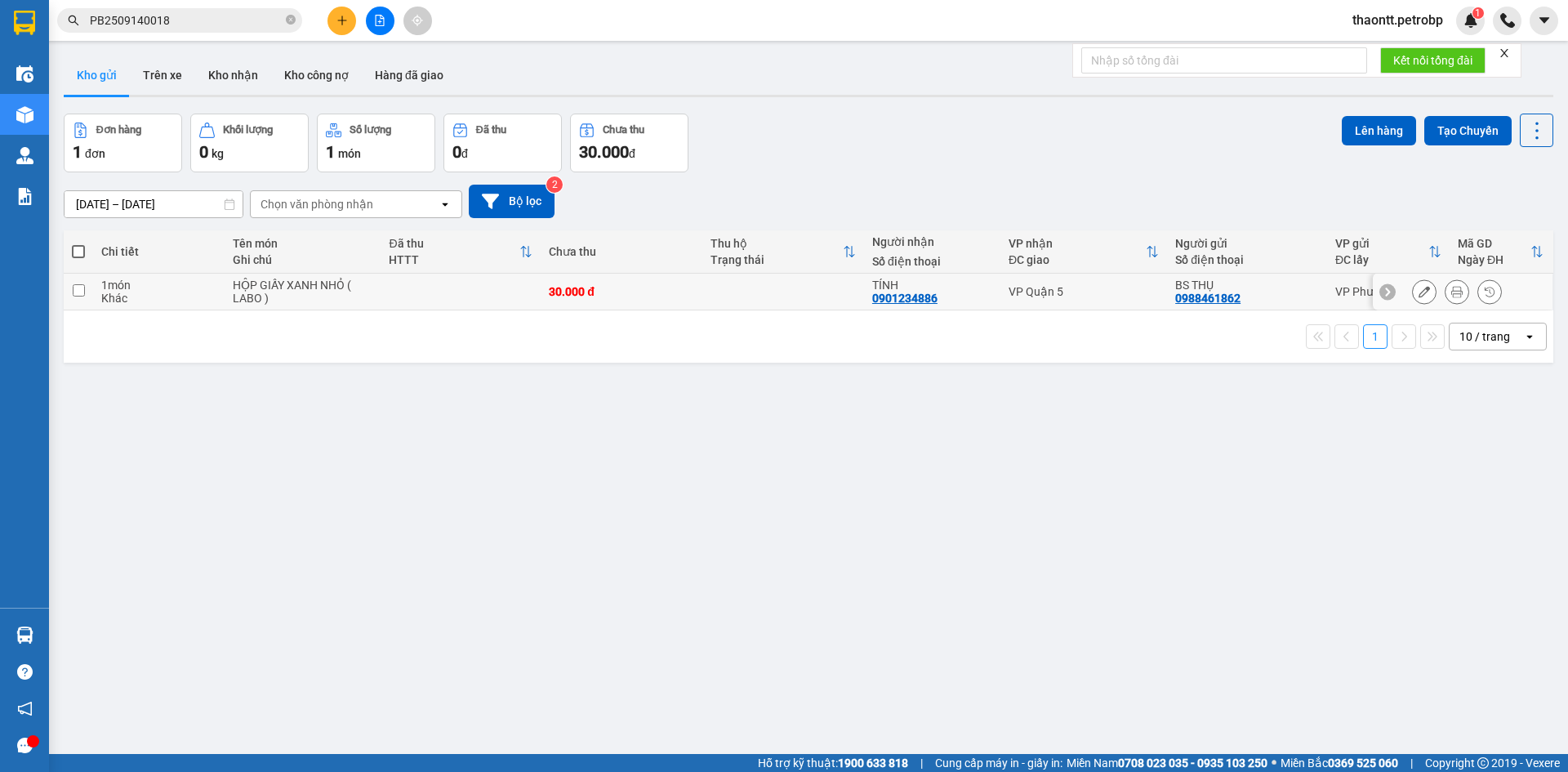
click at [146, 293] on div "Khác" at bounding box center [158, 298] width 115 height 13
checkbox input "true"
